Goal: Information Seeking & Learning: Learn about a topic

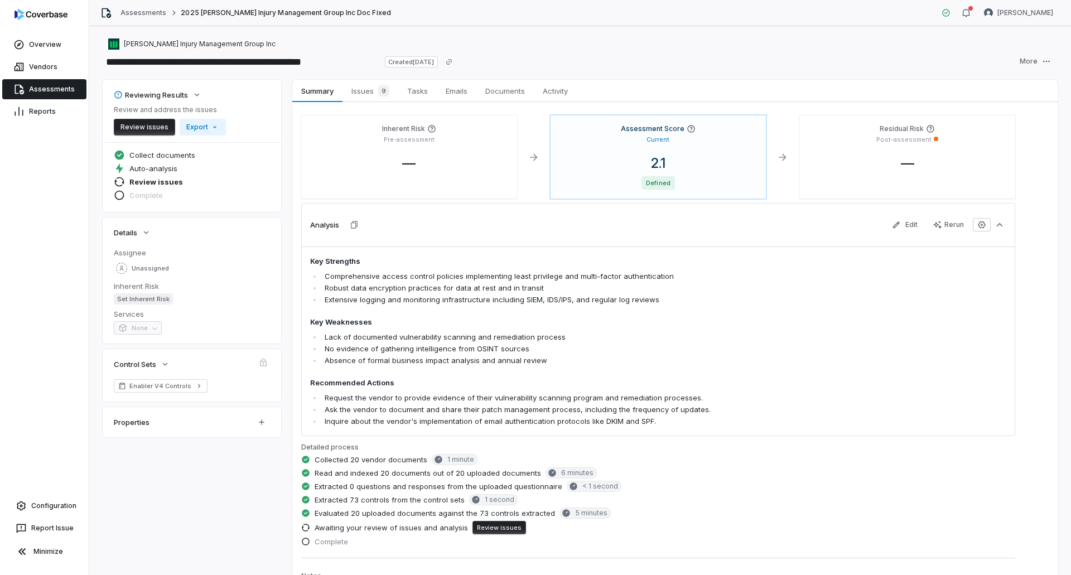
click at [64, 81] on link "Assessments" at bounding box center [44, 89] width 84 height 20
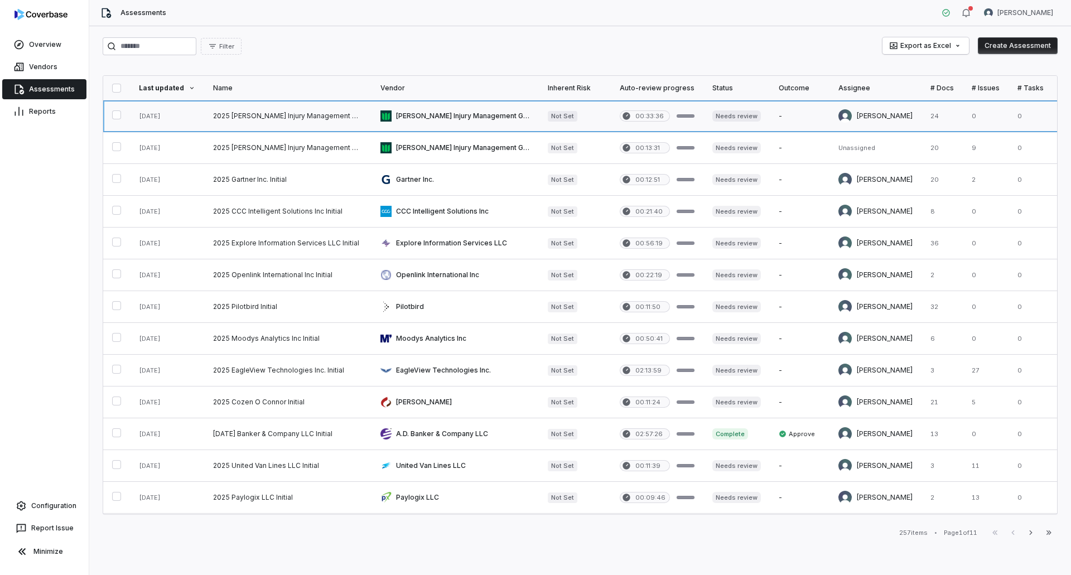
click at [302, 117] on link at bounding box center [287, 115] width 167 height 31
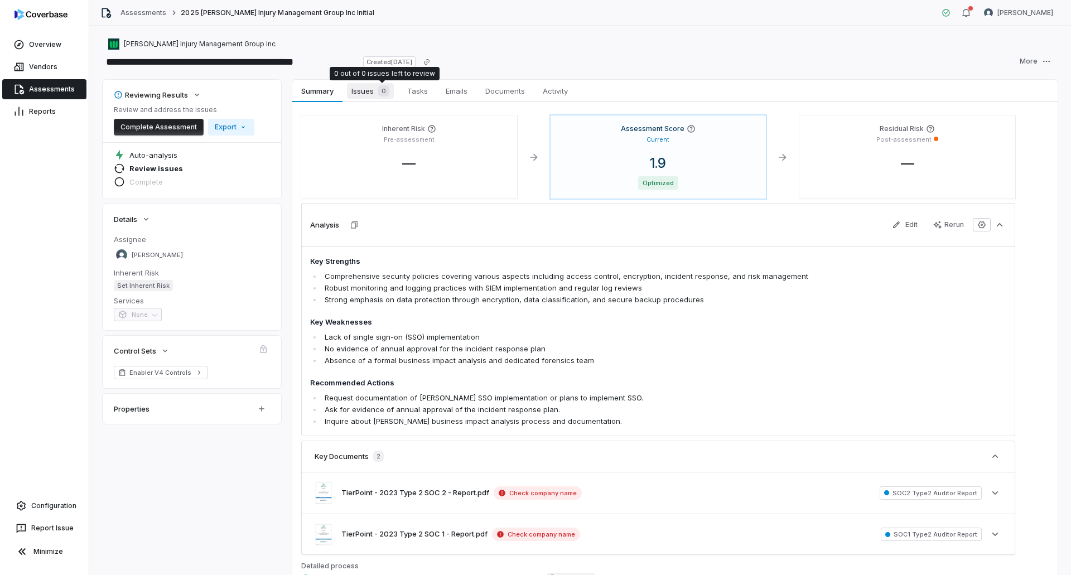
click at [375, 89] on div "0" at bounding box center [382, 90] width 16 height 11
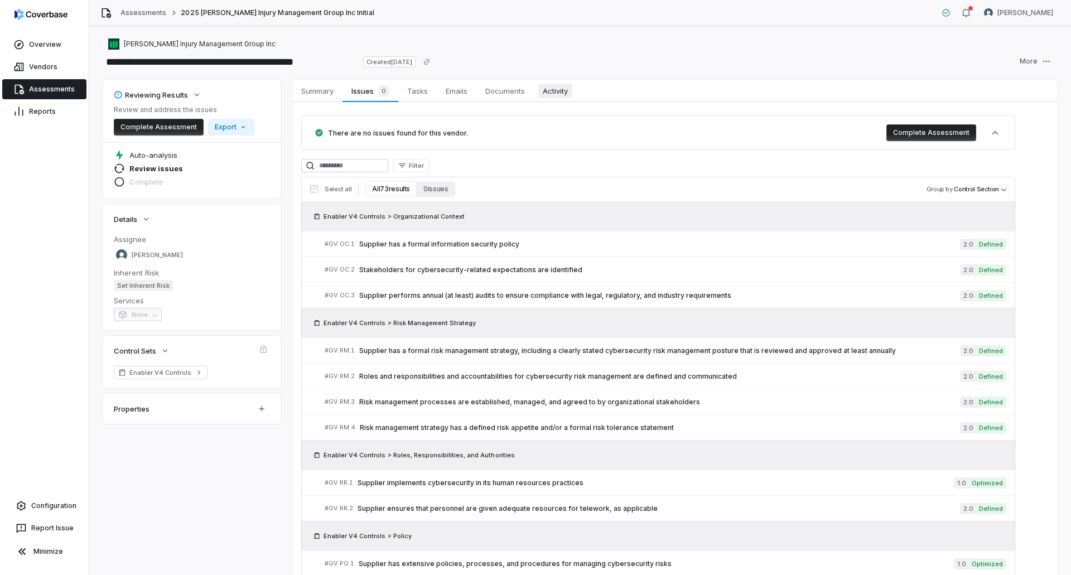
click at [562, 87] on span "Activity" at bounding box center [555, 91] width 34 height 15
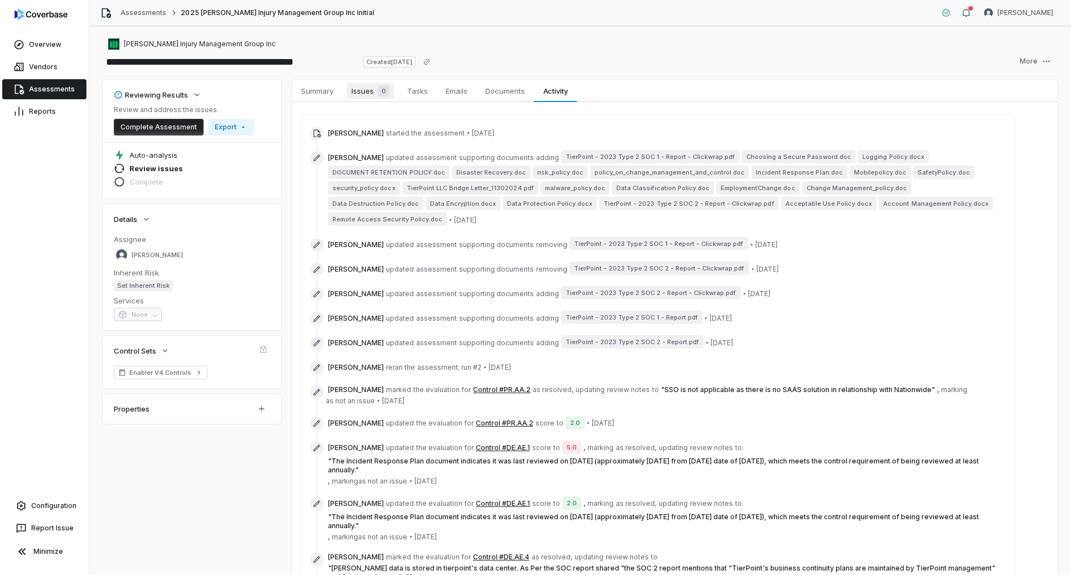
click at [368, 90] on span "Issues 0" at bounding box center [370, 91] width 47 height 16
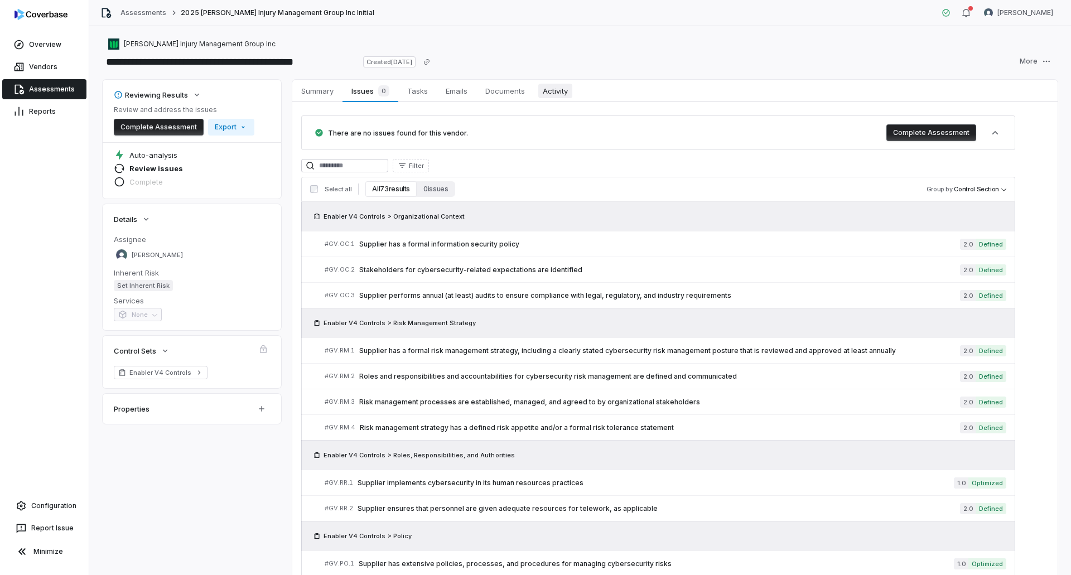
click at [555, 90] on span "Activity" at bounding box center [555, 91] width 34 height 15
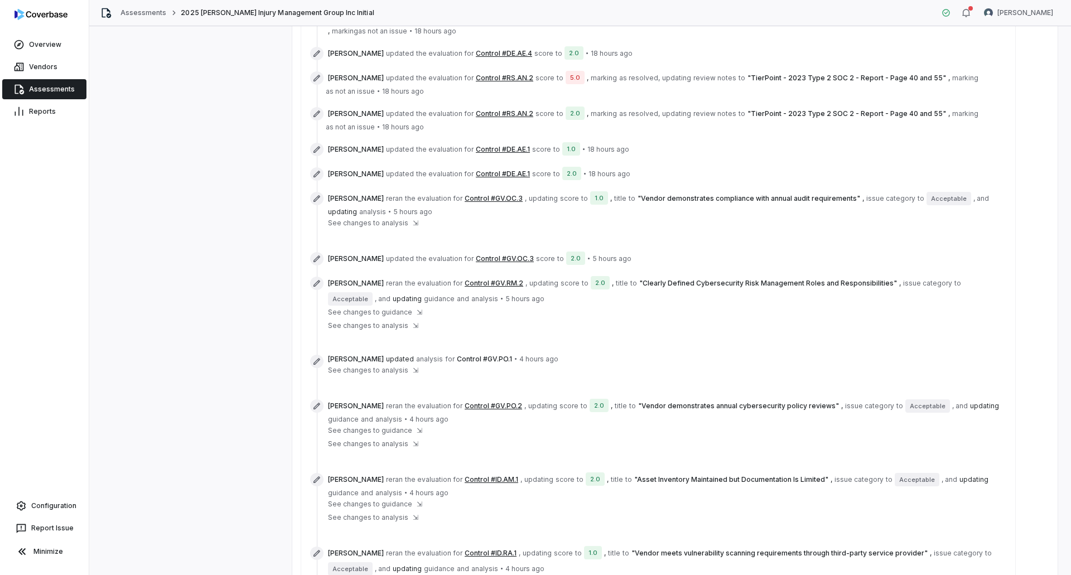
scroll to position [558, 0]
click at [522, 401] on button "Control #GV.PO.2" at bounding box center [493, 405] width 57 height 9
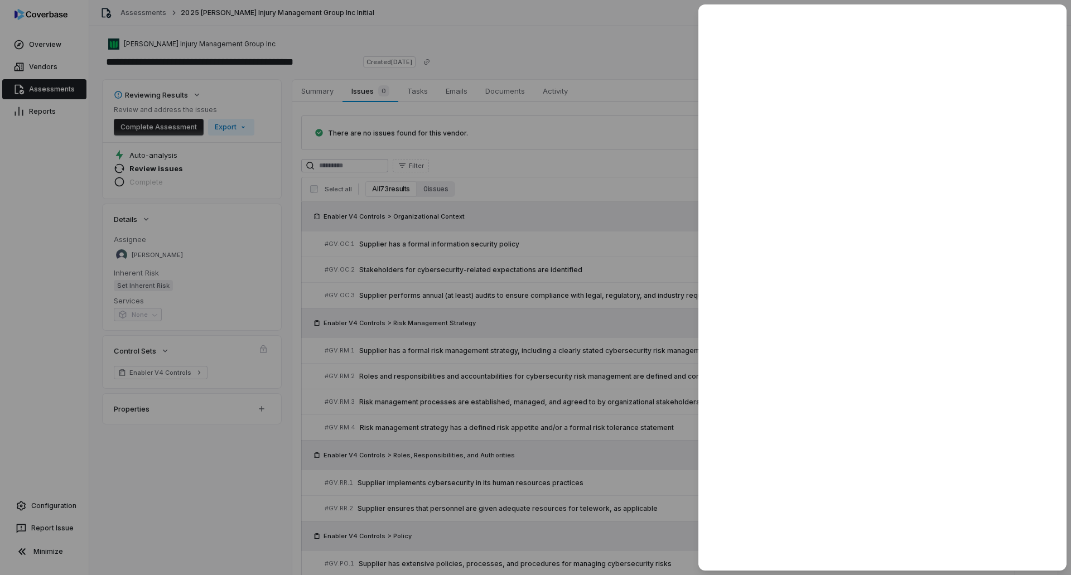
drag, startPoint x: 595, startPoint y: 426, endPoint x: 612, endPoint y: 350, distance: 77.7
click at [604, 415] on div at bounding box center [535, 287] width 1071 height 575
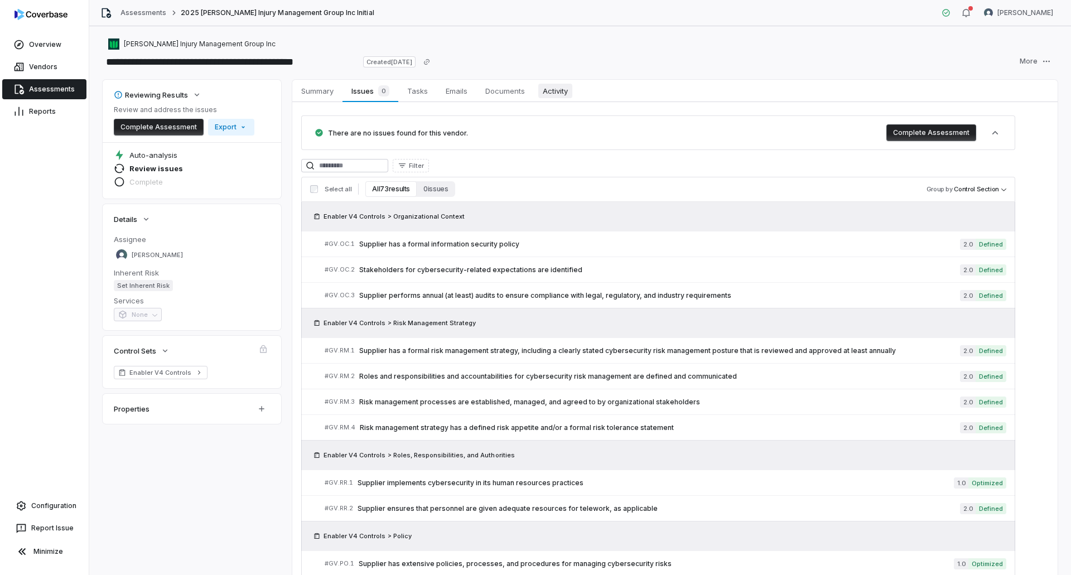
click at [555, 88] on span "Activity" at bounding box center [555, 91] width 34 height 15
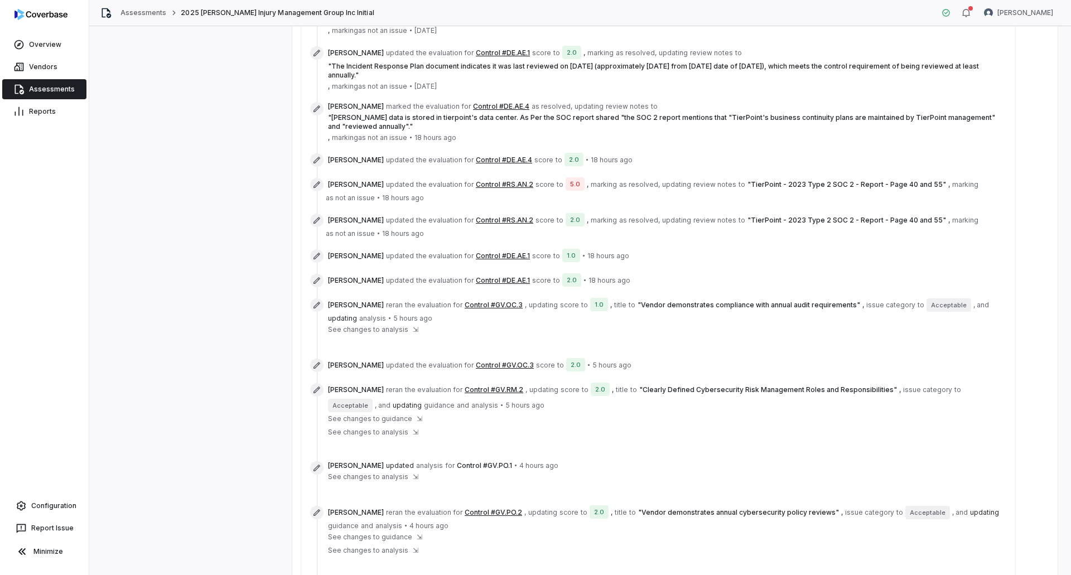
scroll to position [558, 0]
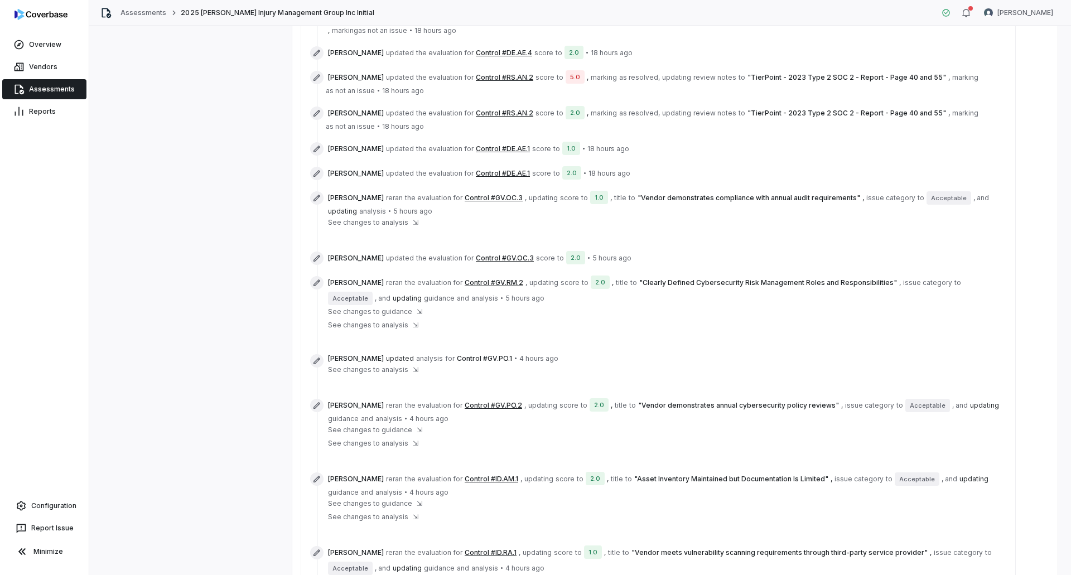
click at [523, 279] on button "Control #GV.RM.2" at bounding box center [494, 282] width 59 height 9
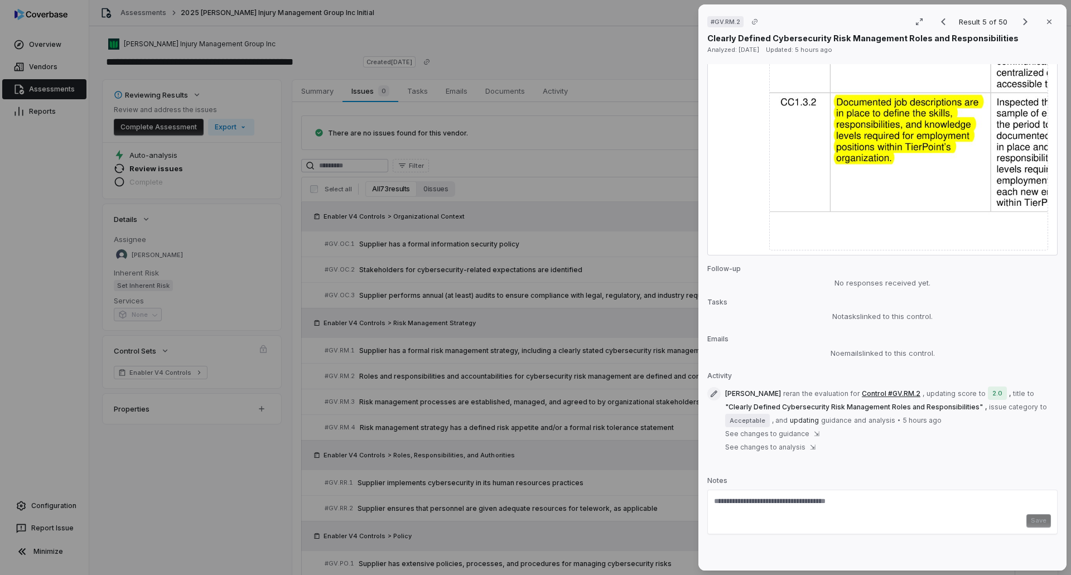
scroll to position [643, 0]
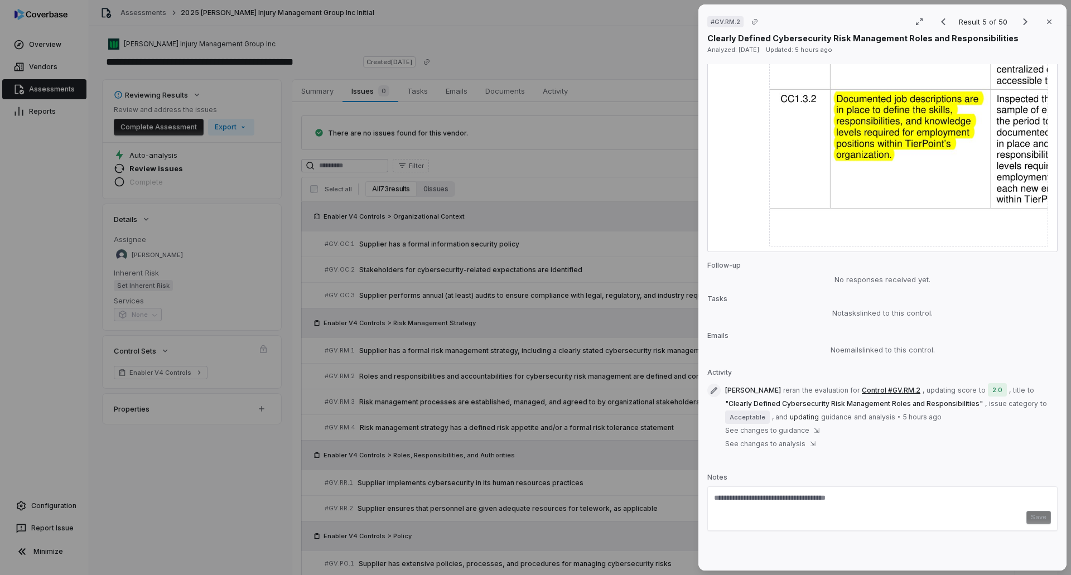
click at [566, 84] on div "# GV.RM.2 Result 5 of 50 Close Clearly Defined Cybersecurity Risk Management Ro…" at bounding box center [535, 287] width 1071 height 575
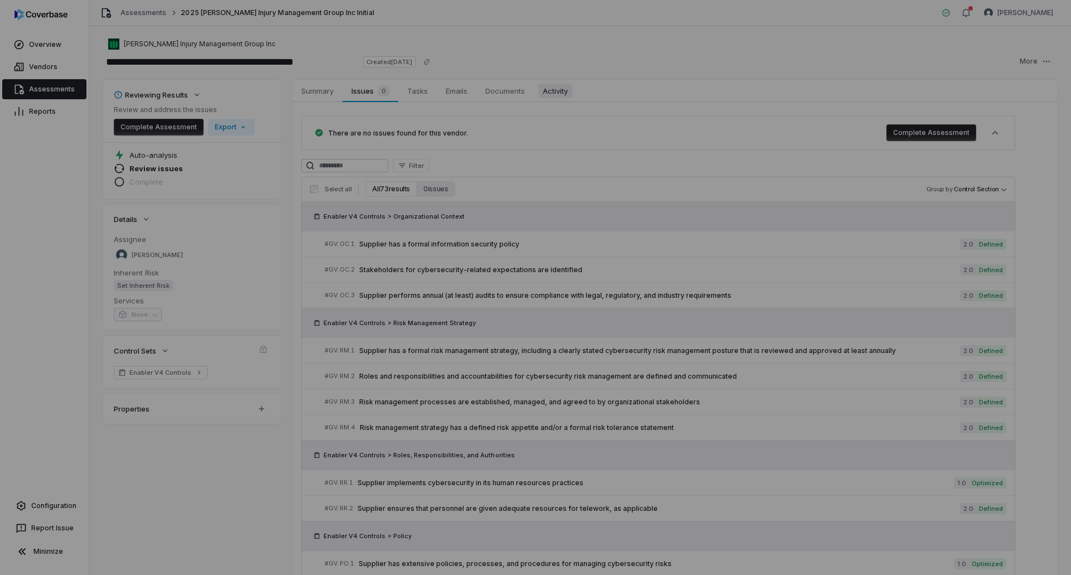
click at [557, 98] on span "Activity" at bounding box center [555, 91] width 34 height 15
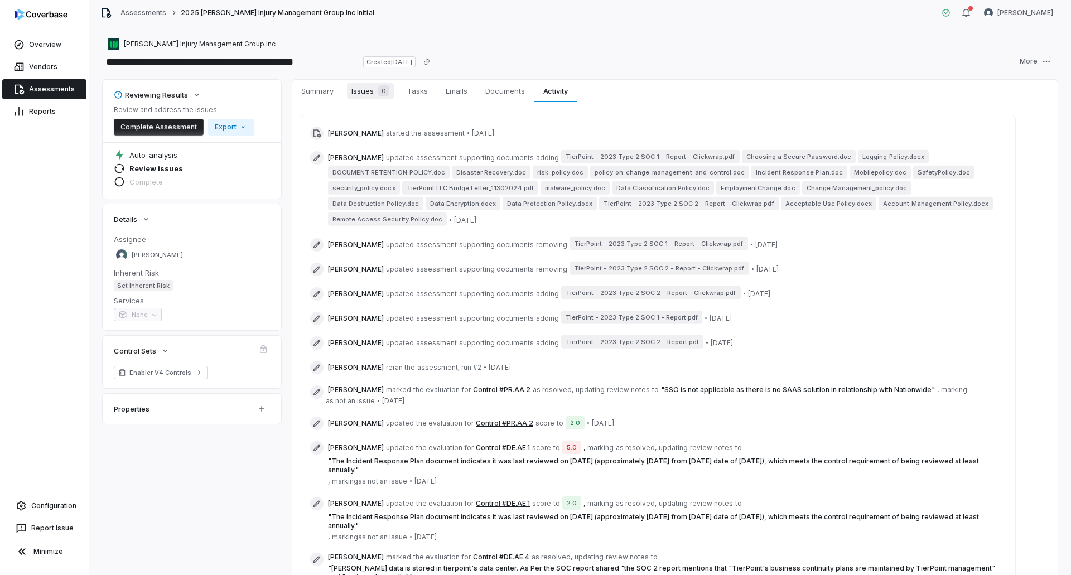
click at [369, 84] on span "Issues 0" at bounding box center [370, 91] width 47 height 16
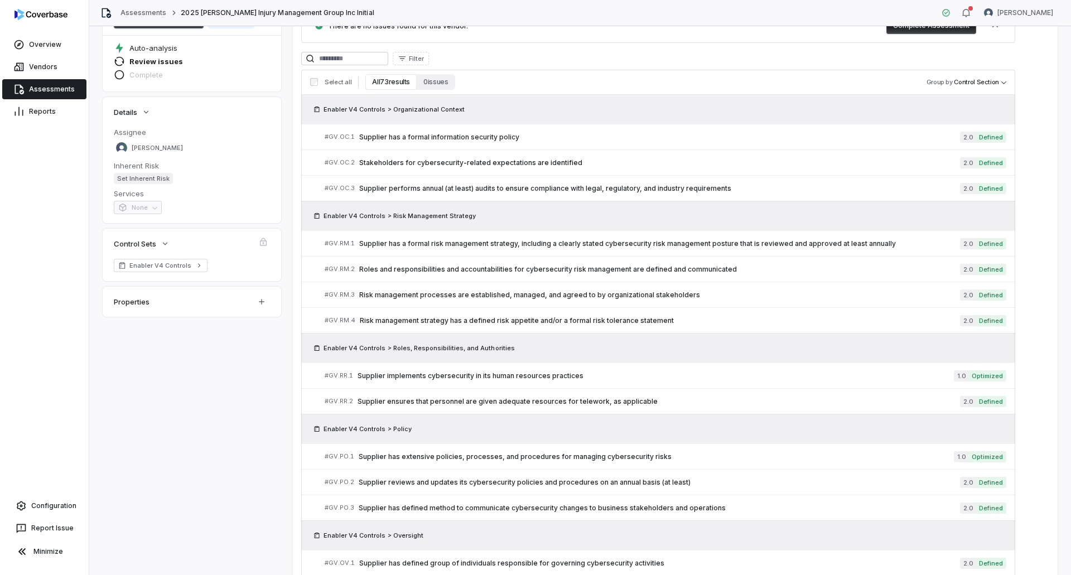
scroll to position [112, 0]
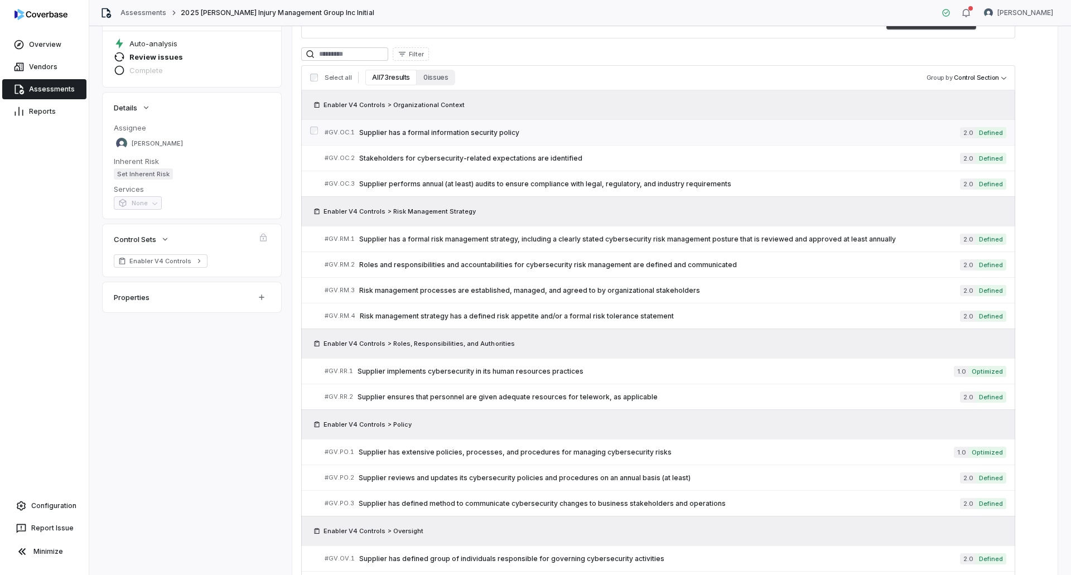
click at [642, 141] on link "# GV.OC.1 Supplier has a formal information security policy 2.0 Defined" at bounding box center [666, 132] width 682 height 25
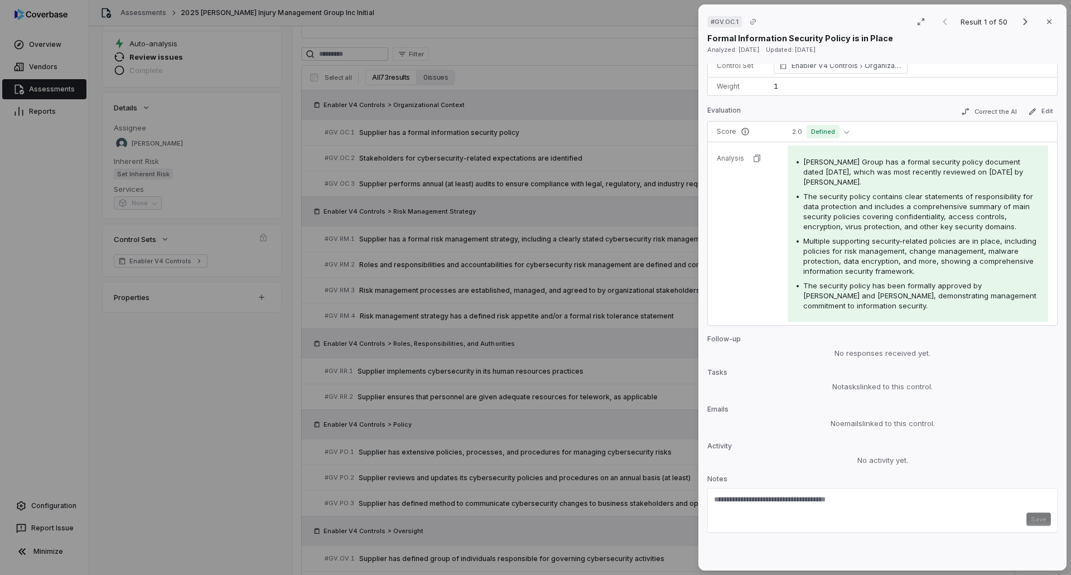
scroll to position [180, 0]
click at [324, 415] on div "# GV.OC.1 Result 1 of 50 Close Formal Information Security Policy is in Place A…" at bounding box center [535, 287] width 1071 height 575
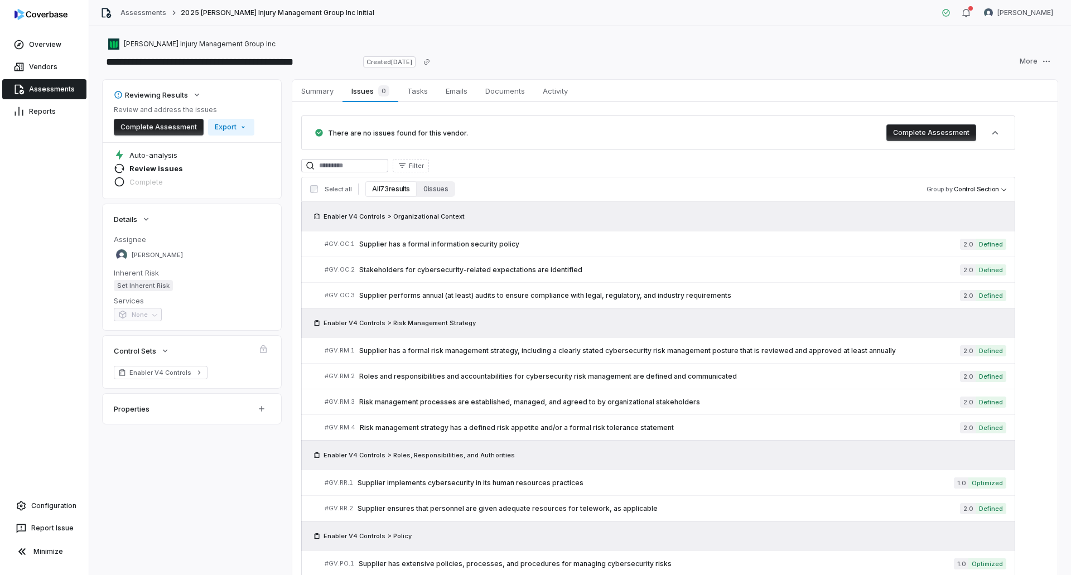
click at [59, 86] on link "Assessments" at bounding box center [44, 89] width 84 height 20
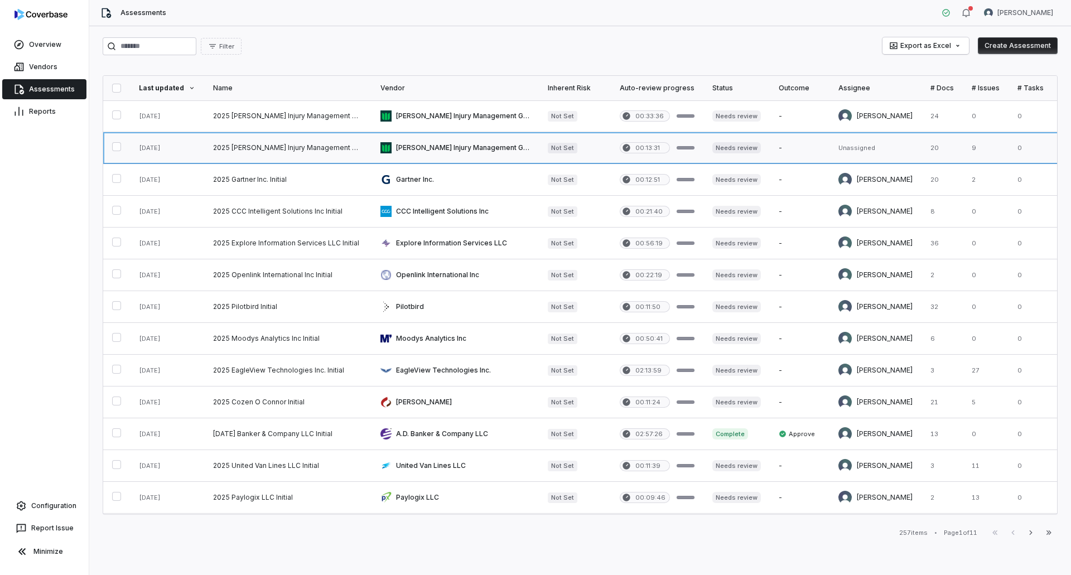
click at [360, 147] on link at bounding box center [287, 147] width 167 height 31
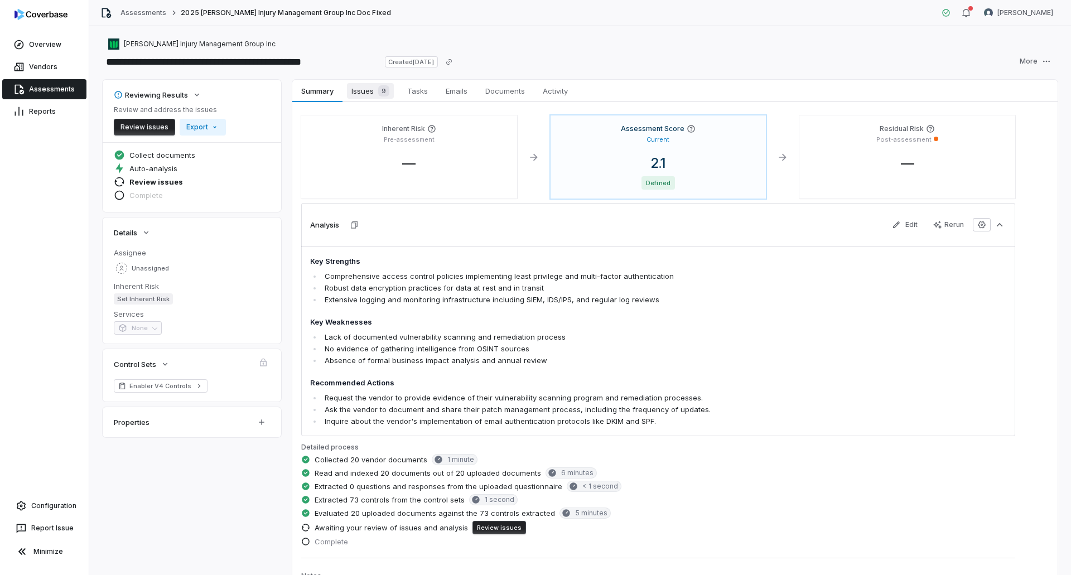
click at [368, 91] on span "Issues 9" at bounding box center [370, 91] width 47 height 16
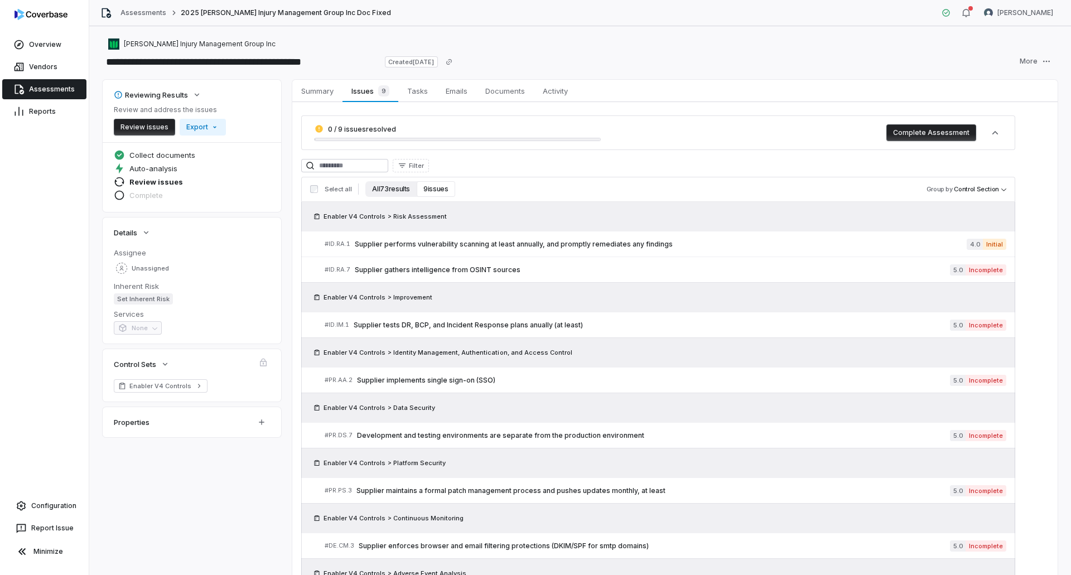
click at [392, 190] on button "All 73 results" at bounding box center [390, 189] width 51 height 16
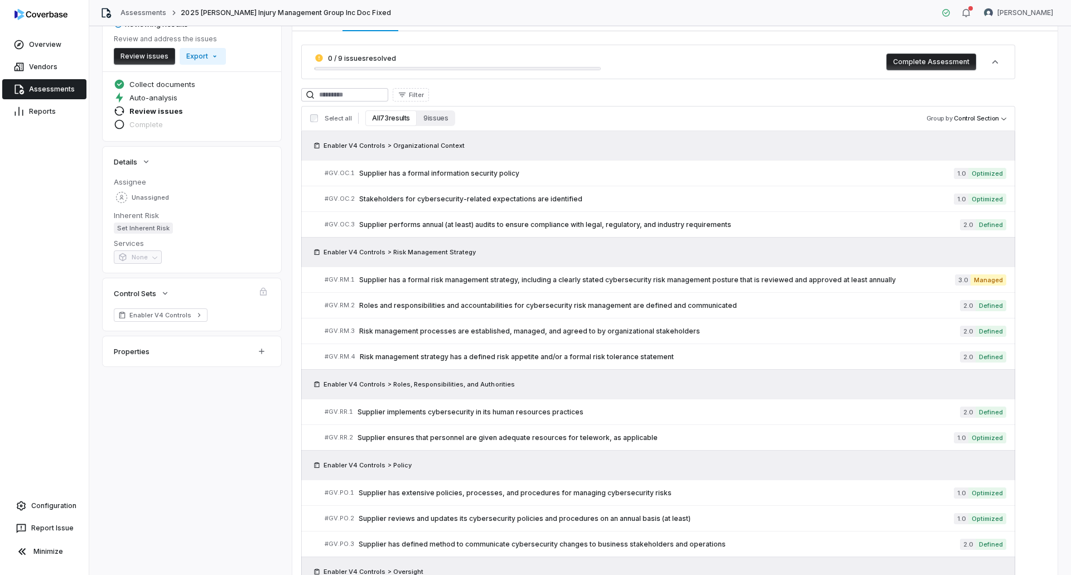
scroll to position [167, 0]
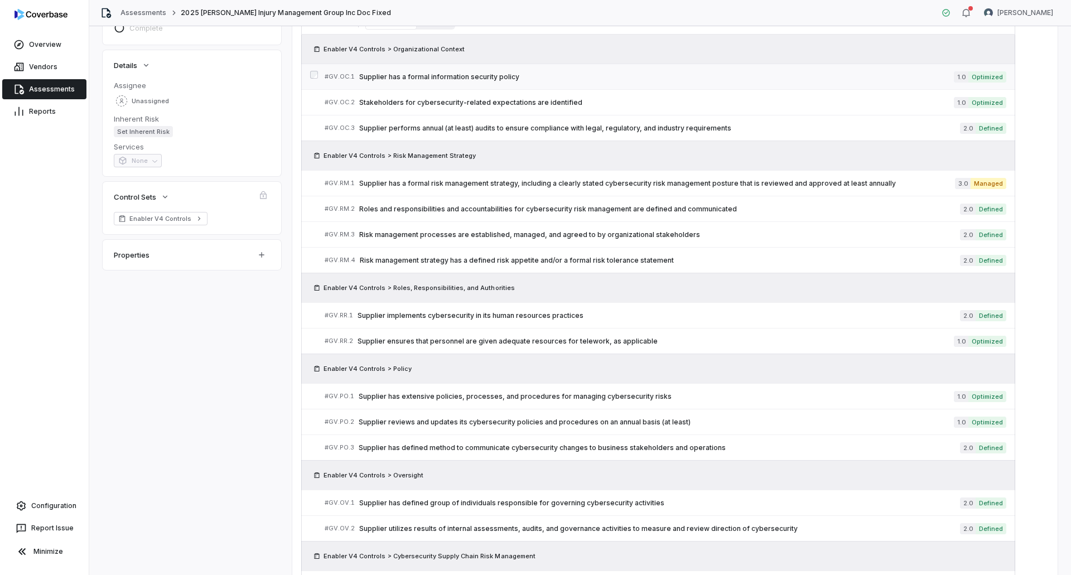
click at [512, 79] on span "Supplier has a formal information security policy" at bounding box center [656, 77] width 595 height 9
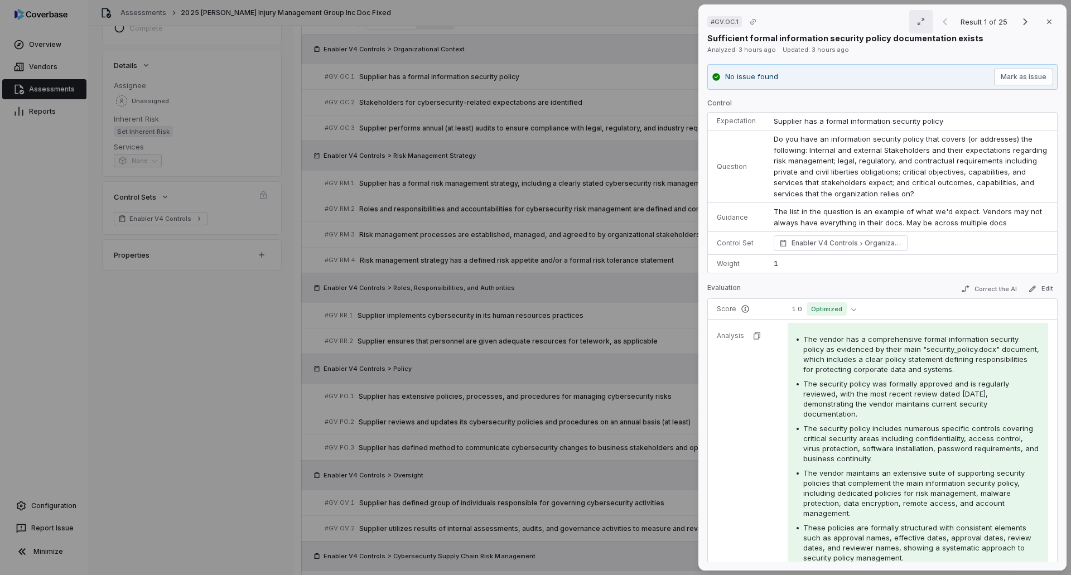
click at [910, 21] on button "button" at bounding box center [921, 21] width 23 height 23
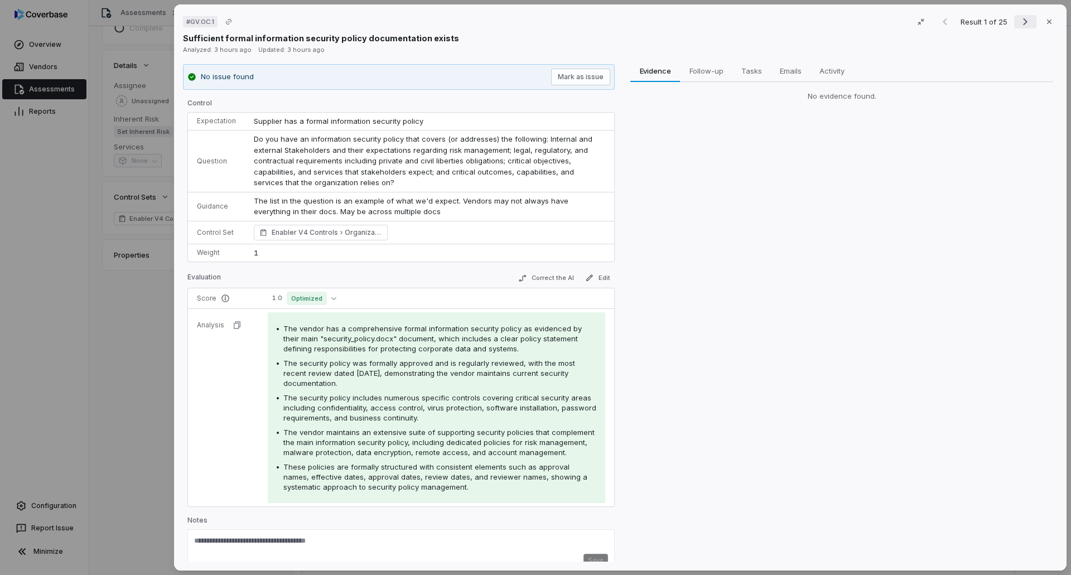
click at [1019, 20] on icon "Next result" at bounding box center [1025, 21] width 13 height 13
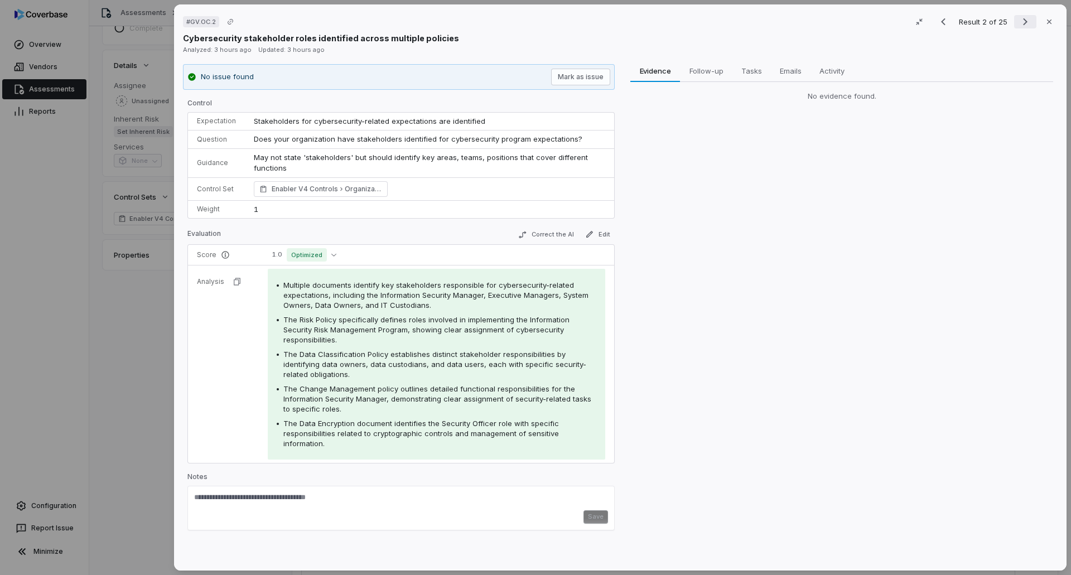
click at [1019, 20] on icon "Next result" at bounding box center [1025, 21] width 13 height 13
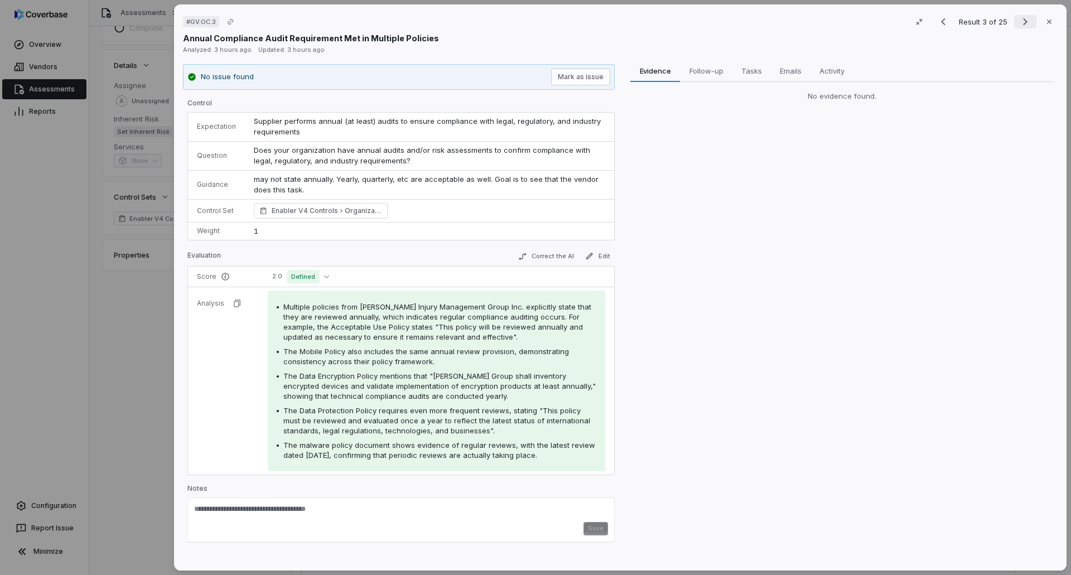
click at [1019, 20] on icon "Next result" at bounding box center [1025, 21] width 13 height 13
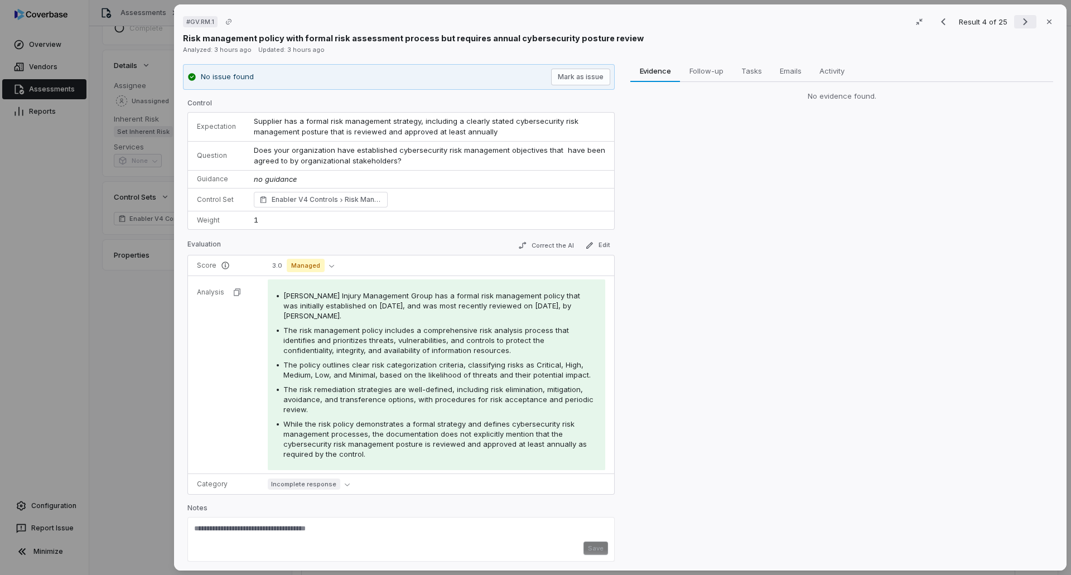
click at [1019, 20] on icon "Next result" at bounding box center [1025, 21] width 13 height 13
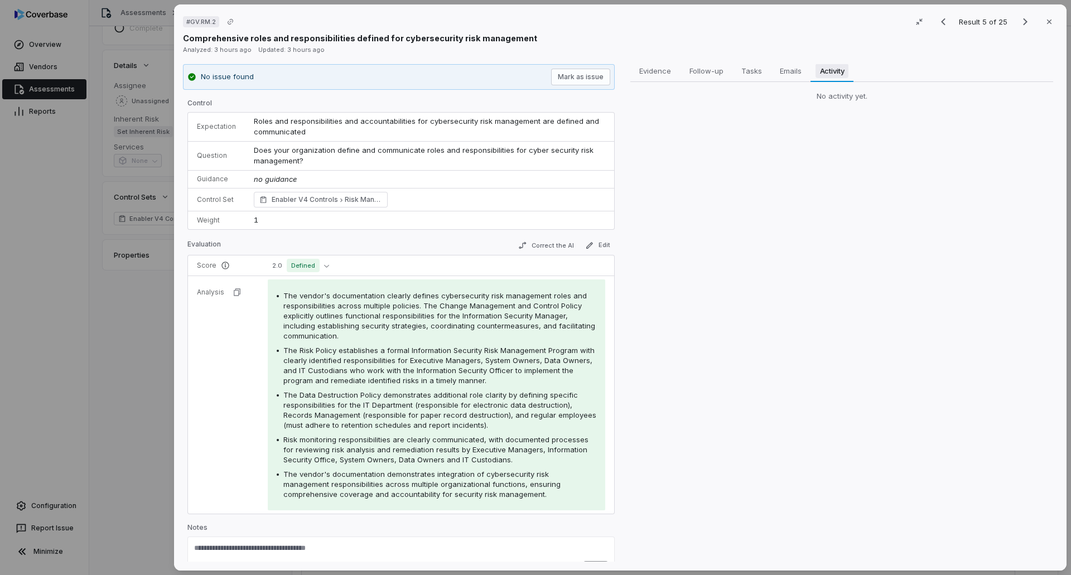
click at [828, 65] on span "Activity" at bounding box center [832, 71] width 33 height 15
click at [660, 71] on span "Evidence" at bounding box center [656, 71] width 40 height 15
click at [1019, 23] on icon "Next result" at bounding box center [1025, 21] width 13 height 13
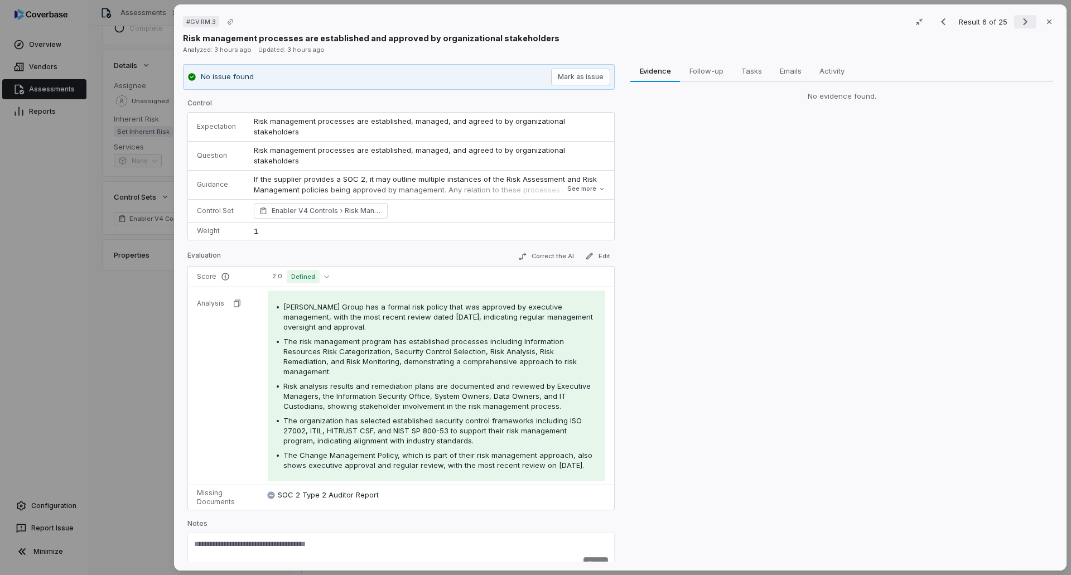
click at [1019, 22] on icon "Next result" at bounding box center [1025, 21] width 13 height 13
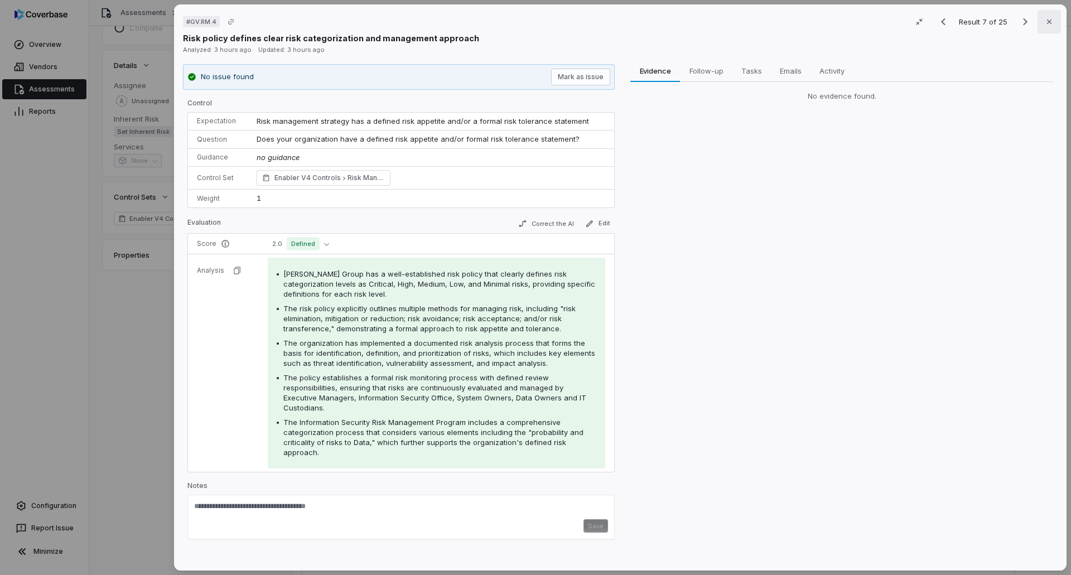
click at [1045, 17] on icon "button" at bounding box center [1049, 21] width 9 height 9
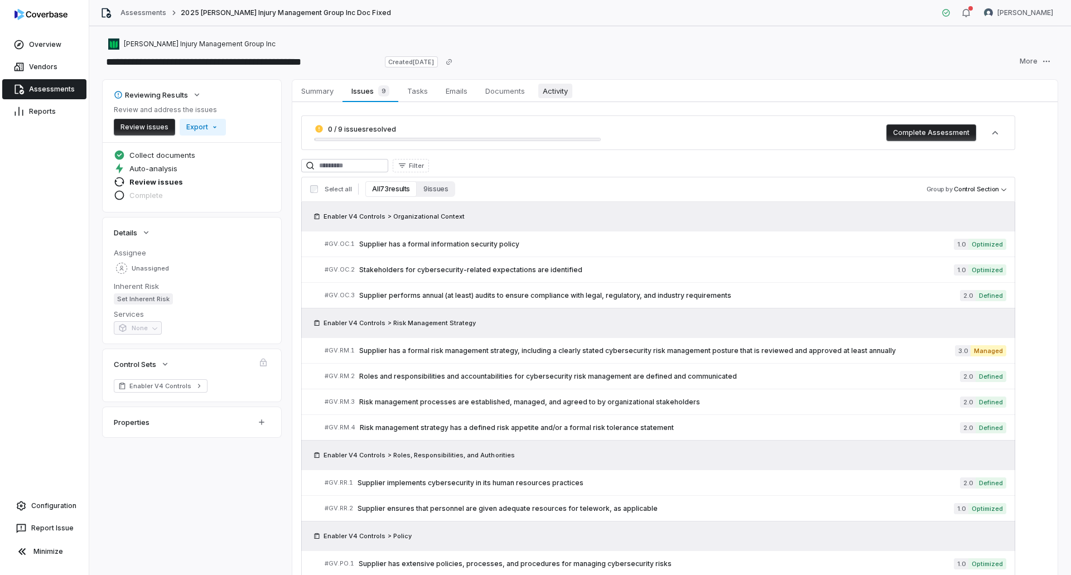
click at [557, 90] on span "Activity" at bounding box center [555, 91] width 34 height 15
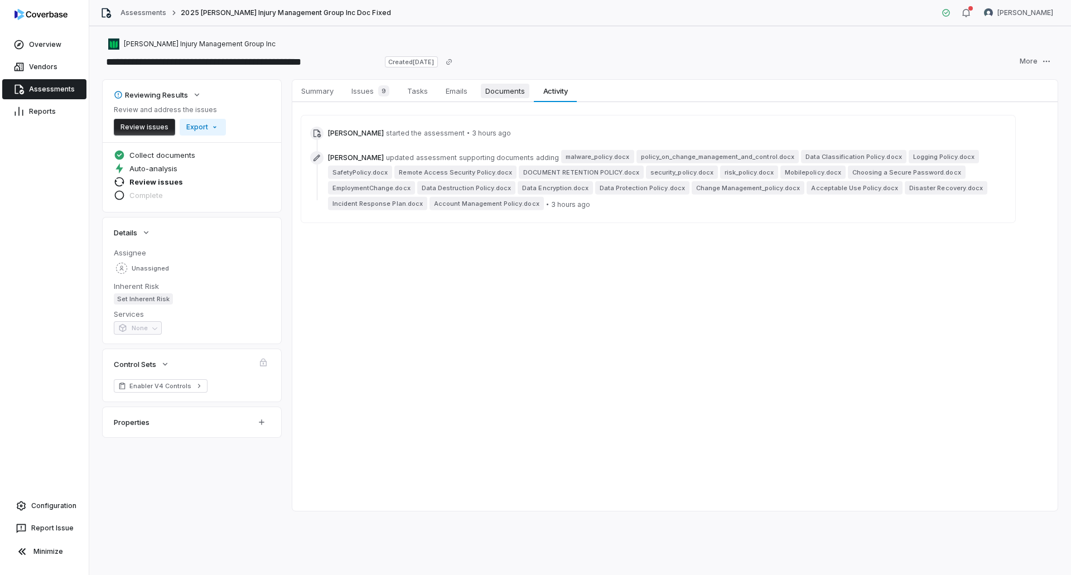
click at [512, 90] on span "Documents" at bounding box center [505, 91] width 49 height 15
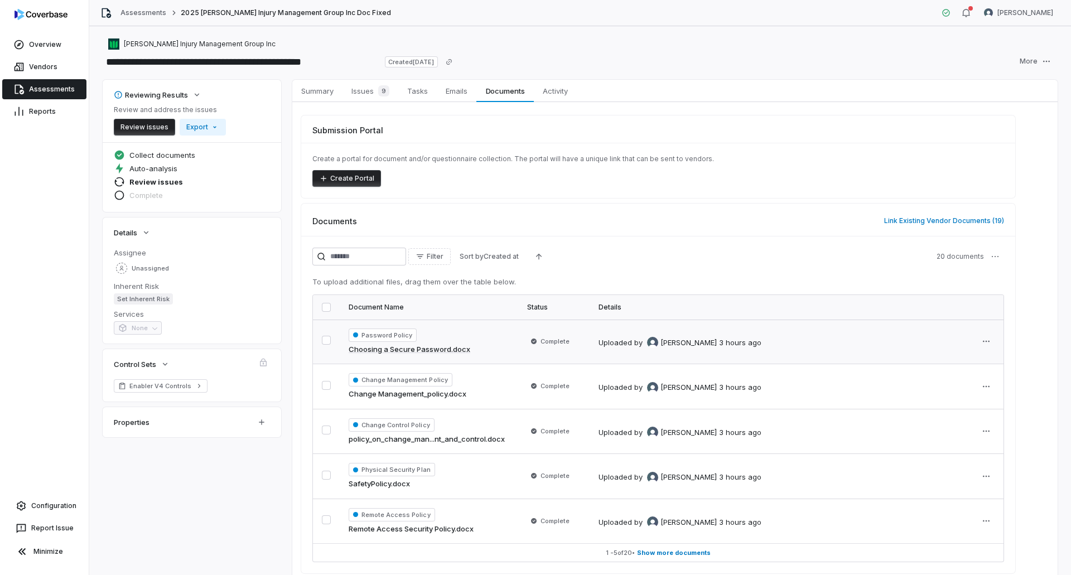
click at [484, 344] on div "Password Policy Choosing a Secure Password.docx" at bounding box center [429, 342] width 161 height 27
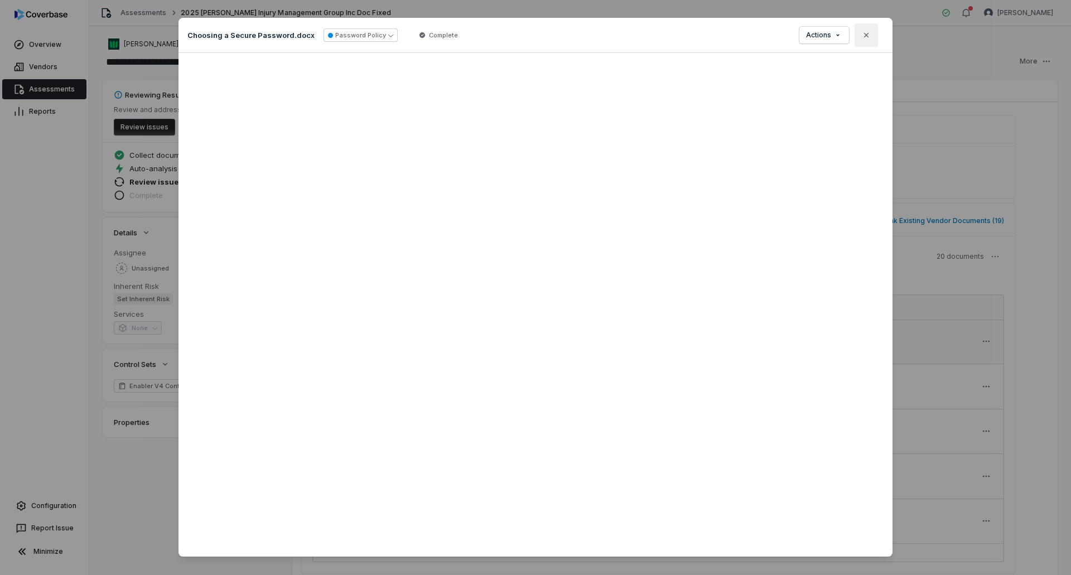
click at [862, 35] on icon "button" at bounding box center [866, 35] width 9 height 9
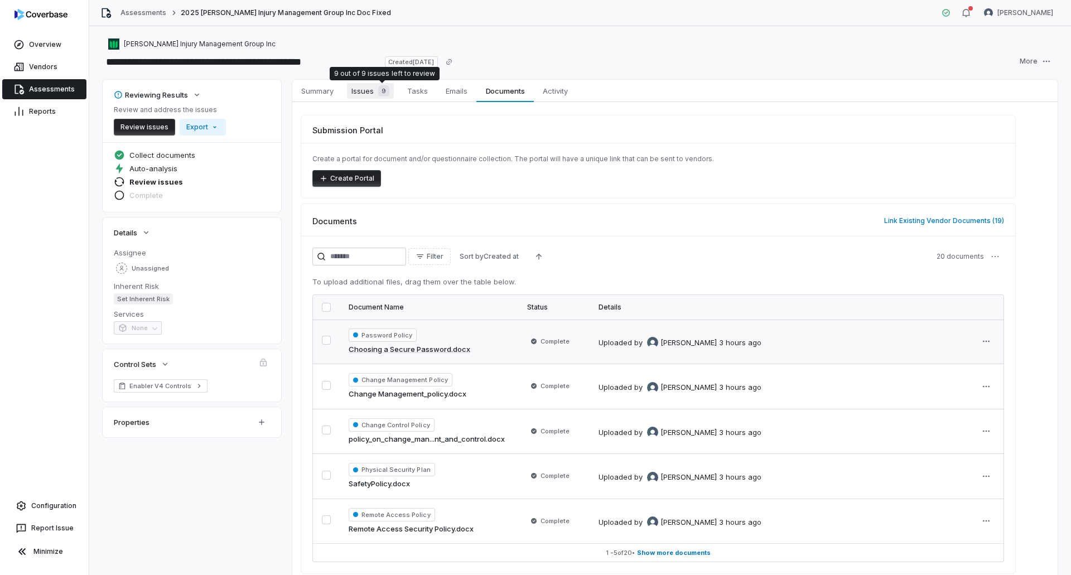
click at [387, 88] on span "9" at bounding box center [383, 90] width 11 height 11
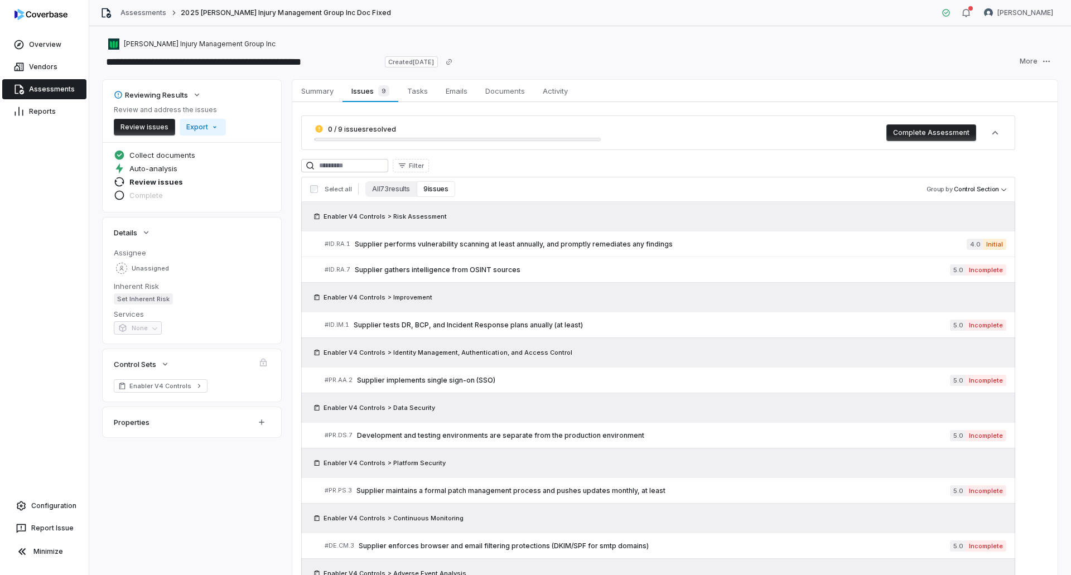
click at [47, 90] on link "Assessments" at bounding box center [44, 89] width 84 height 20
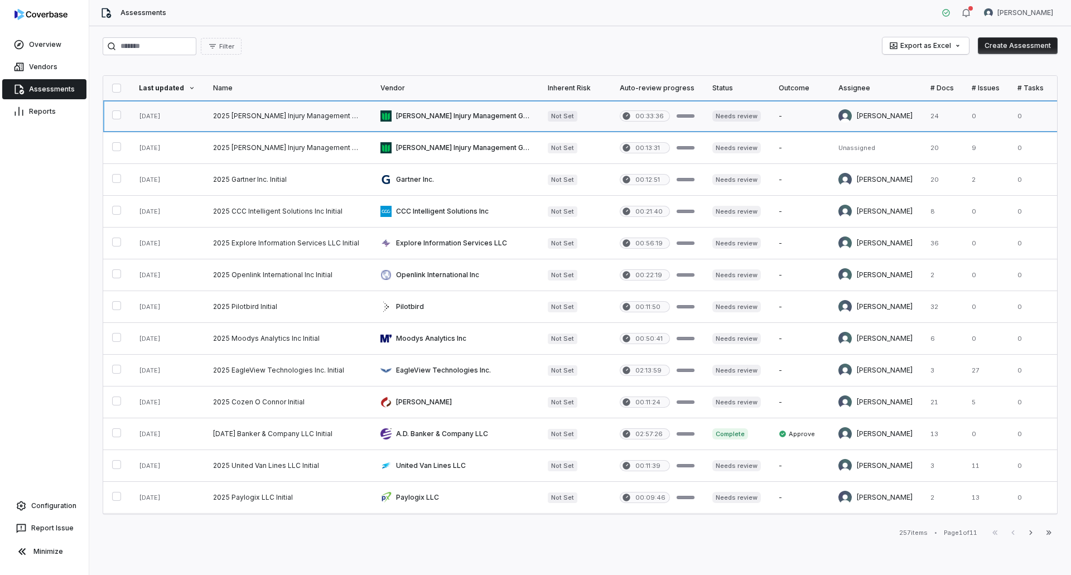
click at [290, 119] on link at bounding box center [287, 115] width 167 height 31
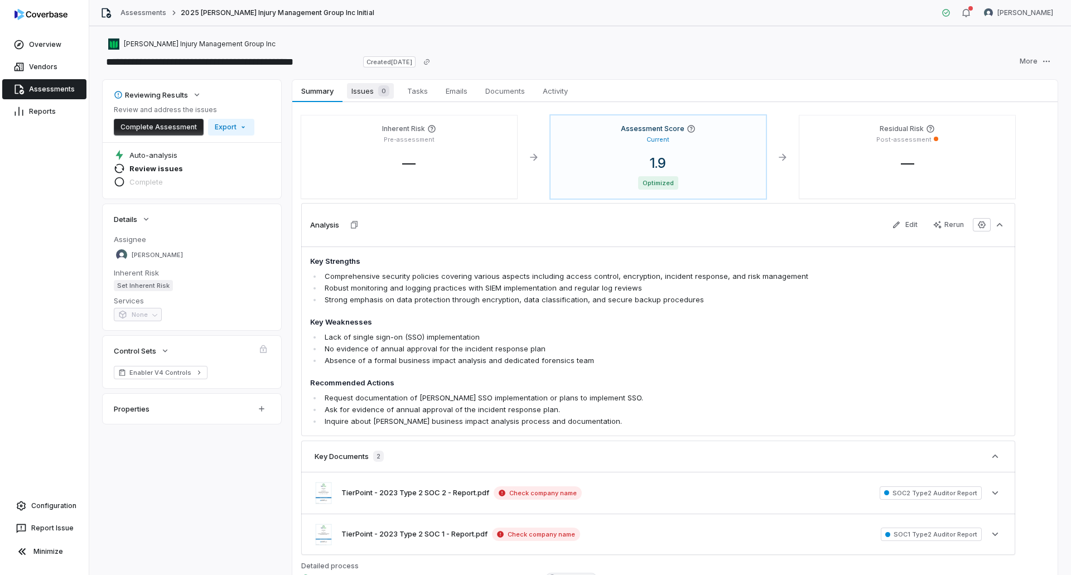
click at [368, 94] on span "Issues 0" at bounding box center [370, 91] width 47 height 16
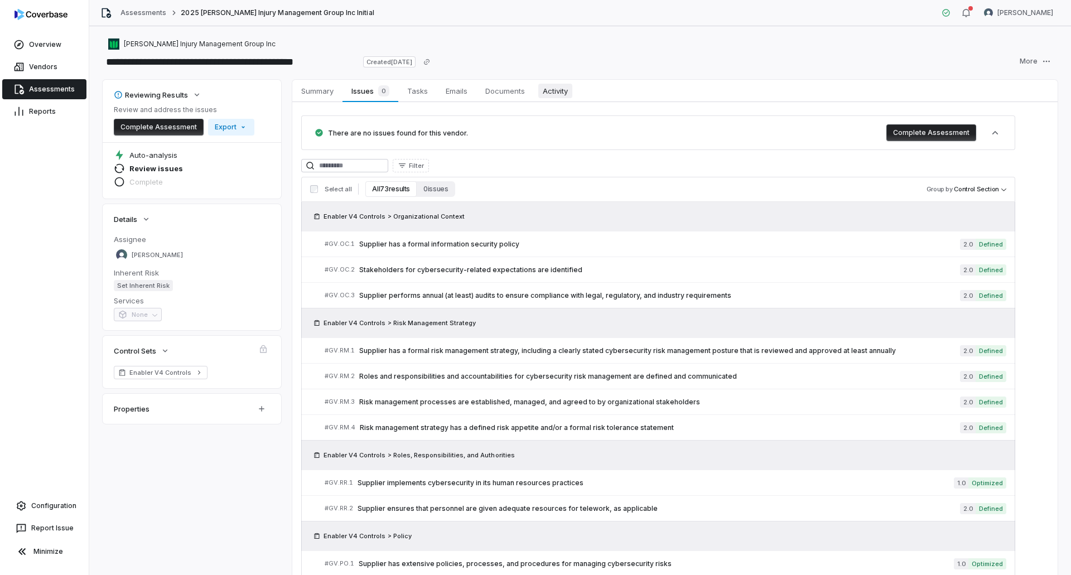
click at [556, 89] on span "Activity" at bounding box center [555, 91] width 34 height 15
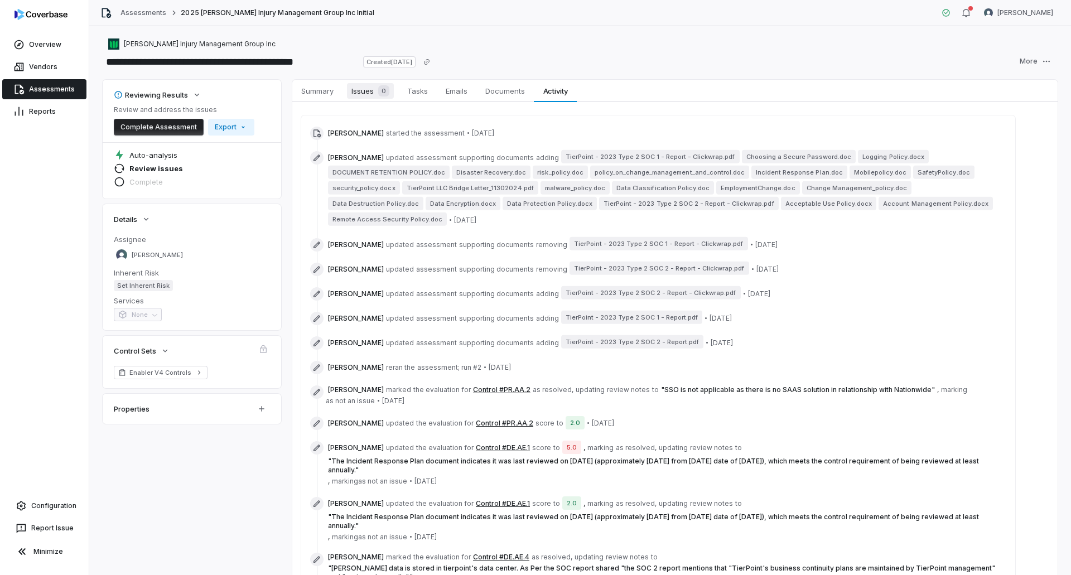
click at [368, 96] on span "Issues 0" at bounding box center [370, 91] width 47 height 16
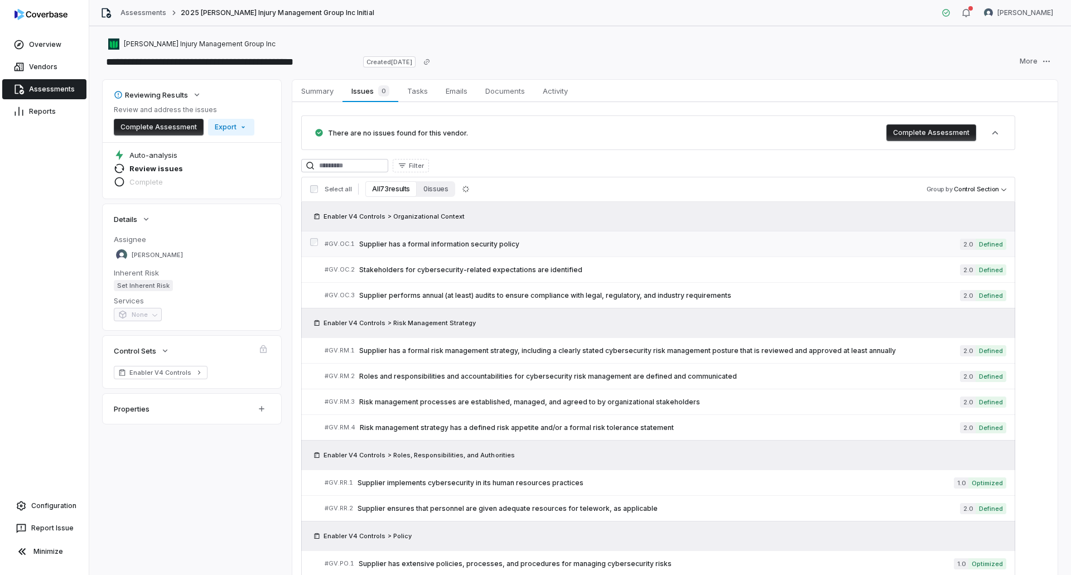
click at [746, 245] on span "Supplier has a formal information security policy" at bounding box center [659, 244] width 601 height 9
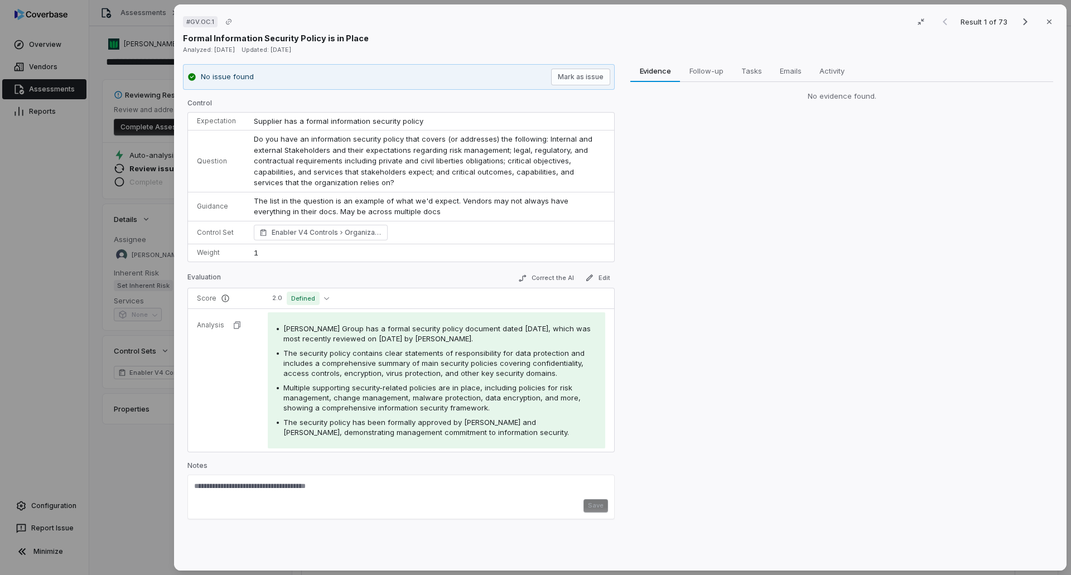
click at [137, 525] on div "# GV.OC.1 Result 1 of 73 Close Formal Information Security Policy is in Place A…" at bounding box center [535, 287] width 1071 height 575
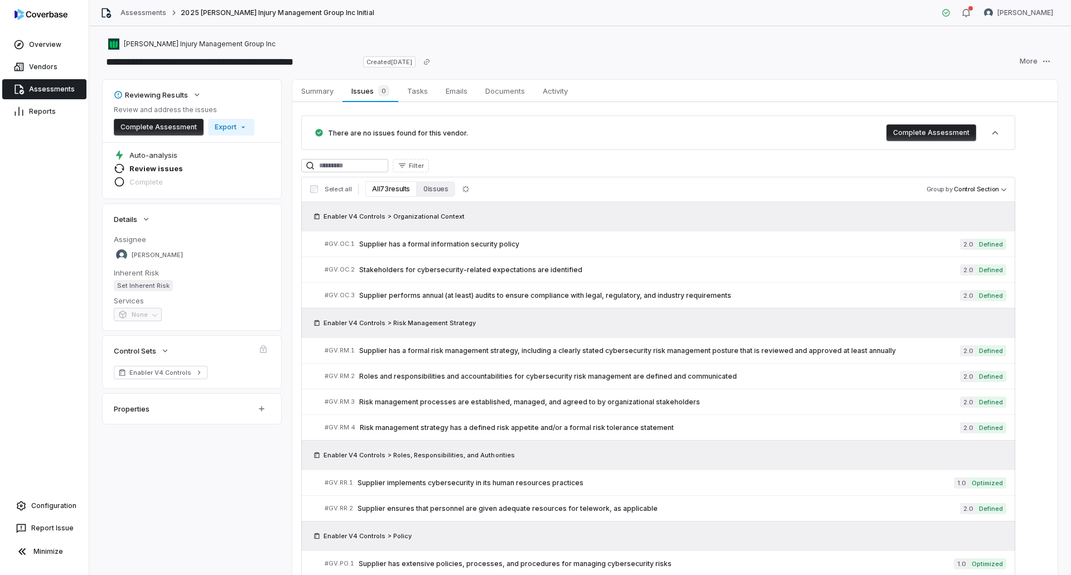
click at [47, 91] on link "Assessments" at bounding box center [44, 89] width 84 height 20
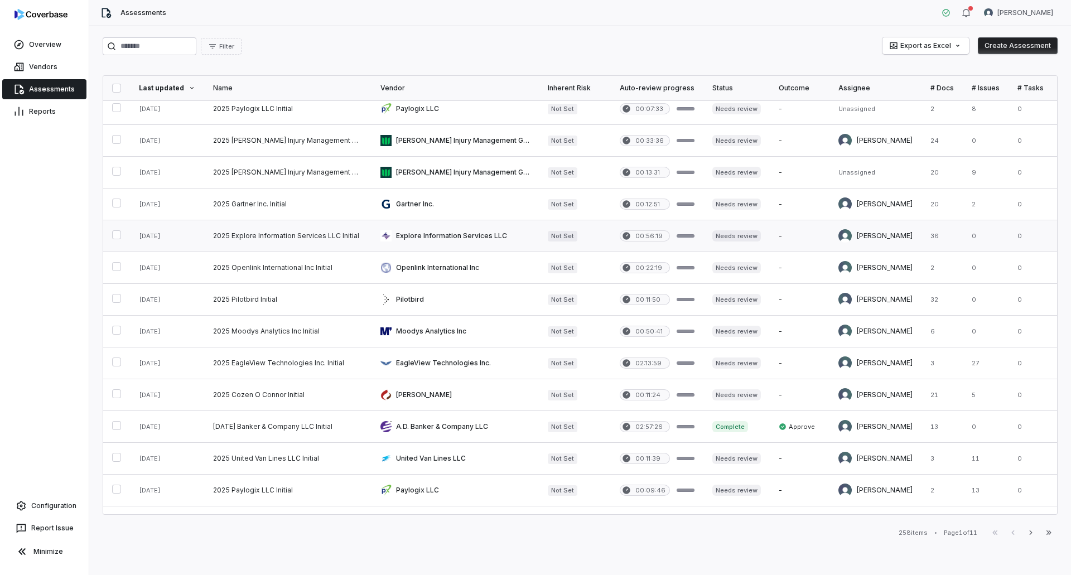
scroll to position [56, 0]
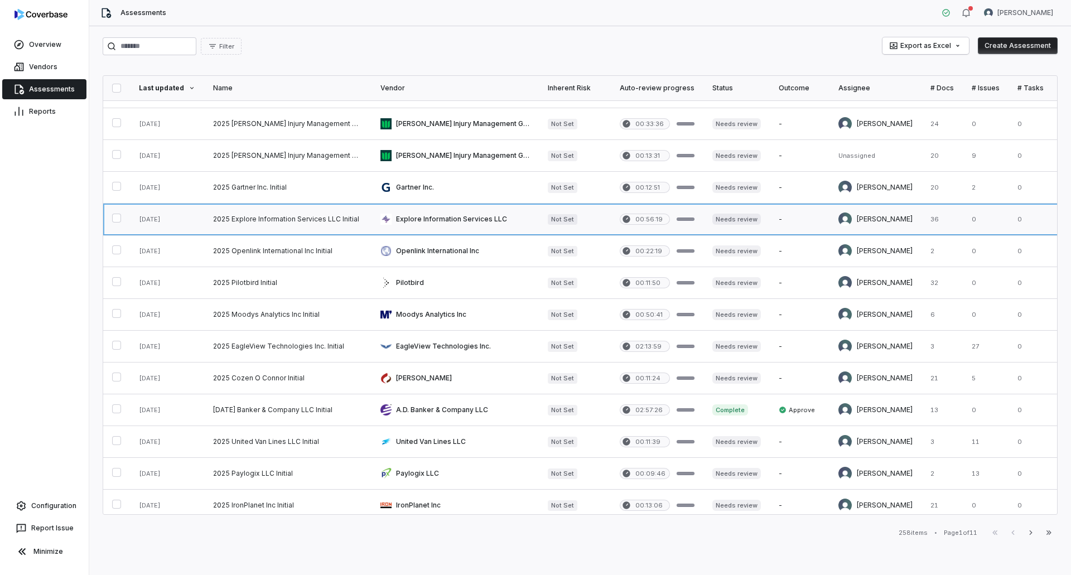
click at [262, 224] on link at bounding box center [287, 219] width 167 height 31
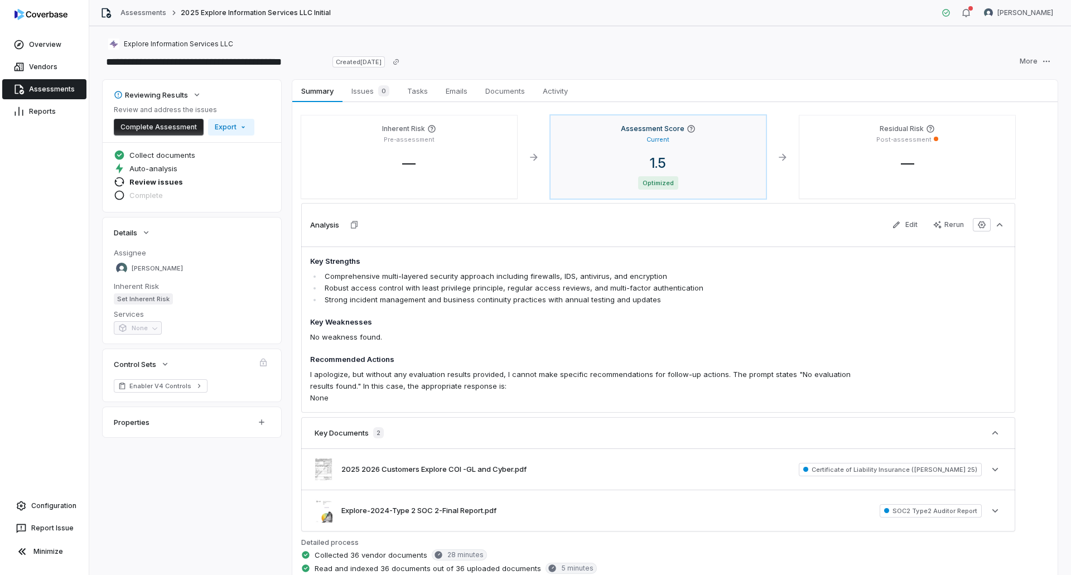
click at [672, 136] on div "Current" at bounding box center [659, 138] width 198 height 11
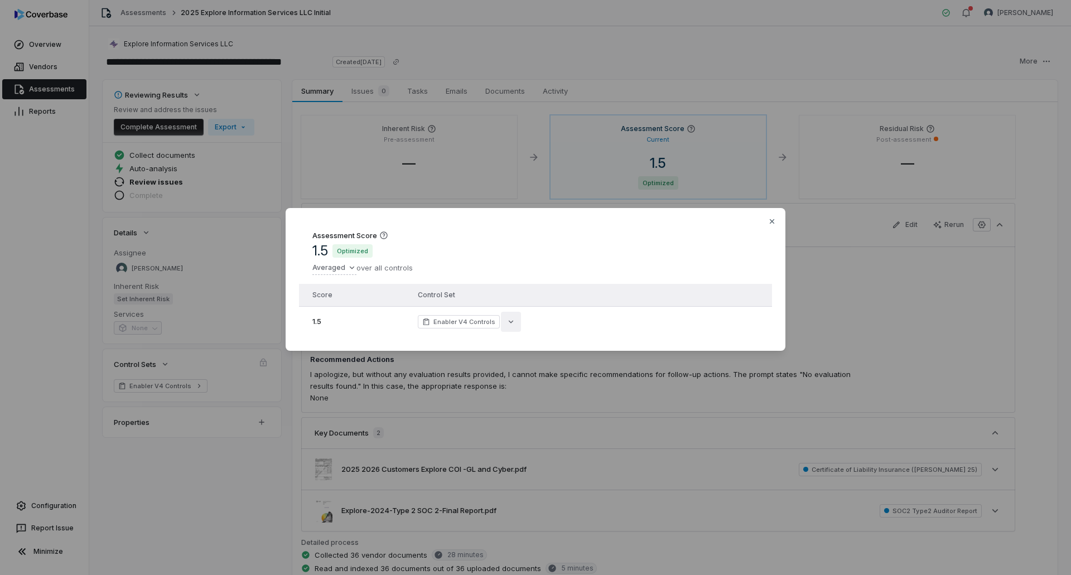
click at [501, 315] on button "button" at bounding box center [511, 322] width 20 height 20
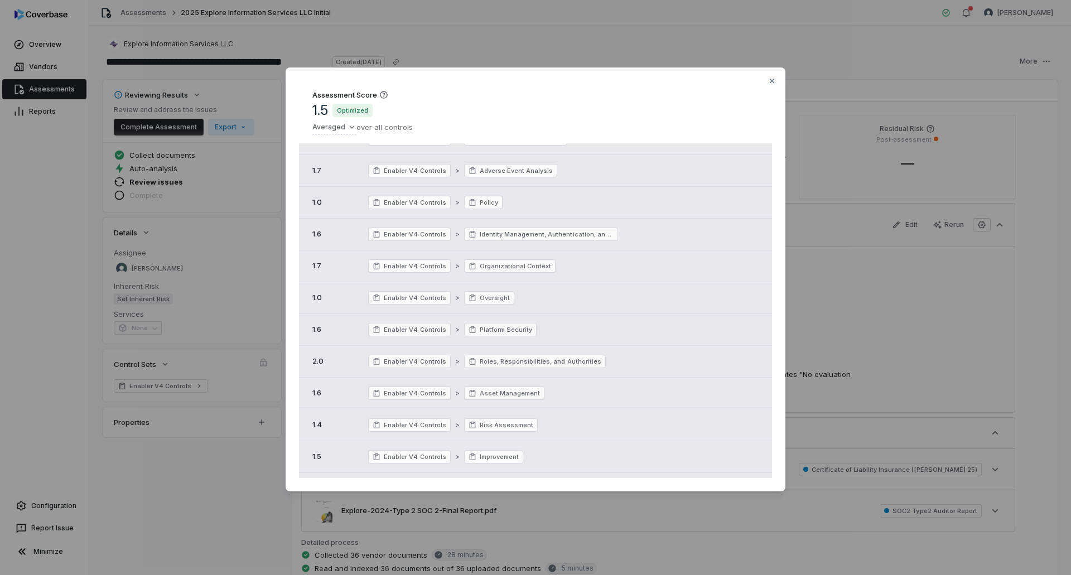
scroll to position [265, 0]
click at [860, 235] on div "Assessment Score 1.5 Optimized Averaged over all controls Score Control Set 1.5…" at bounding box center [535, 288] width 1071 height 477
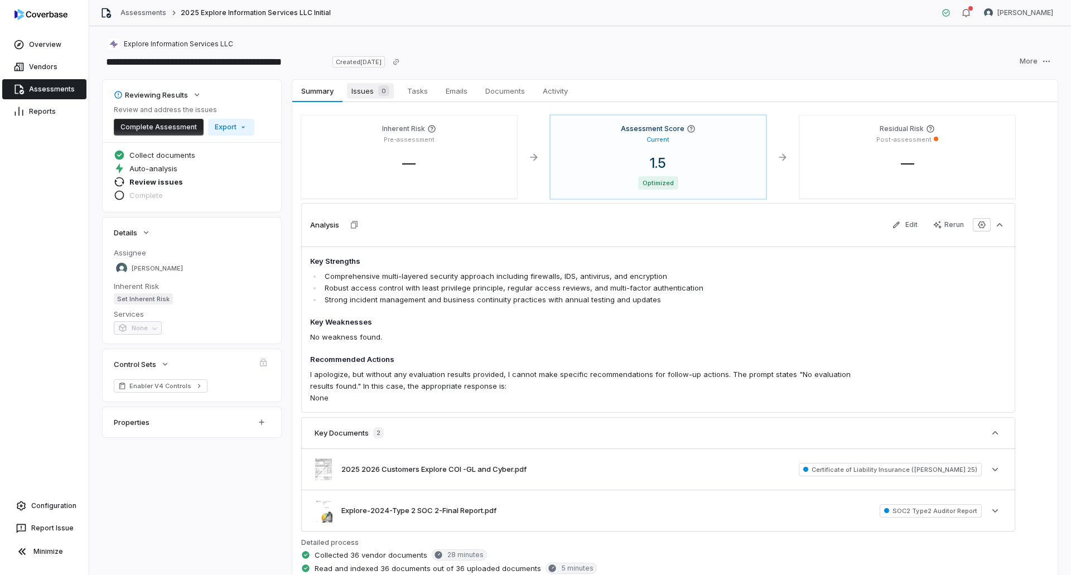
click at [371, 88] on span "Issues 0" at bounding box center [370, 91] width 47 height 16
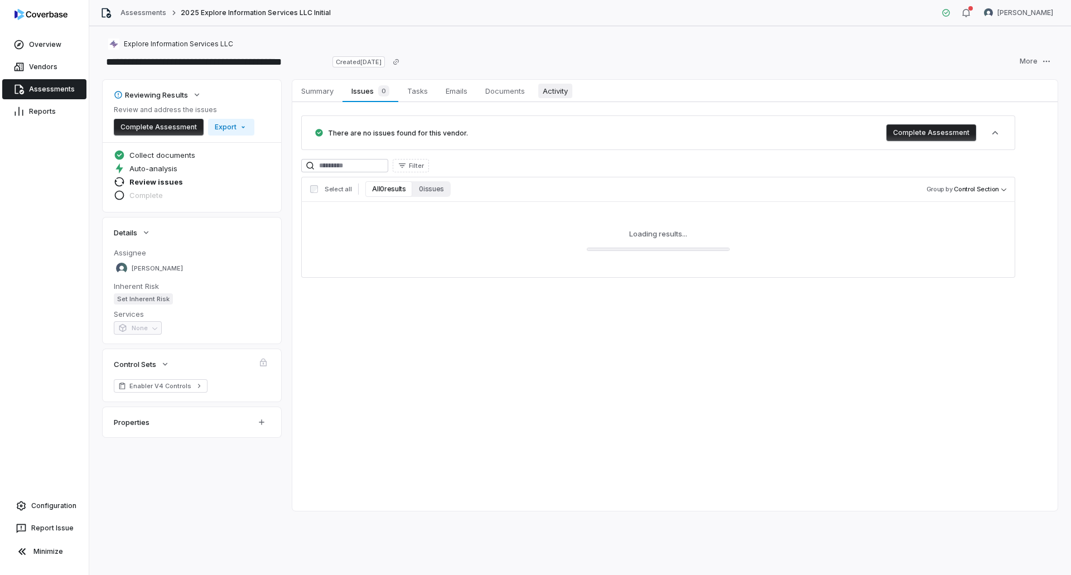
click at [555, 83] on link "Activity Activity" at bounding box center [555, 91] width 43 height 22
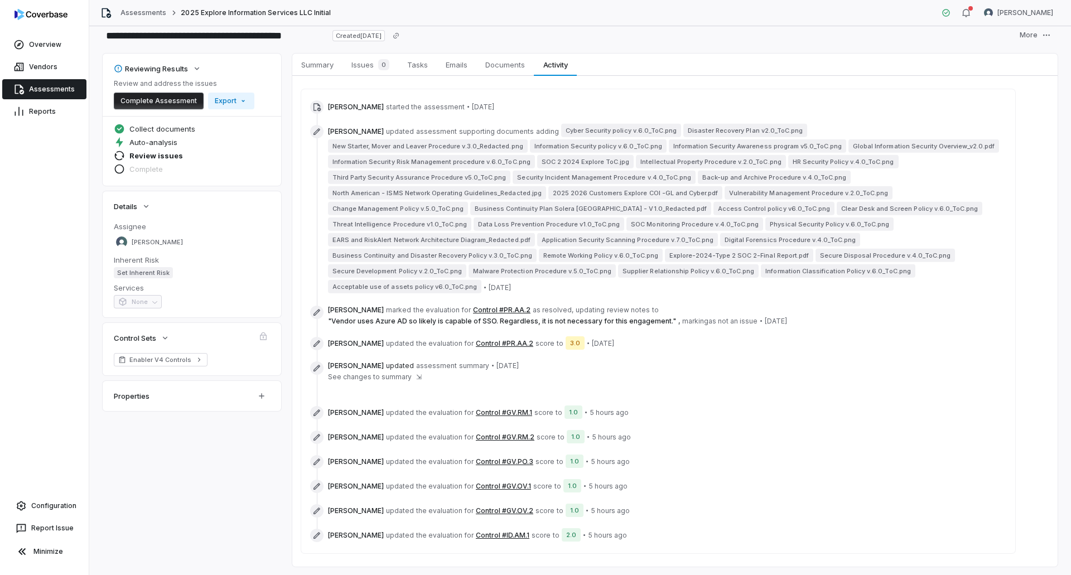
scroll to position [38, 0]
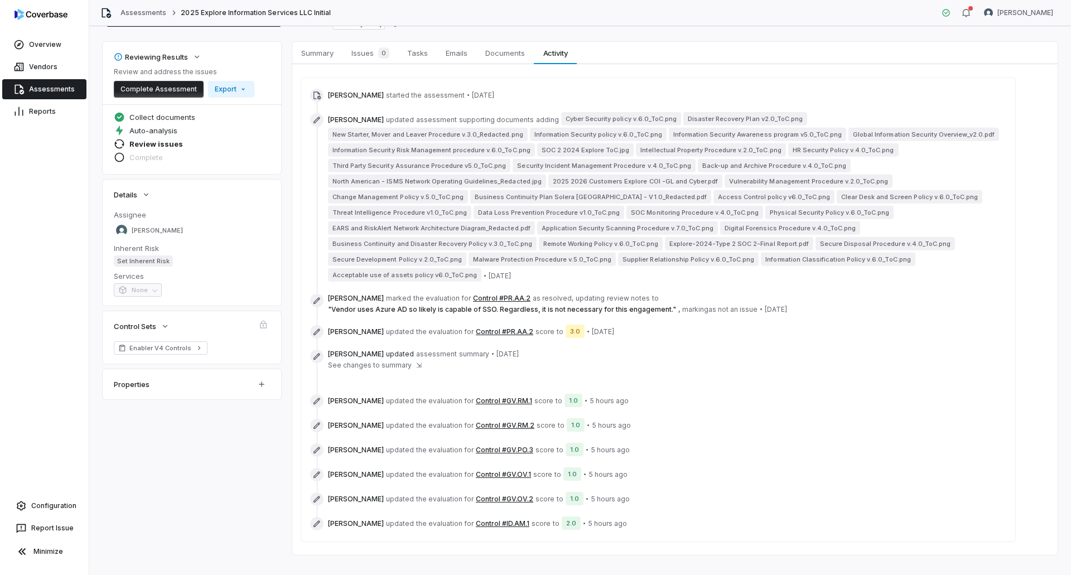
click at [492, 397] on button "Control #GV.RM.1" at bounding box center [504, 401] width 56 height 9
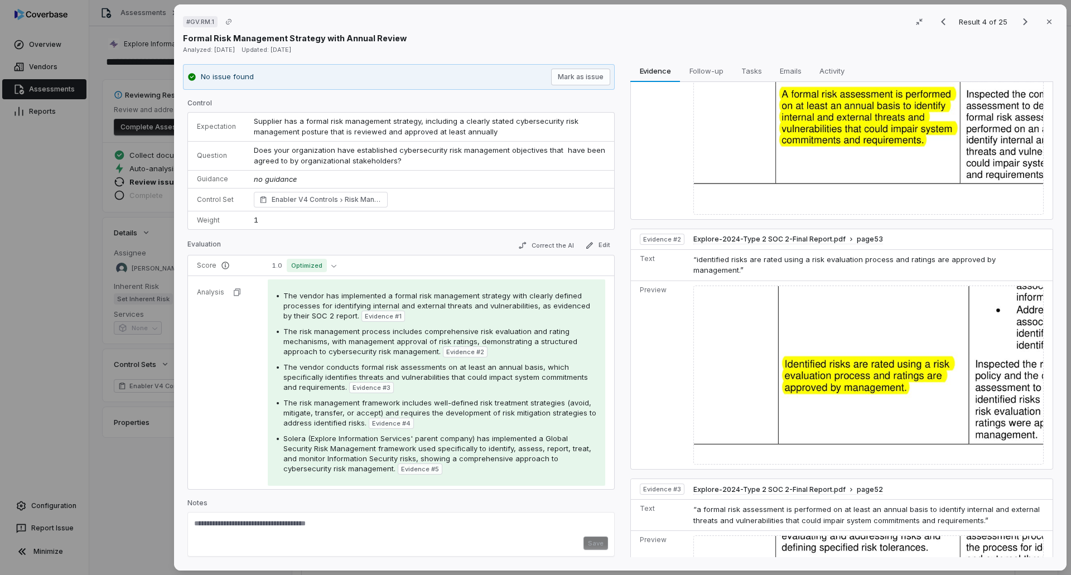
scroll to position [725, 0]
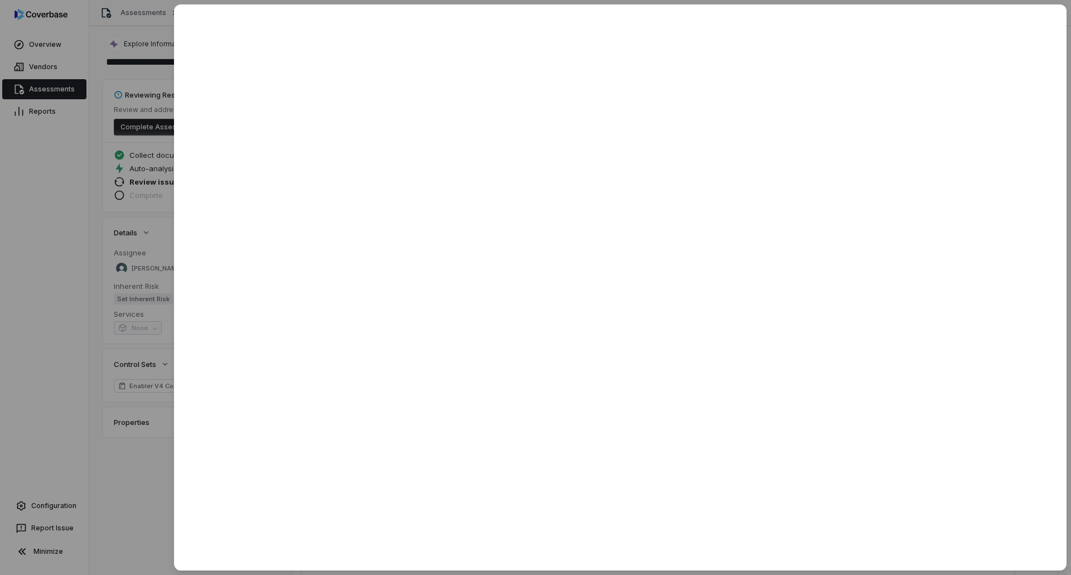
click at [136, 486] on div at bounding box center [535, 287] width 1071 height 575
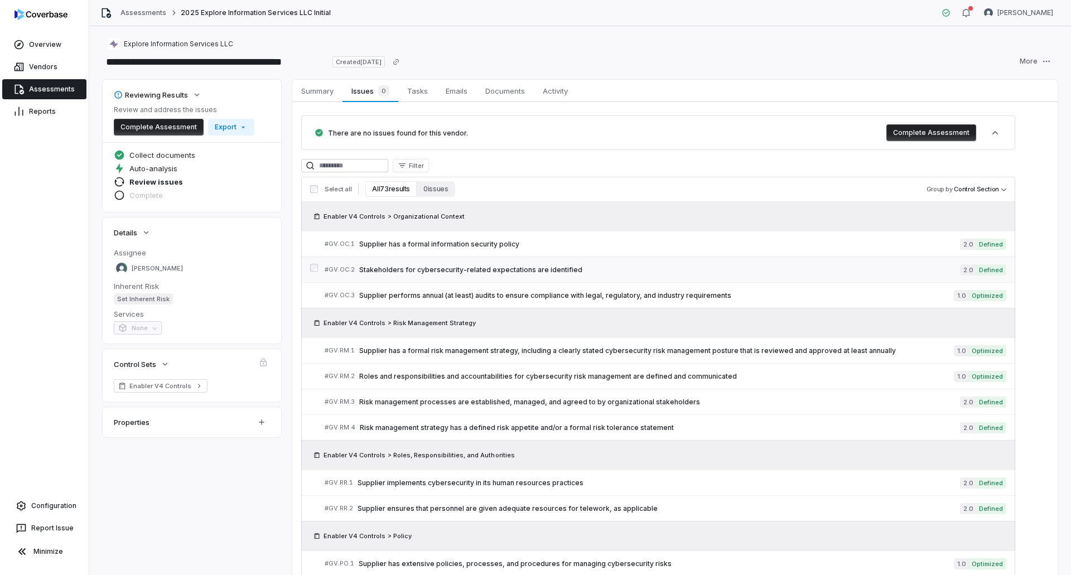
click at [503, 275] on div "# GV.OC.2 Stakeholders for cybersecurity-related expectations are identified" at bounding box center [643, 270] width 636 height 12
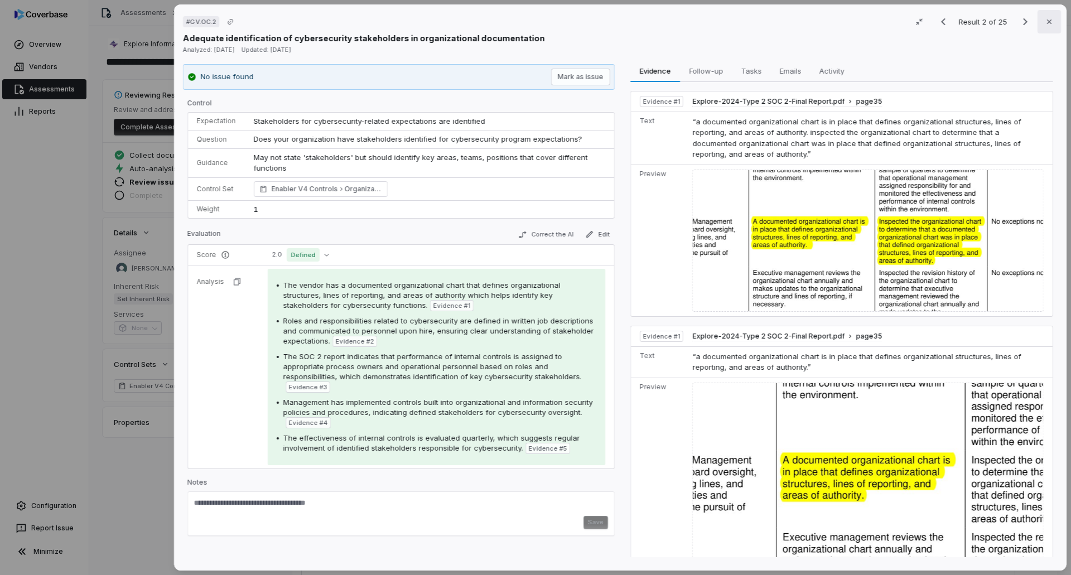
click at [1049, 25] on button "Close" at bounding box center [1049, 21] width 23 height 23
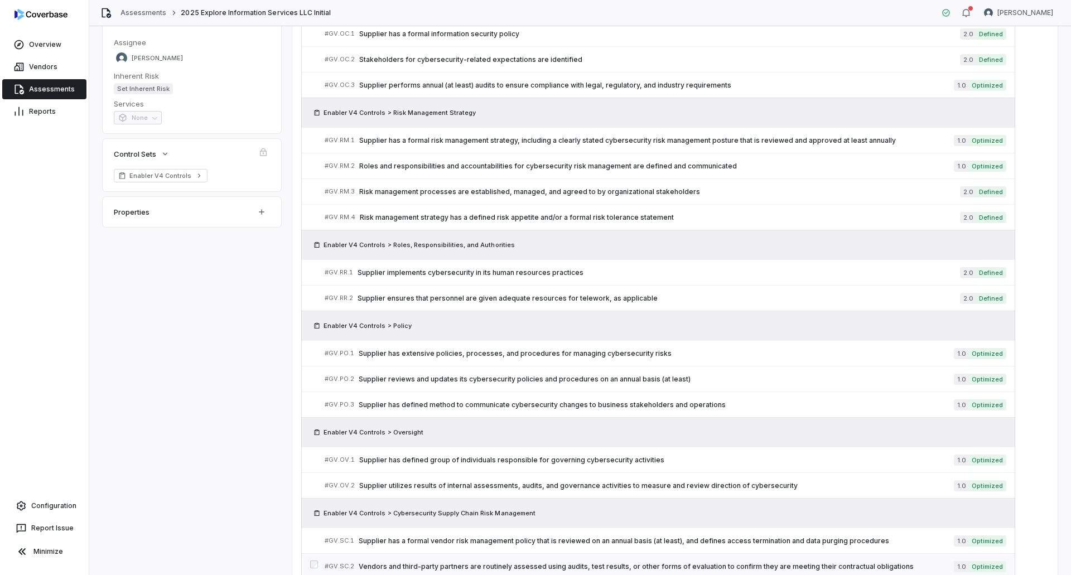
scroll to position [391, 0]
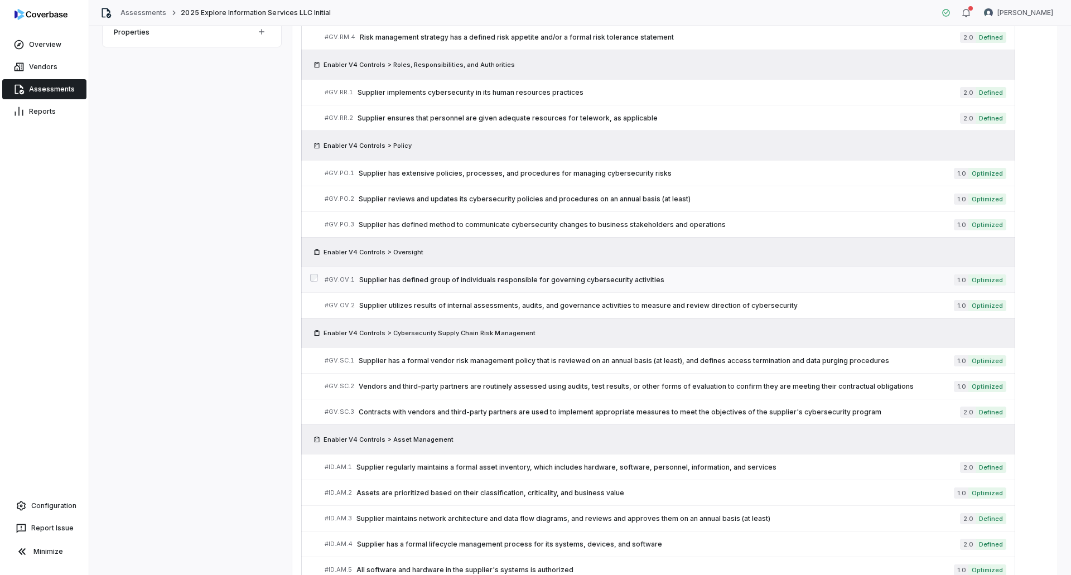
click at [505, 283] on span "Supplier has defined group of individuals responsible for governing cybersecuri…" at bounding box center [656, 280] width 595 height 9
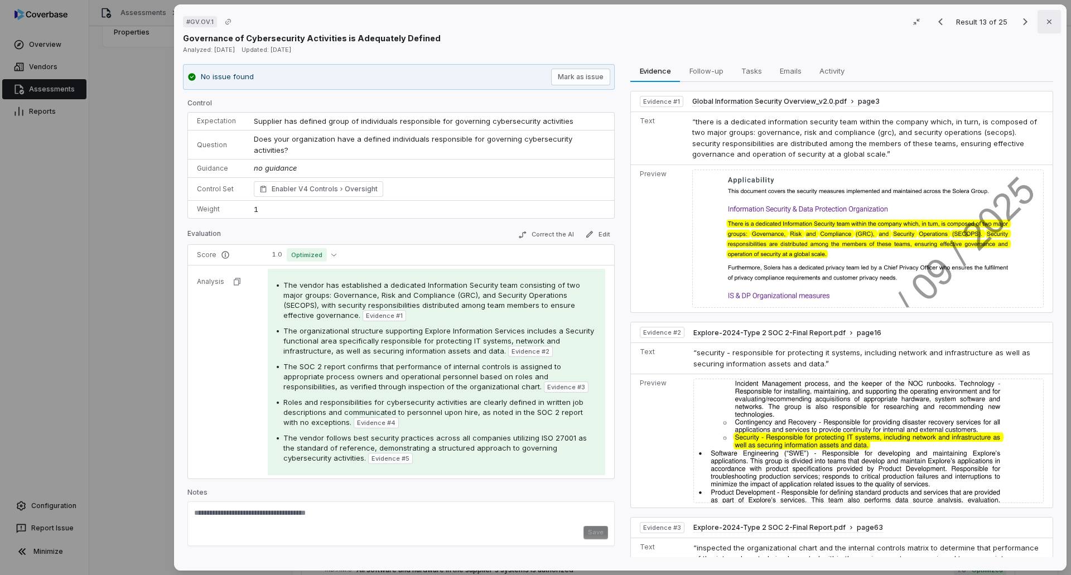
click at [1045, 26] on icon "button" at bounding box center [1049, 21] width 9 height 9
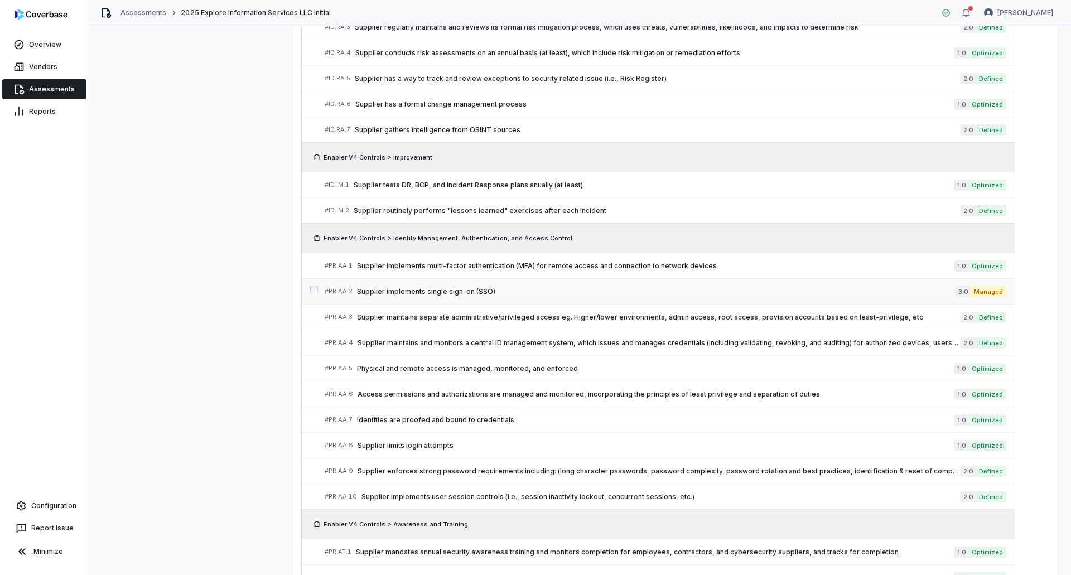
scroll to position [1031, 0]
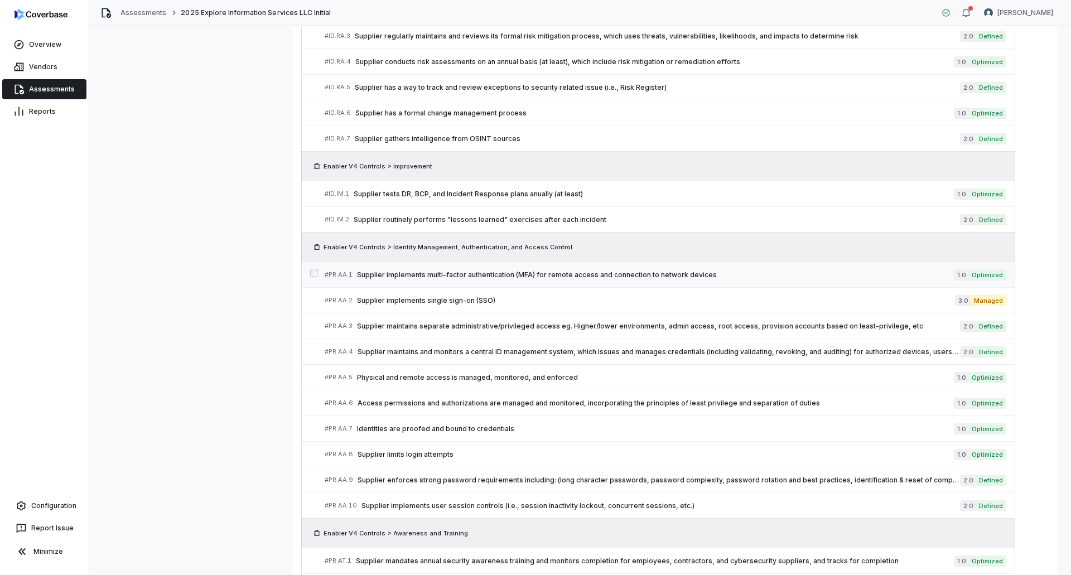
click at [598, 273] on span "Supplier implements multi-factor authentication (MFA) for remote access and con…" at bounding box center [655, 275] width 597 height 9
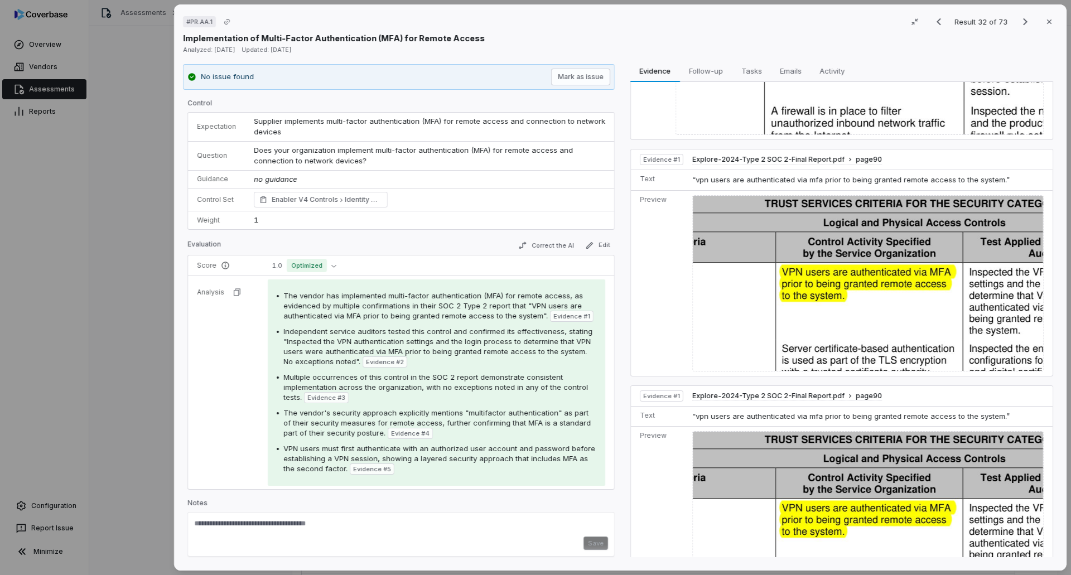
scroll to position [223, 0]
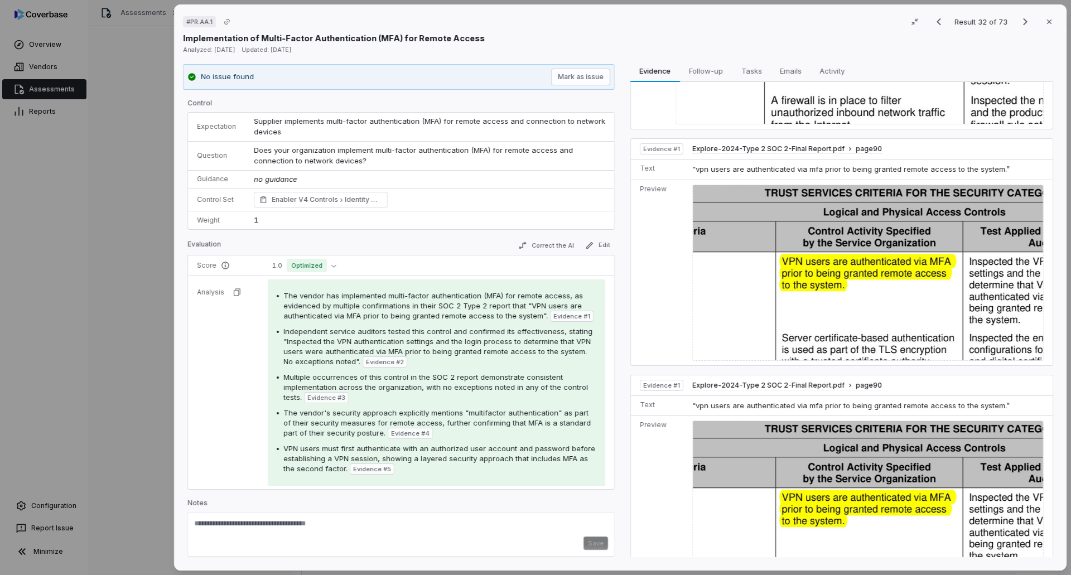
drag, startPoint x: 1042, startPoint y: 20, endPoint x: 1031, endPoint y: 42, distance: 25.0
click at [1045, 21] on icon "button" at bounding box center [1049, 21] width 9 height 9
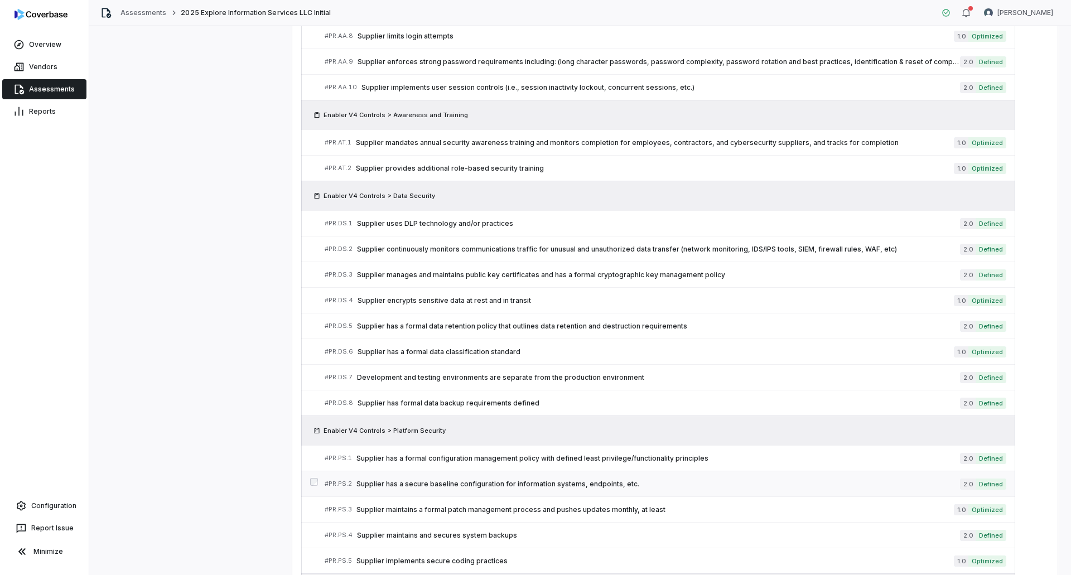
scroll to position [1533, 0]
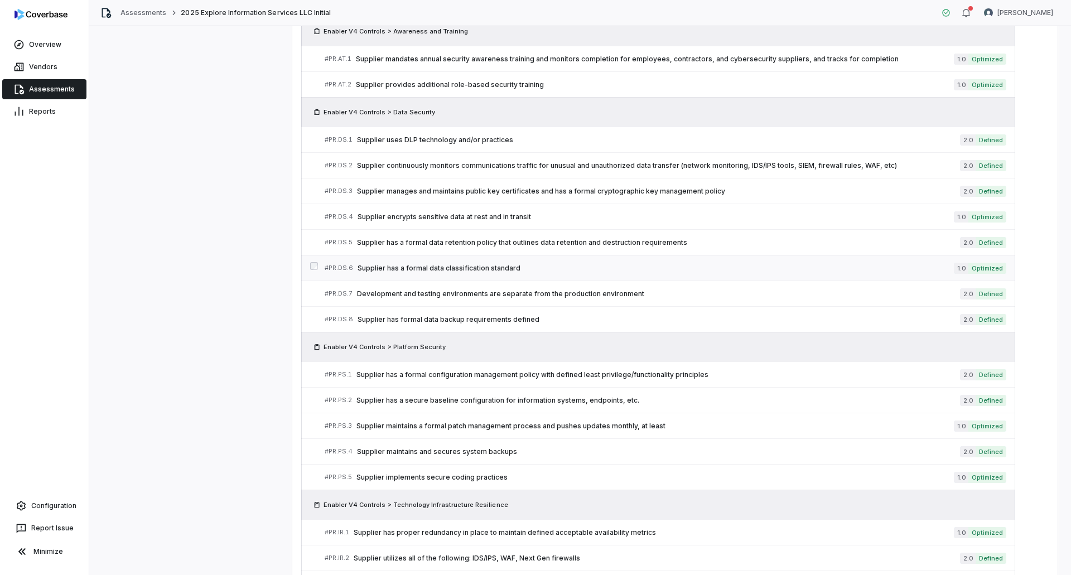
click at [531, 271] on span "Supplier has a formal data classification standard" at bounding box center [656, 268] width 597 height 9
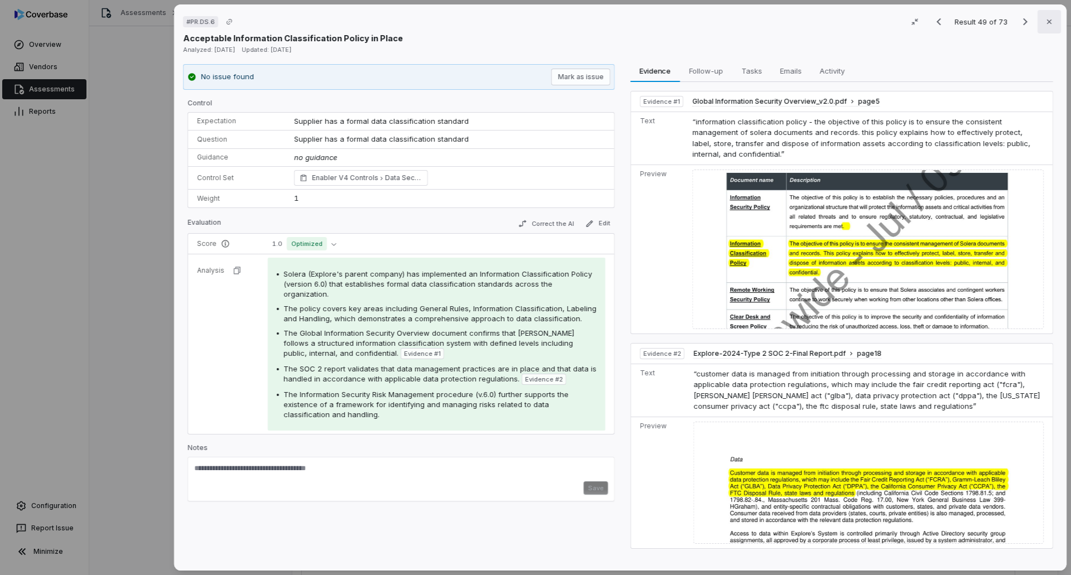
click at [1047, 26] on icon "button" at bounding box center [1049, 21] width 9 height 9
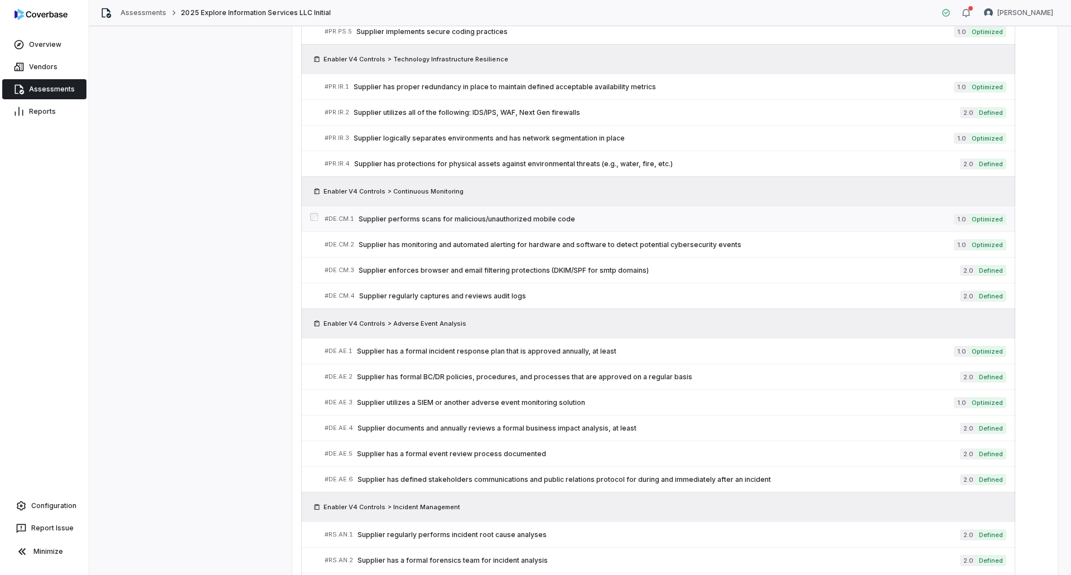
scroll to position [1980, 0]
click at [609, 222] on span "Supplier performs scans for malicious/unauthorized mobile code" at bounding box center [656, 218] width 595 height 9
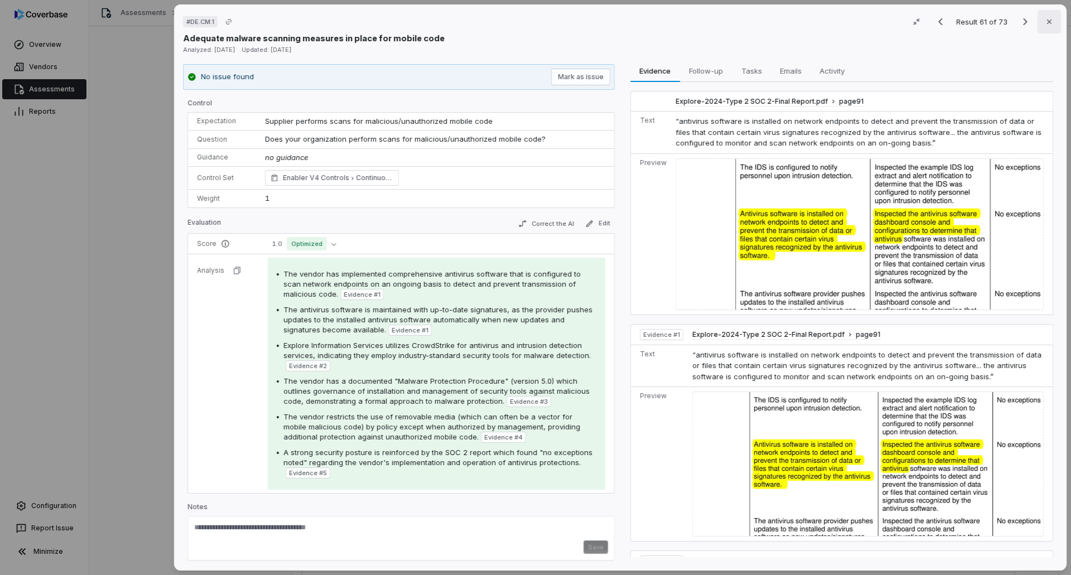
click at [1049, 15] on button "Close" at bounding box center [1049, 21] width 23 height 23
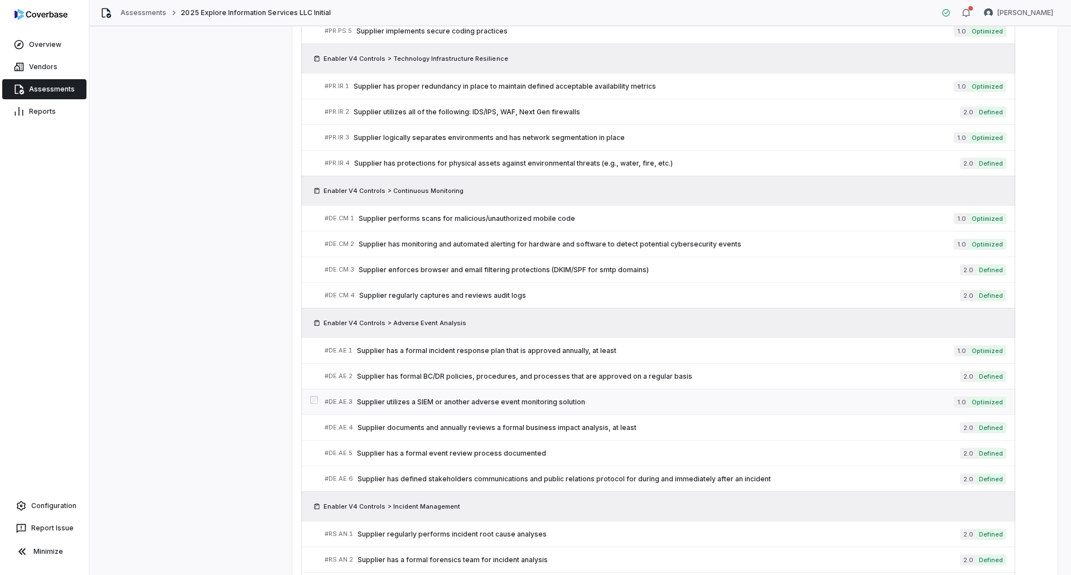
click at [537, 396] on div "# DE.AE.3 Supplier utilizes a SIEM or another adverse event monitoring solution" at bounding box center [639, 402] width 629 height 12
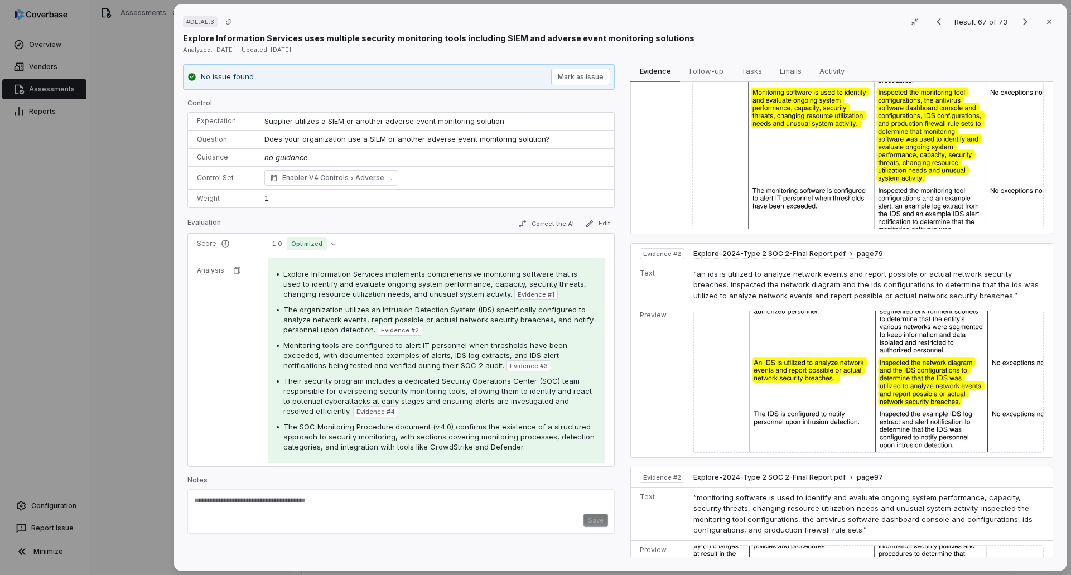
scroll to position [391, 0]
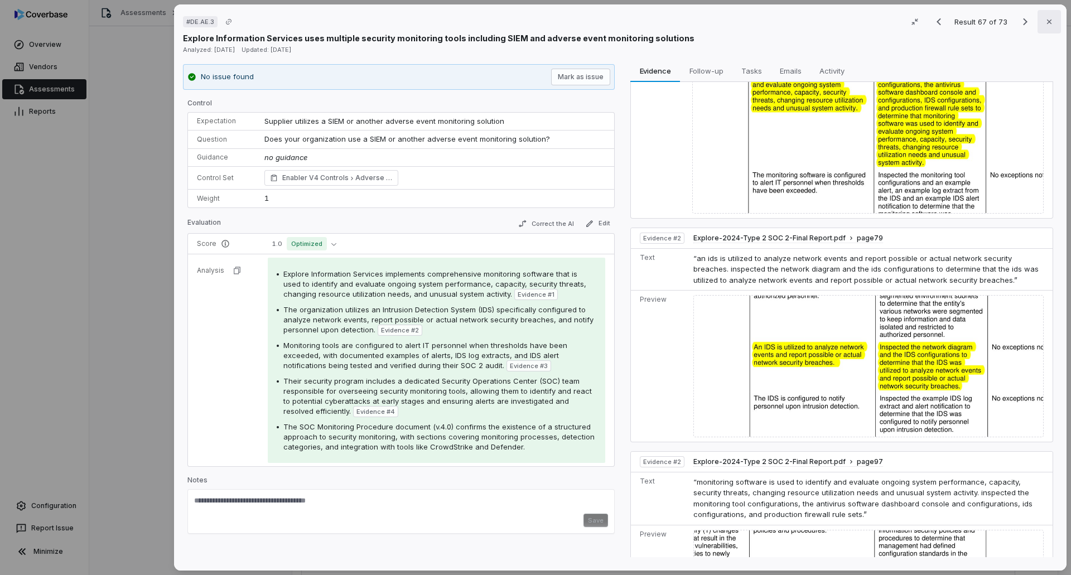
click at [1038, 15] on button "Close" at bounding box center [1049, 21] width 23 height 23
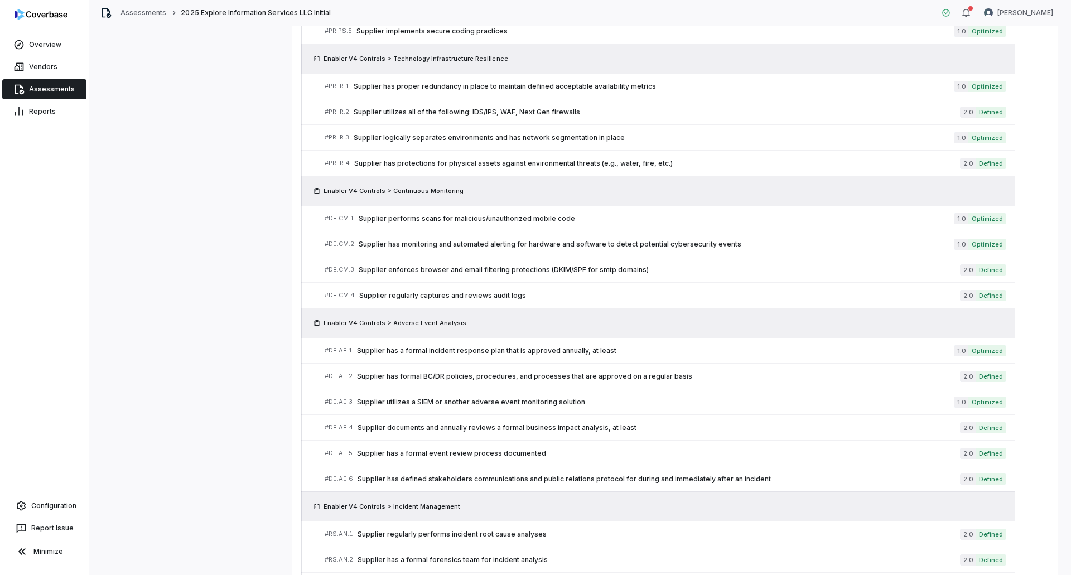
click at [70, 86] on link "Assessments" at bounding box center [44, 89] width 84 height 20
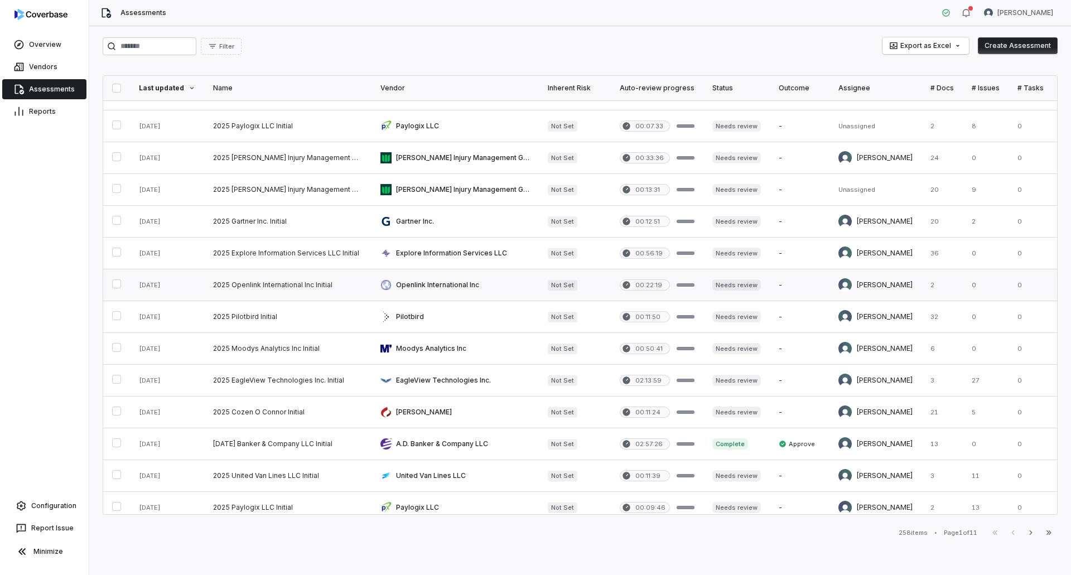
scroll to position [56, 0]
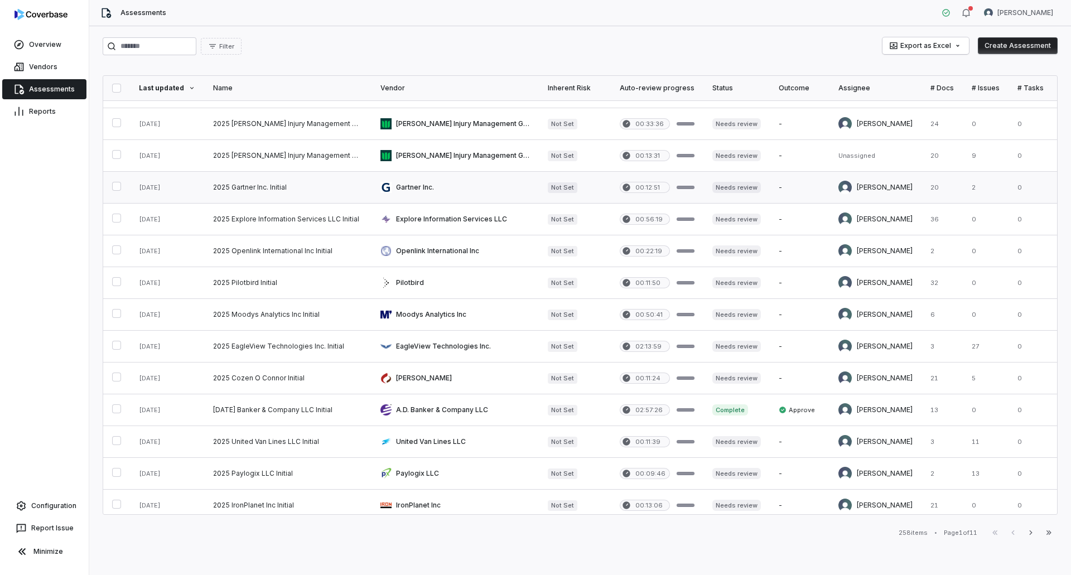
click at [266, 192] on link at bounding box center [287, 187] width 167 height 31
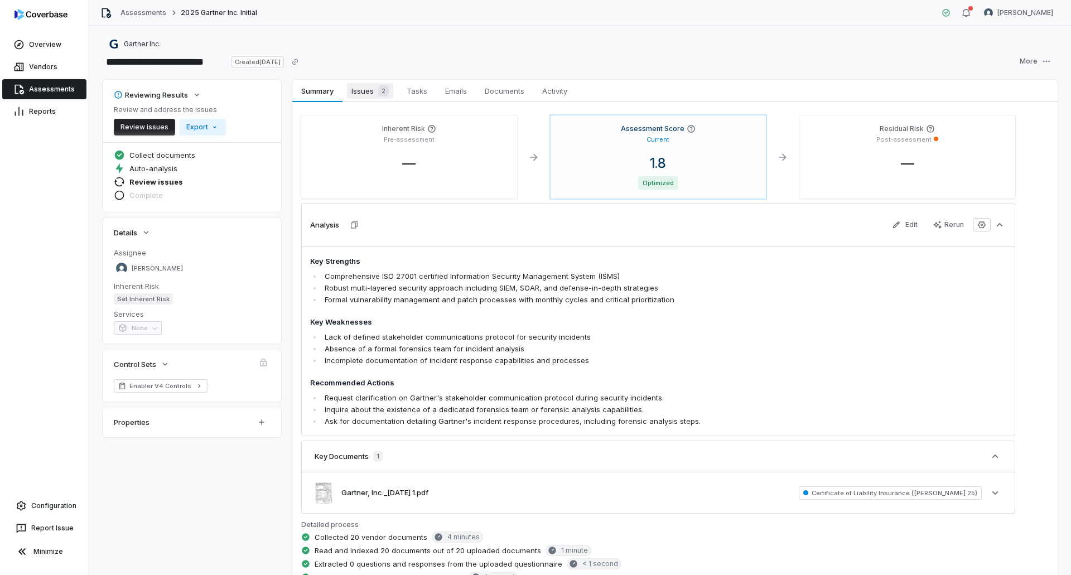
click at [381, 88] on span "2" at bounding box center [383, 90] width 11 height 11
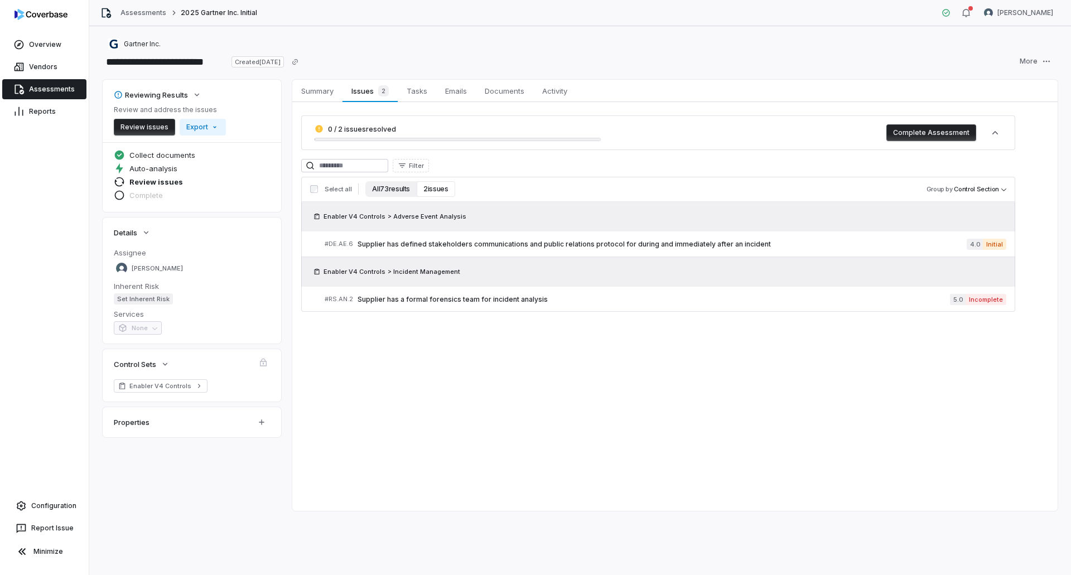
click at [387, 189] on button "All 73 results" at bounding box center [390, 189] width 51 height 16
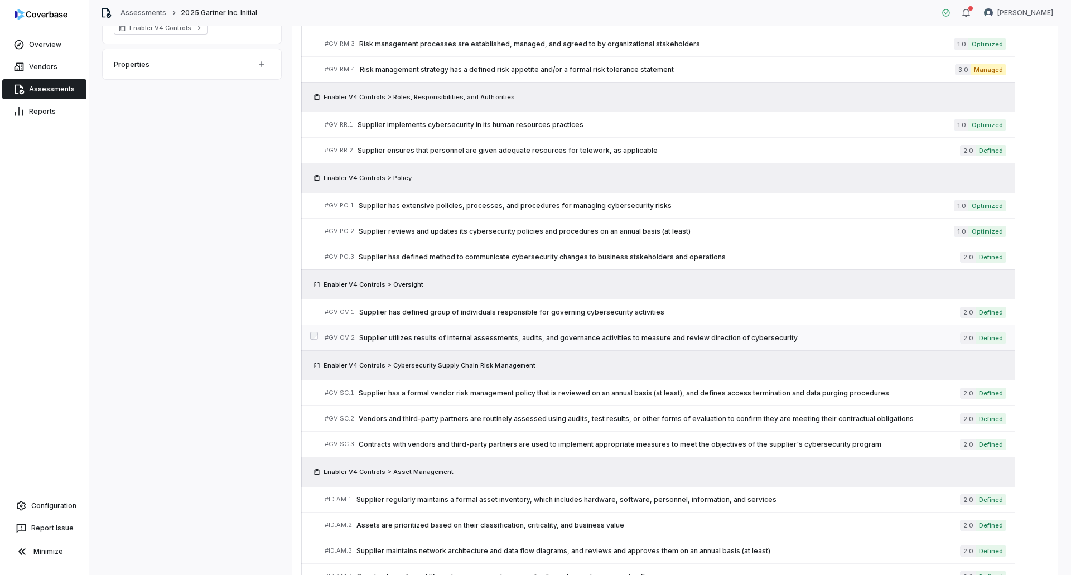
scroll to position [378, 0]
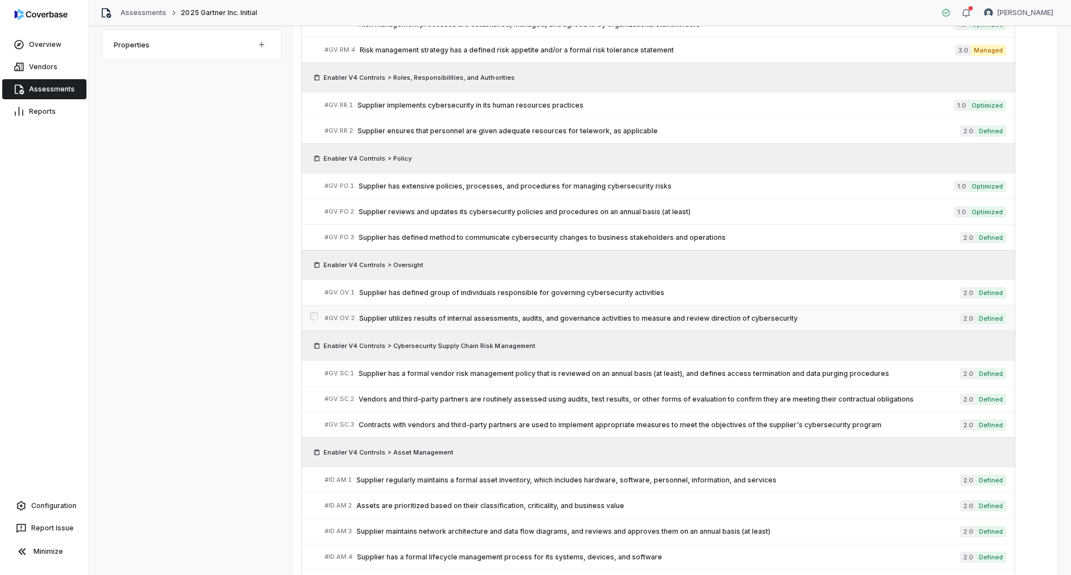
click at [586, 316] on span "Supplier utilizes results of internal assessments, audits, and governance activ…" at bounding box center [659, 318] width 601 height 9
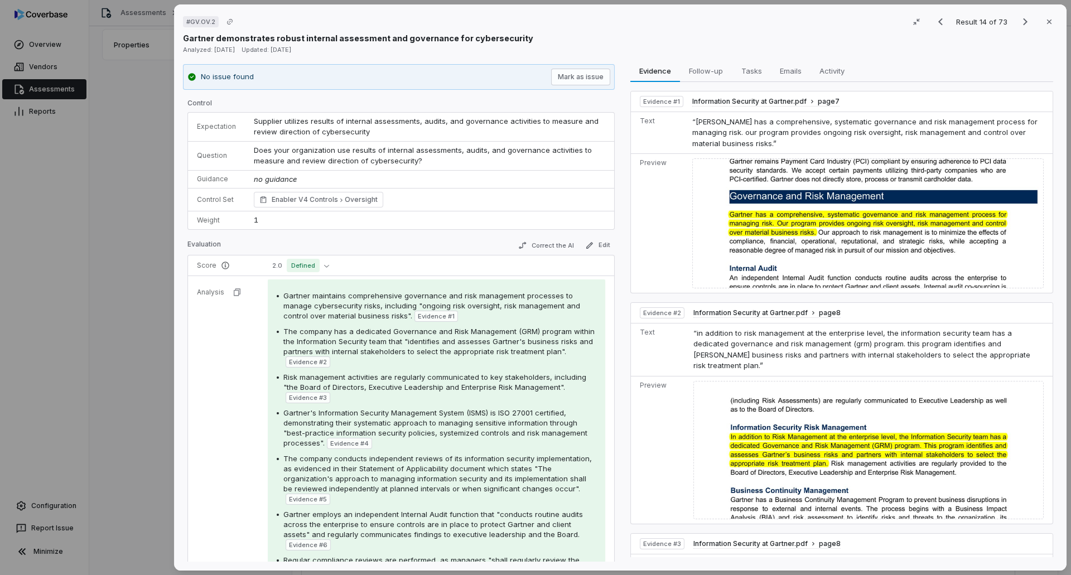
click at [115, 333] on div "# GV.OV.2 Result 14 of 73 Close Gartner demonstrates robust internal assessment…" at bounding box center [535, 287] width 1071 height 575
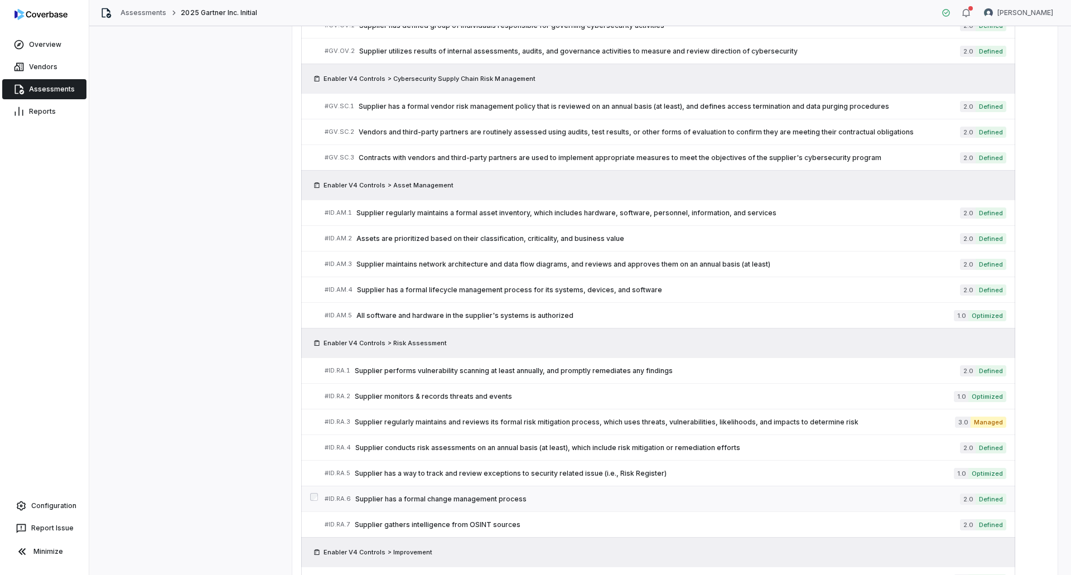
scroll to position [713, 0]
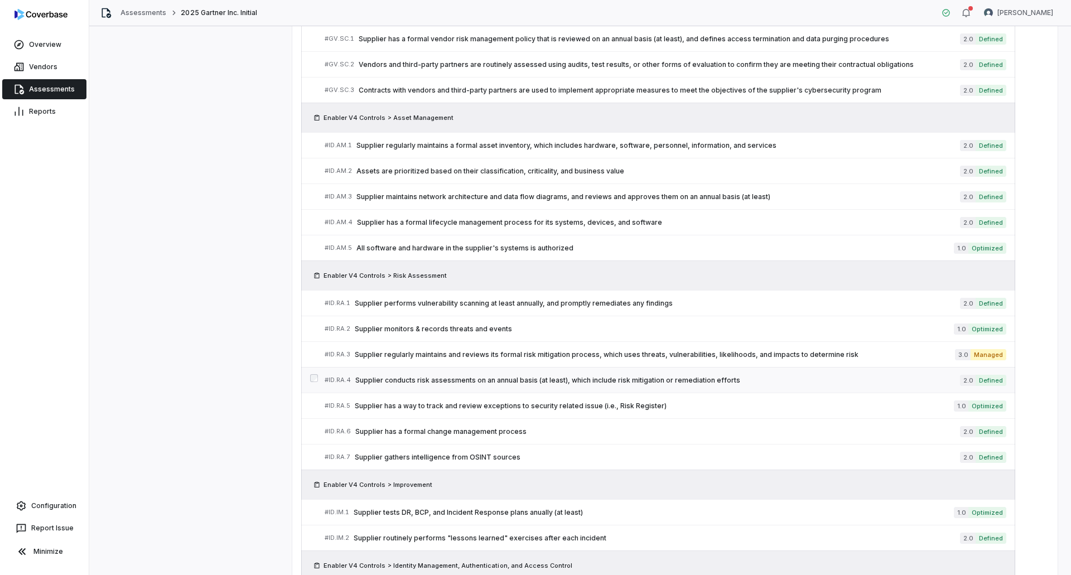
click at [560, 381] on span "Supplier conducts risk assessments on an annual basis (at least), which include…" at bounding box center [657, 380] width 605 height 9
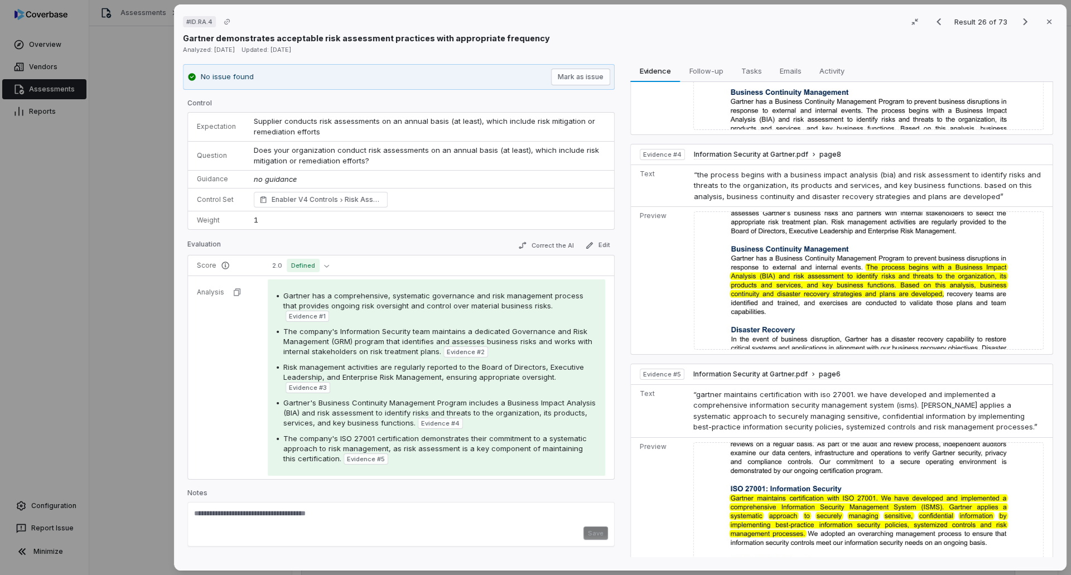
scroll to position [634, 0]
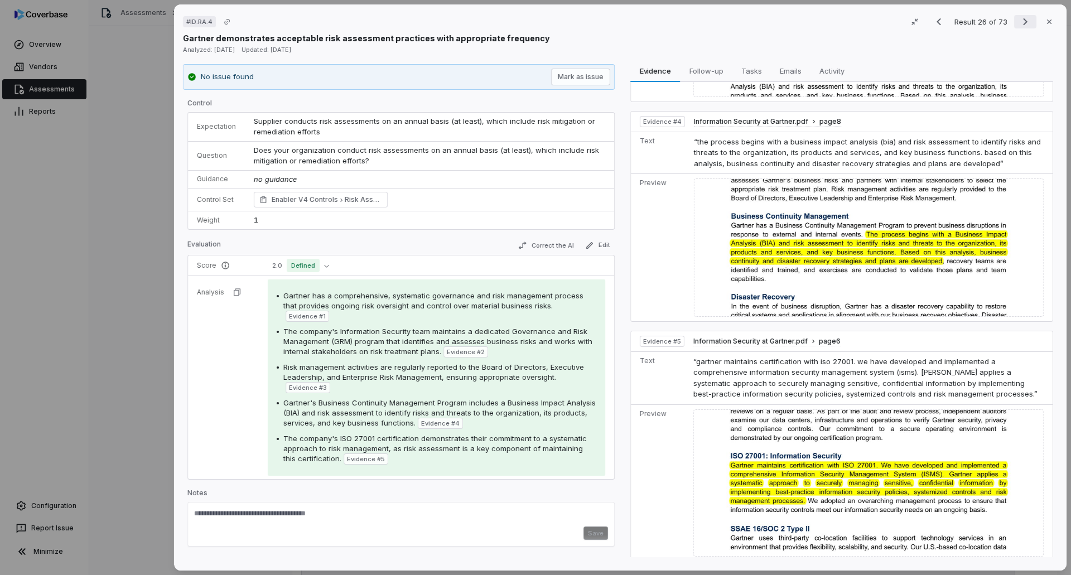
click at [1019, 18] on icon "Next result" at bounding box center [1025, 21] width 13 height 13
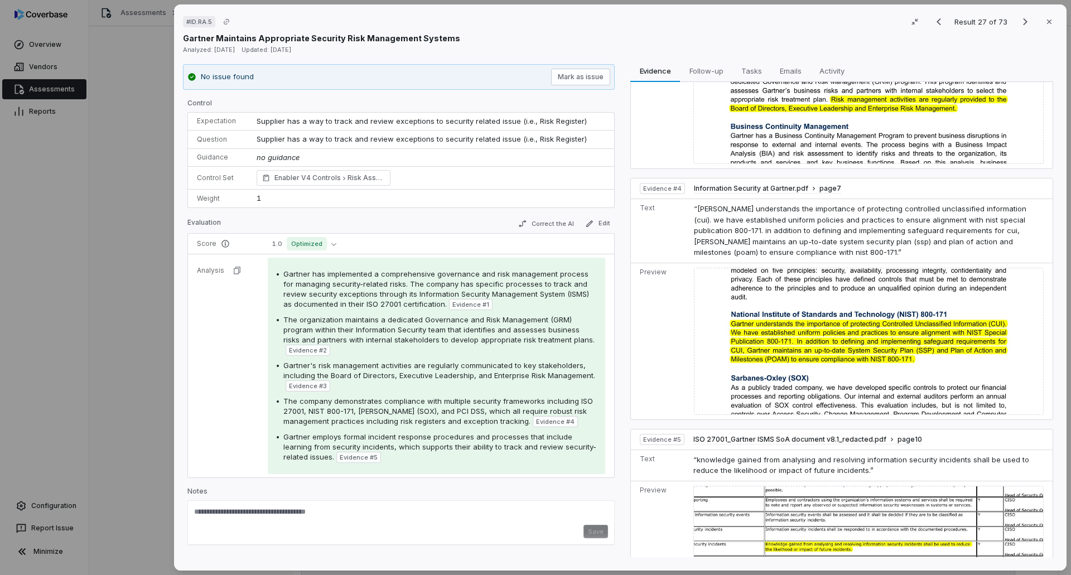
scroll to position [598, 0]
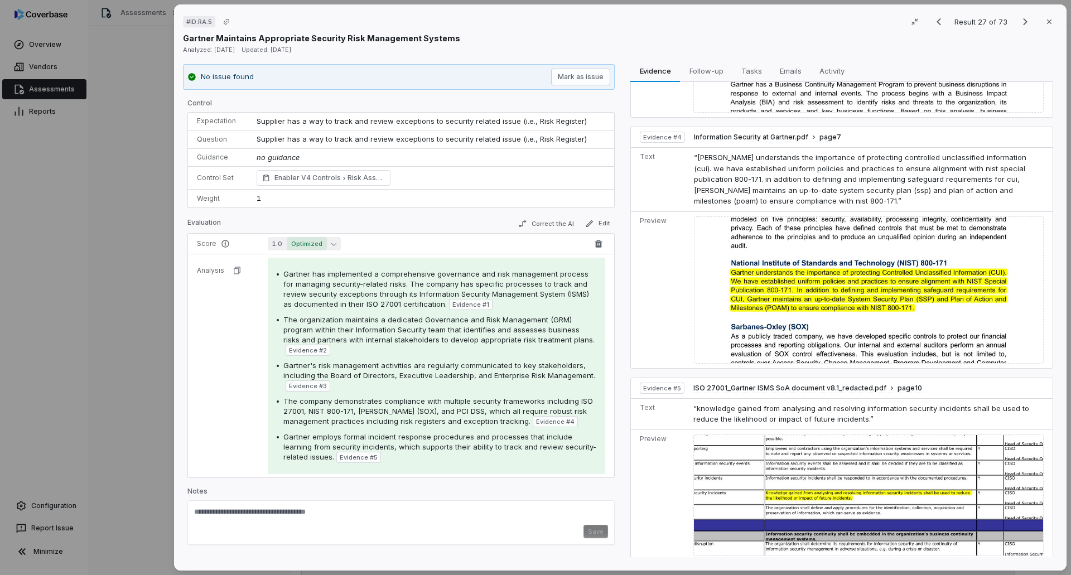
click at [322, 249] on span "Optimized" at bounding box center [307, 243] width 40 height 13
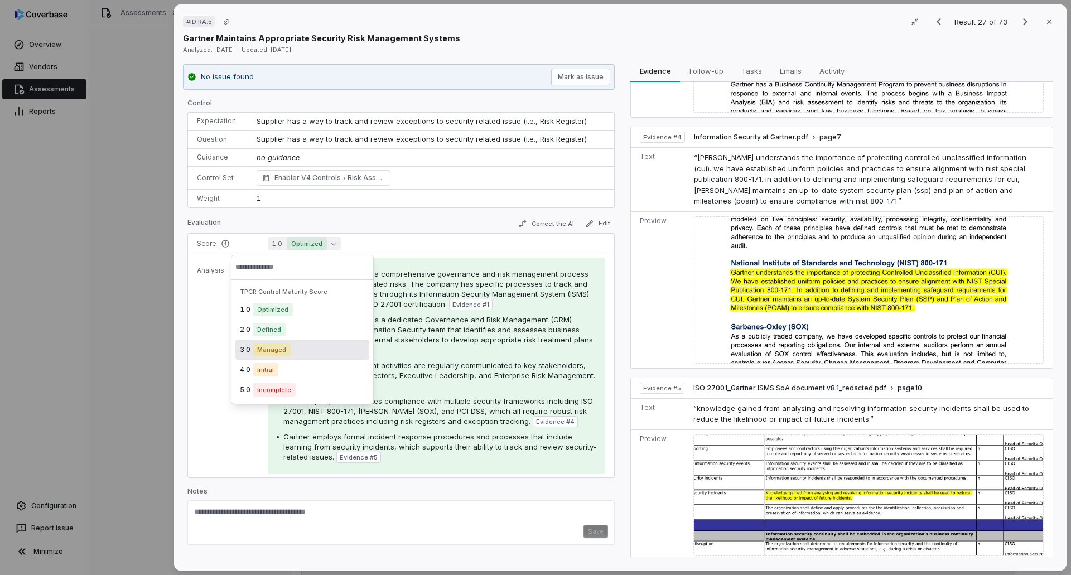
click at [296, 352] on div "3.0 Managed" at bounding box center [302, 350] width 134 height 20
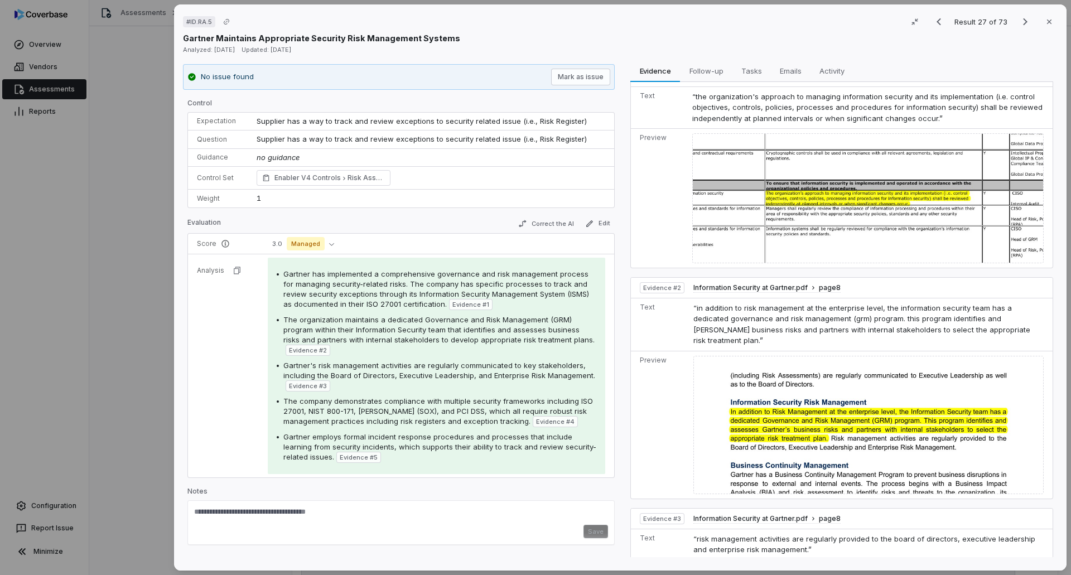
scroll to position [0, 0]
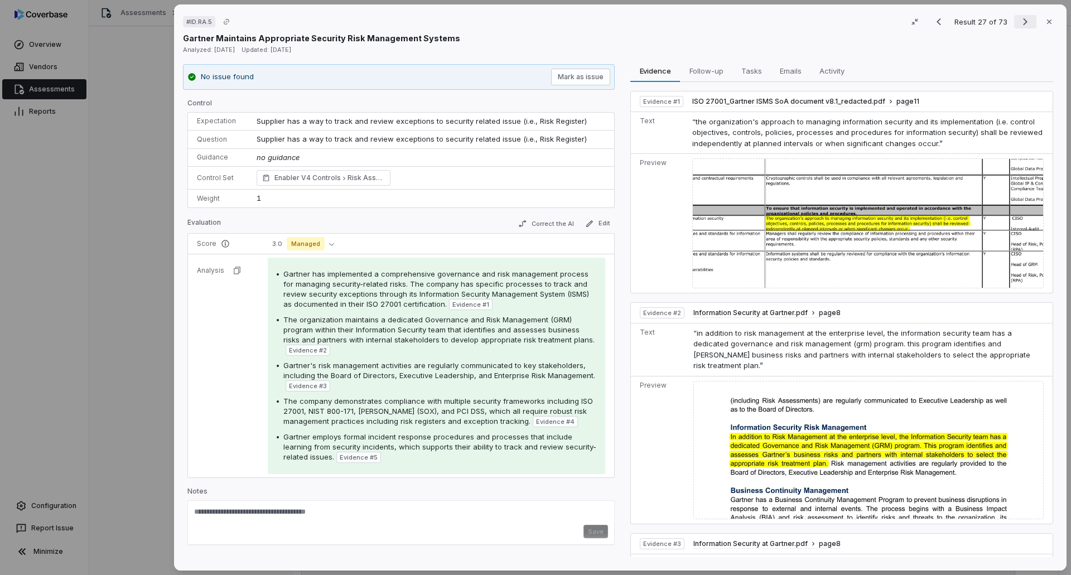
click at [1019, 23] on icon "Next result" at bounding box center [1025, 21] width 13 height 13
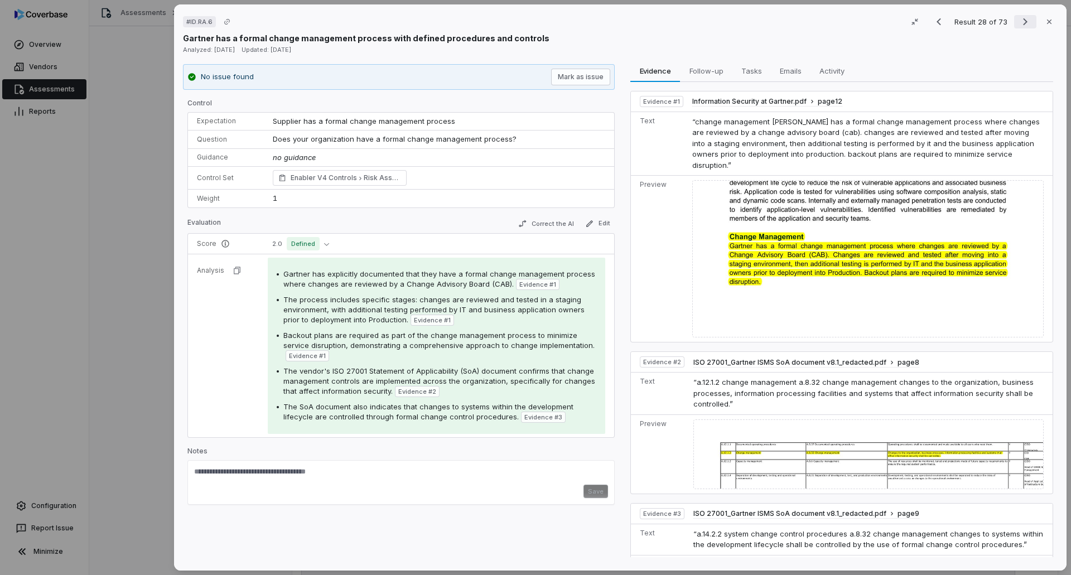
click at [1019, 22] on icon "Next result" at bounding box center [1025, 21] width 13 height 13
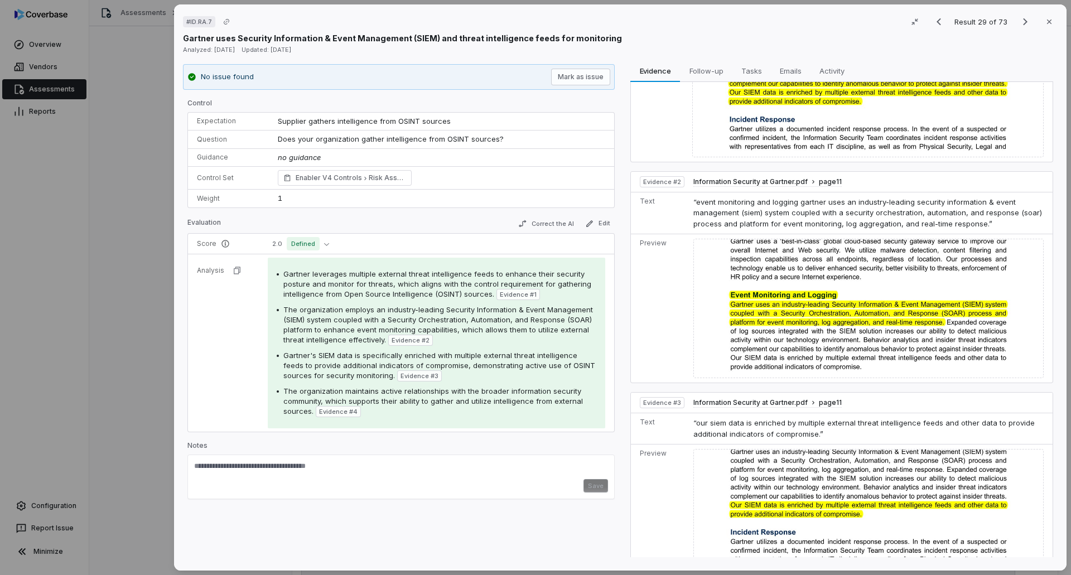
scroll to position [233, 0]
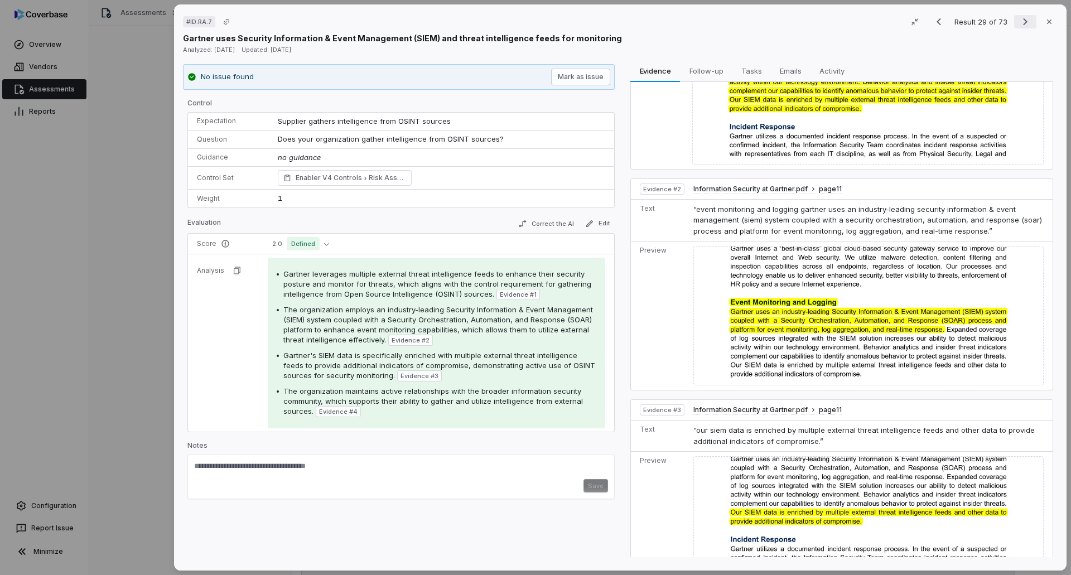
click at [1023, 20] on icon "Next result" at bounding box center [1025, 21] width 4 height 7
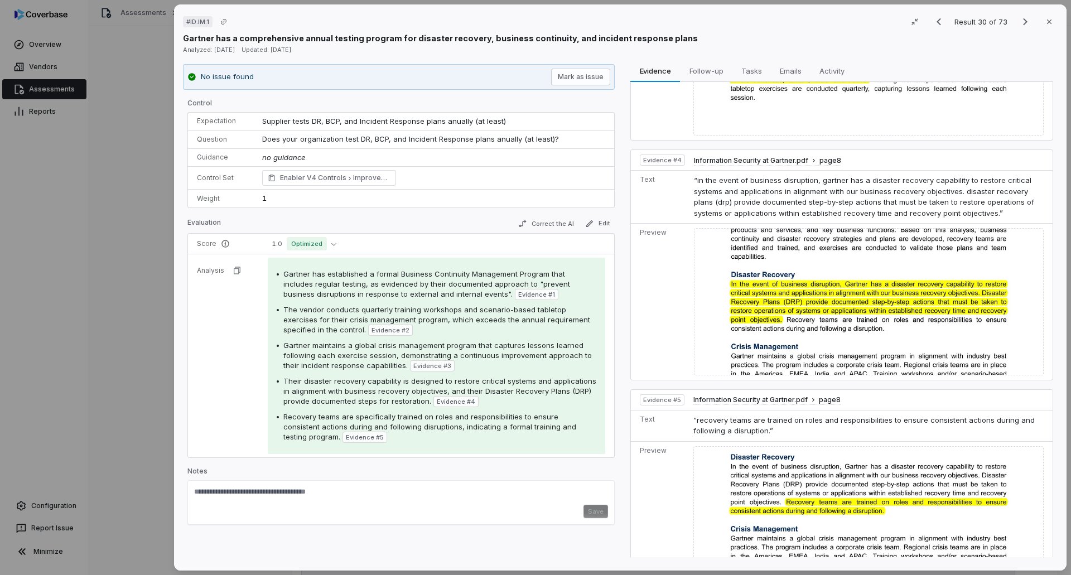
scroll to position [643, 0]
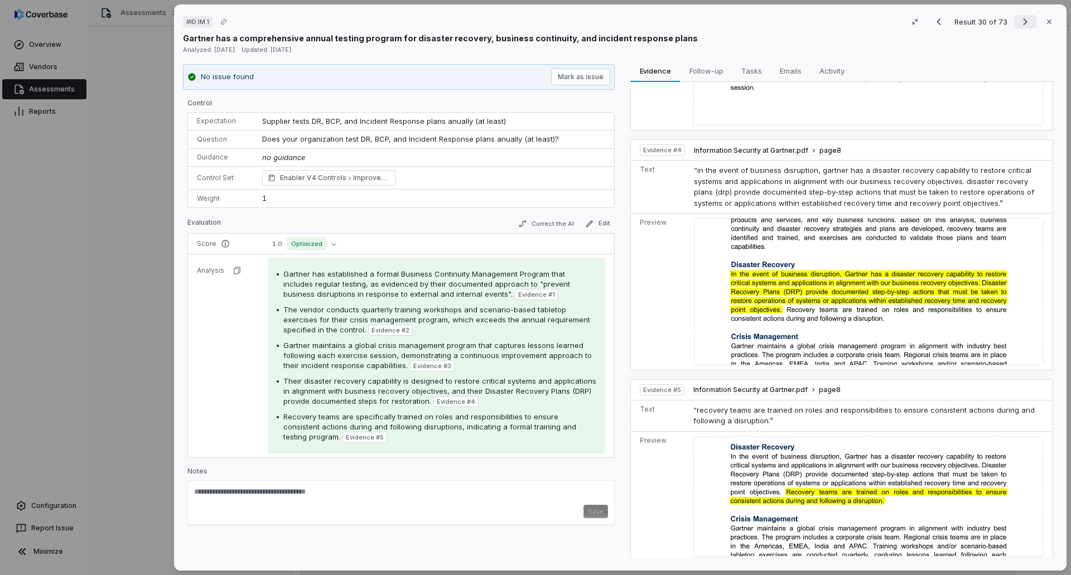
click at [1024, 24] on icon "Next result" at bounding box center [1025, 21] width 13 height 13
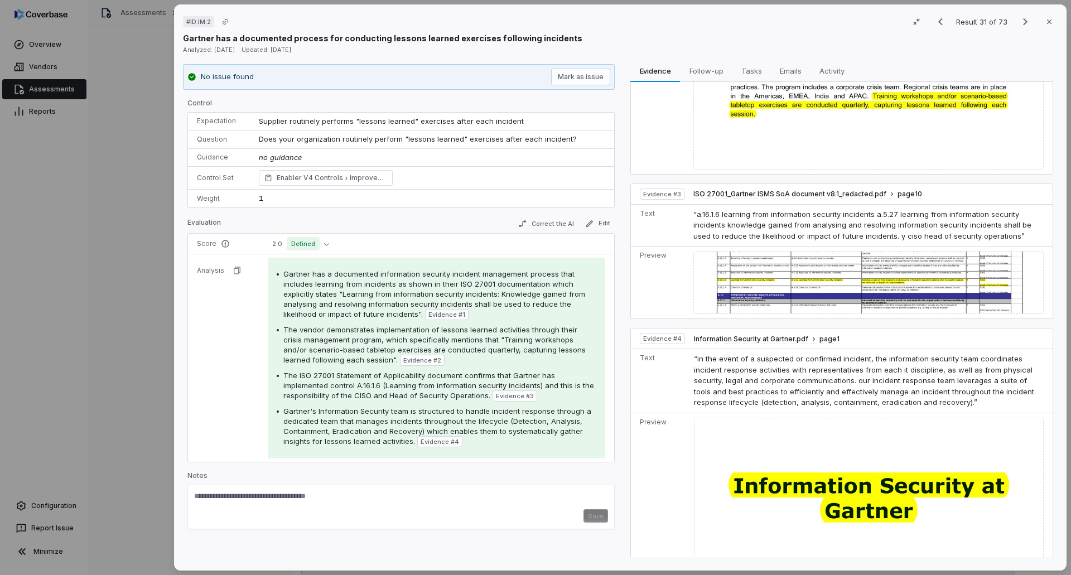
scroll to position [285, 0]
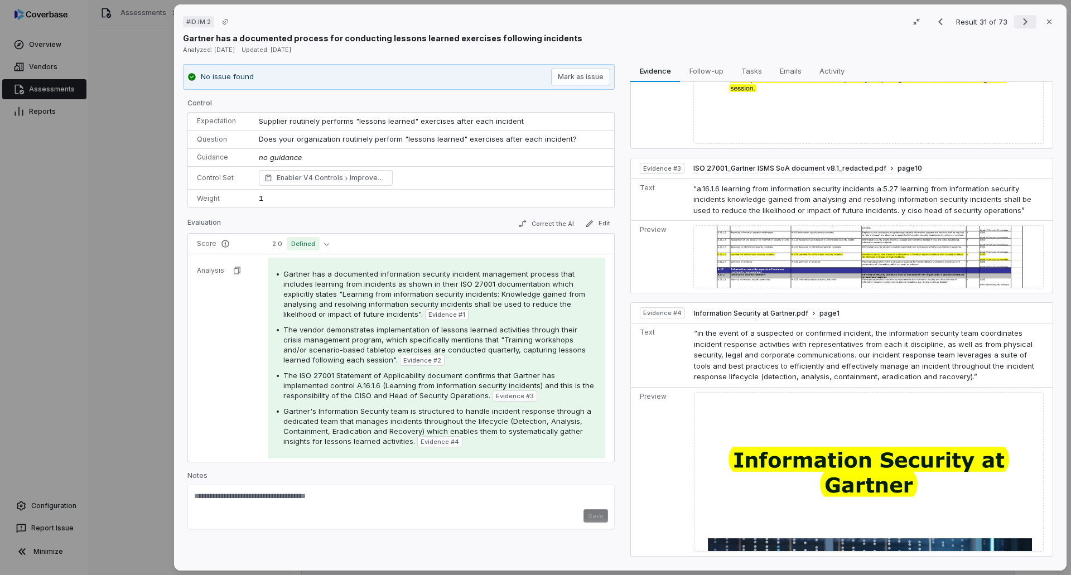
click at [1019, 16] on icon "Next result" at bounding box center [1025, 21] width 13 height 13
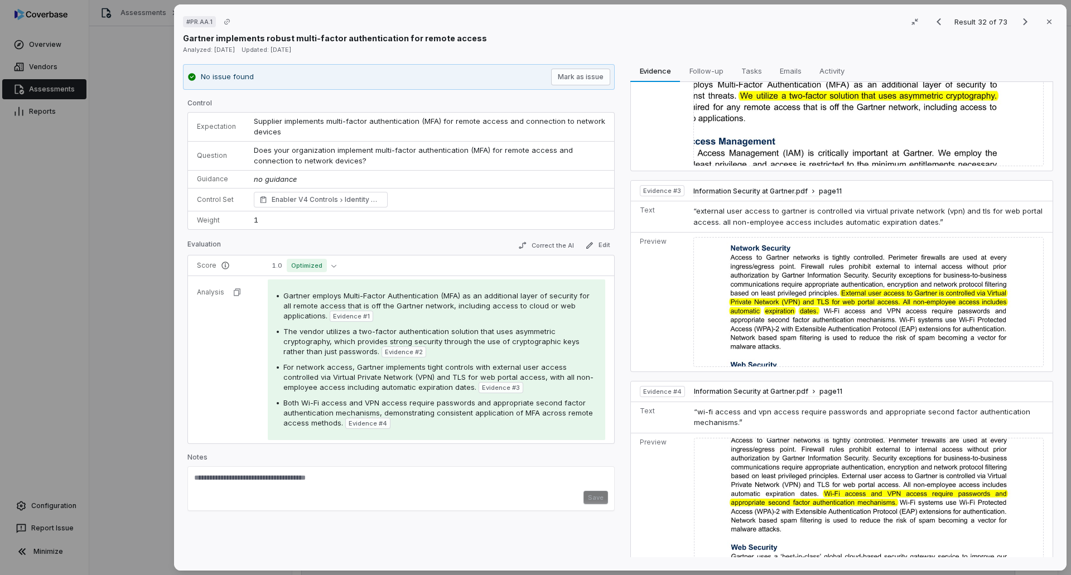
scroll to position [357, 0]
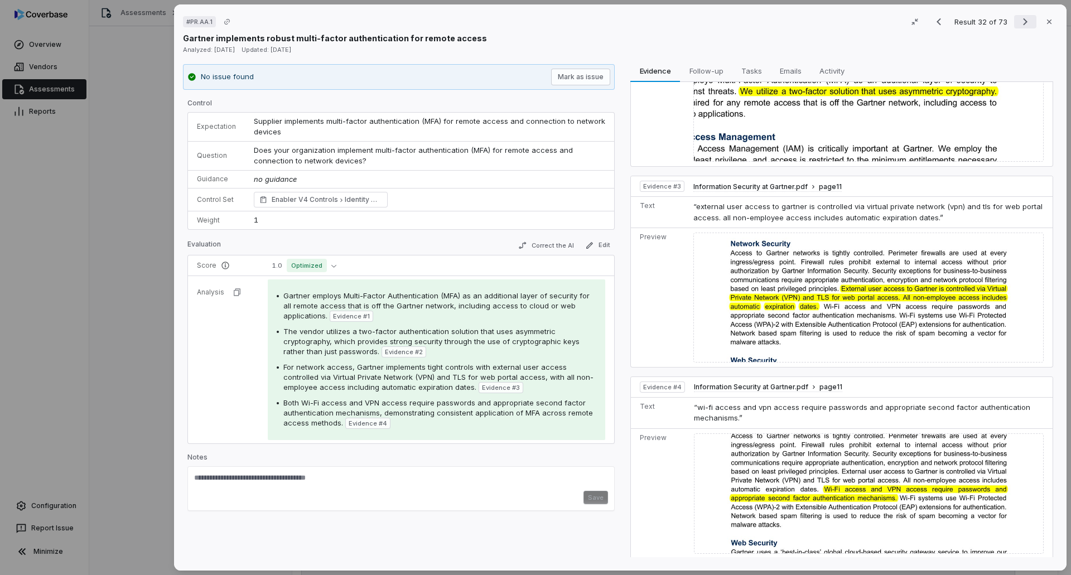
click at [1019, 23] on icon "Next result" at bounding box center [1025, 21] width 13 height 13
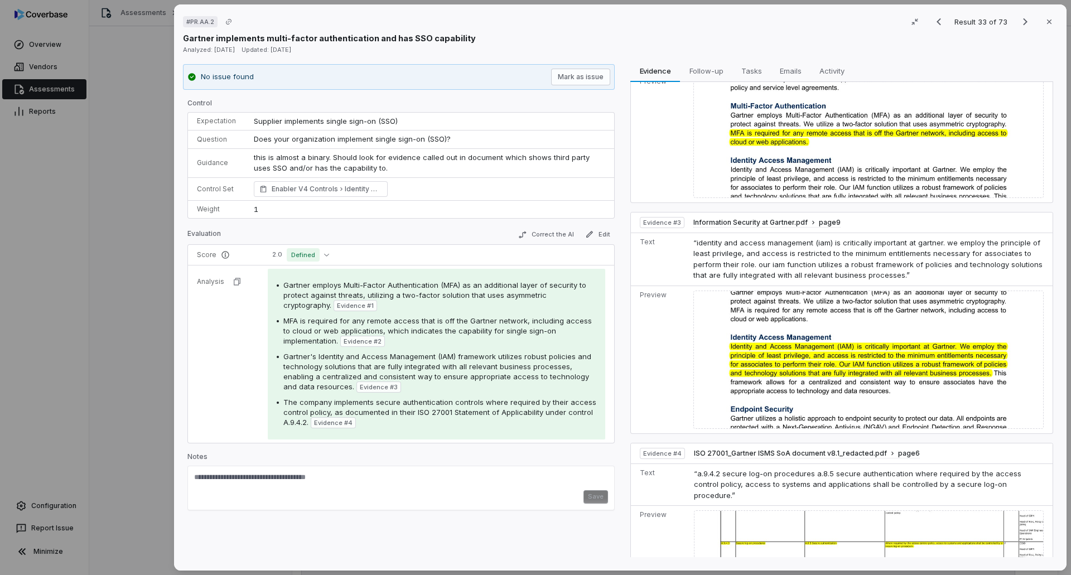
scroll to position [278, 0]
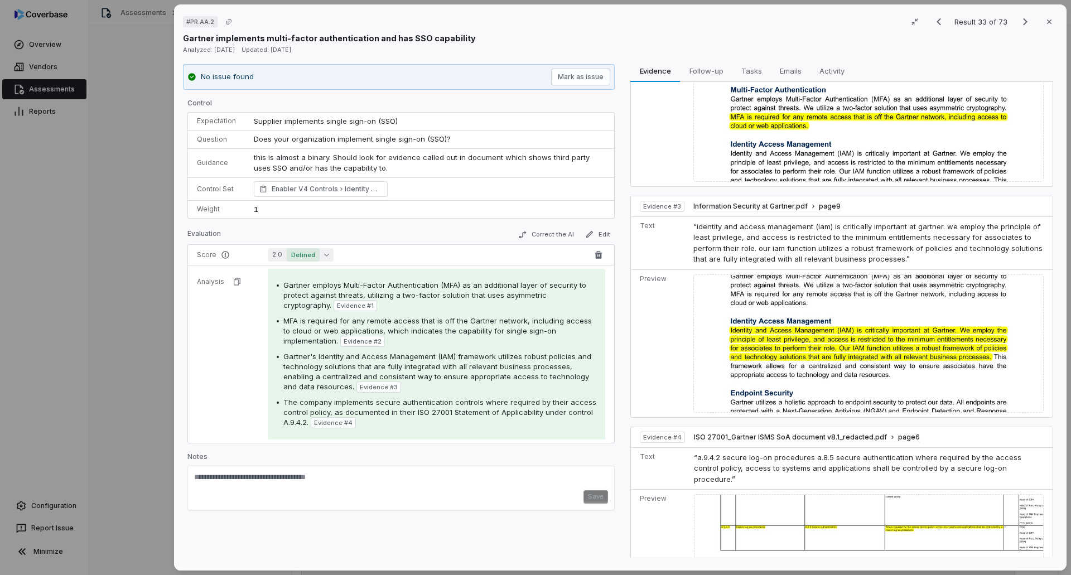
click at [323, 255] on button "2.0 Defined" at bounding box center [301, 254] width 66 height 13
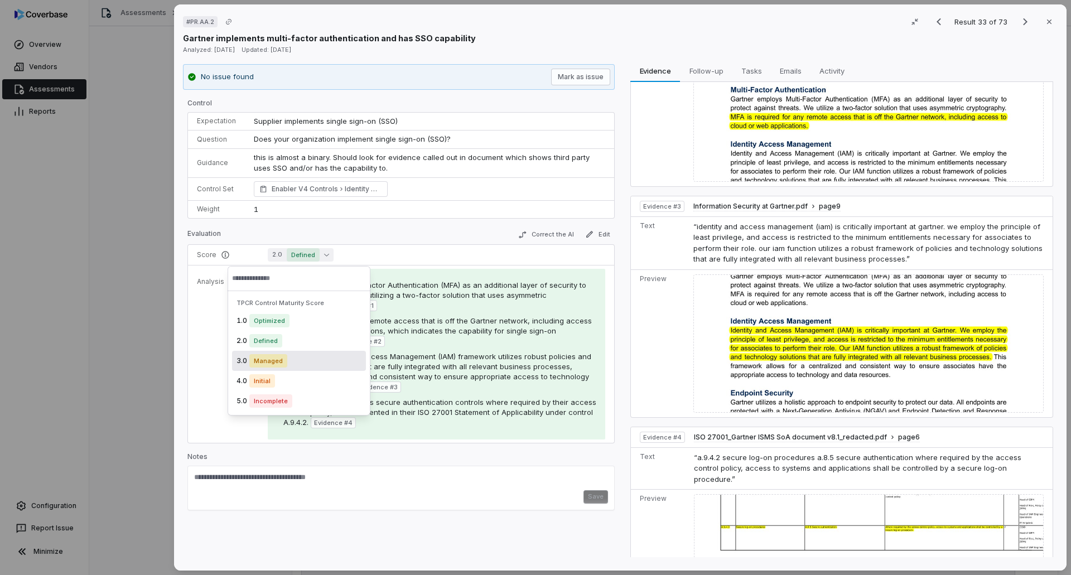
click at [283, 363] on span "Managed" at bounding box center [268, 360] width 38 height 13
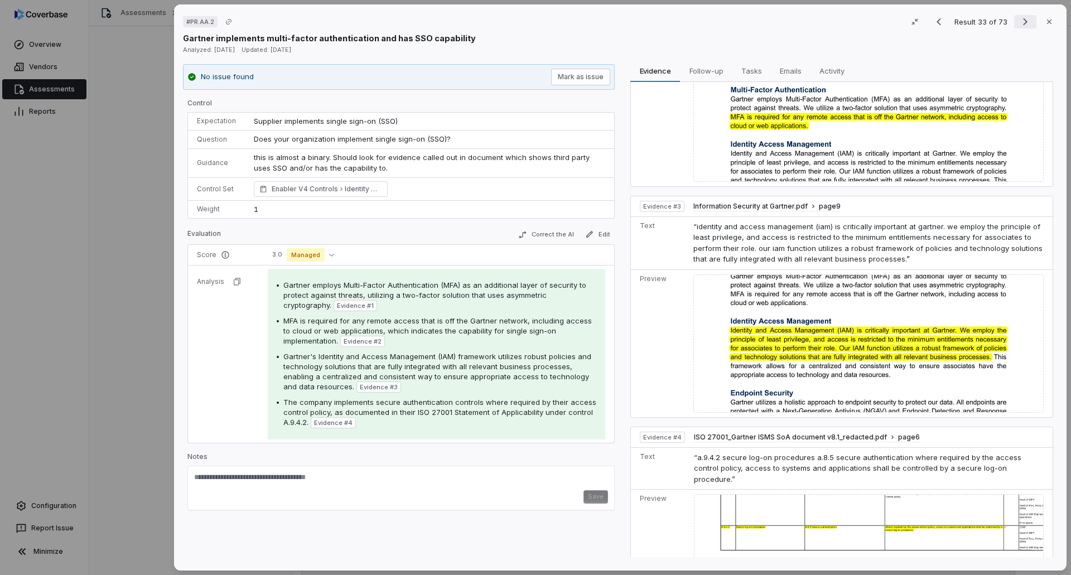
click at [1021, 24] on icon "Next result" at bounding box center [1025, 21] width 13 height 13
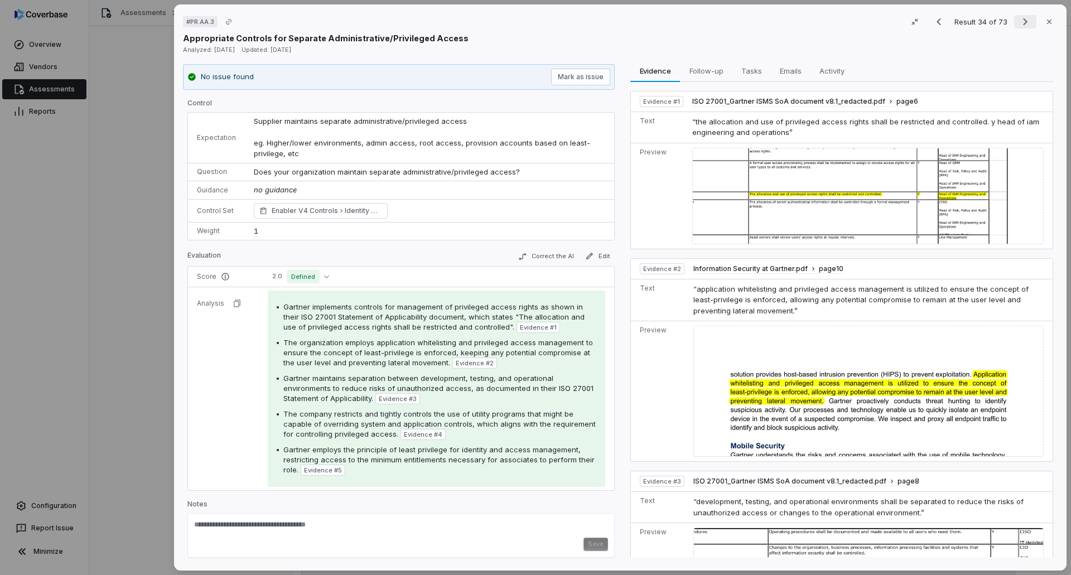
click at [1019, 19] on icon "Next result" at bounding box center [1025, 21] width 13 height 13
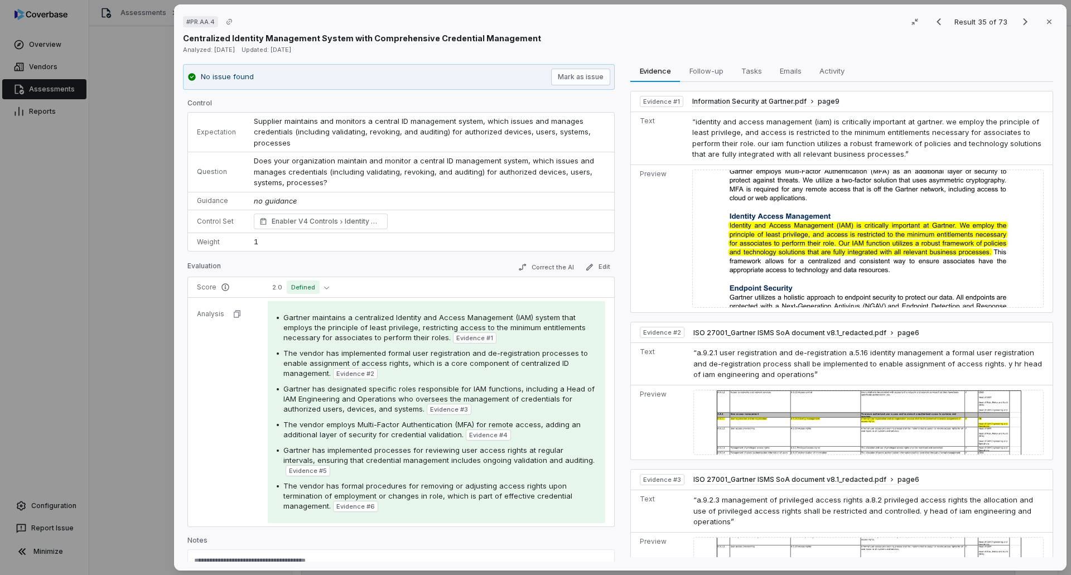
click at [1016, 14] on div "Result 35 of 73 Close" at bounding box center [993, 21] width 130 height 17
click at [1019, 26] on icon "Next result" at bounding box center [1025, 21] width 13 height 13
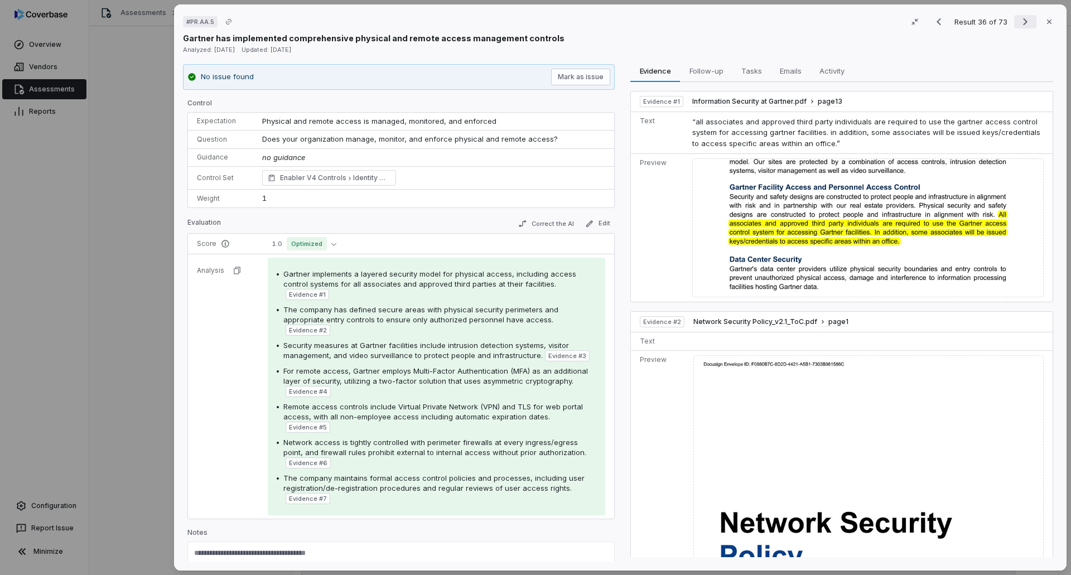
click at [1023, 23] on icon "Next result" at bounding box center [1025, 21] width 13 height 13
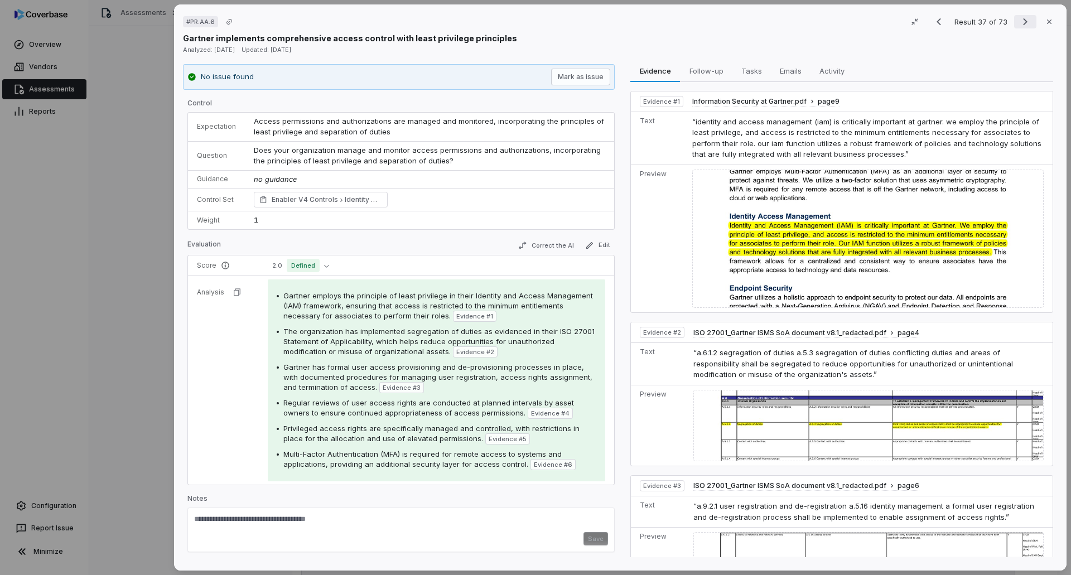
click at [1019, 17] on icon "Next result" at bounding box center [1025, 21] width 13 height 13
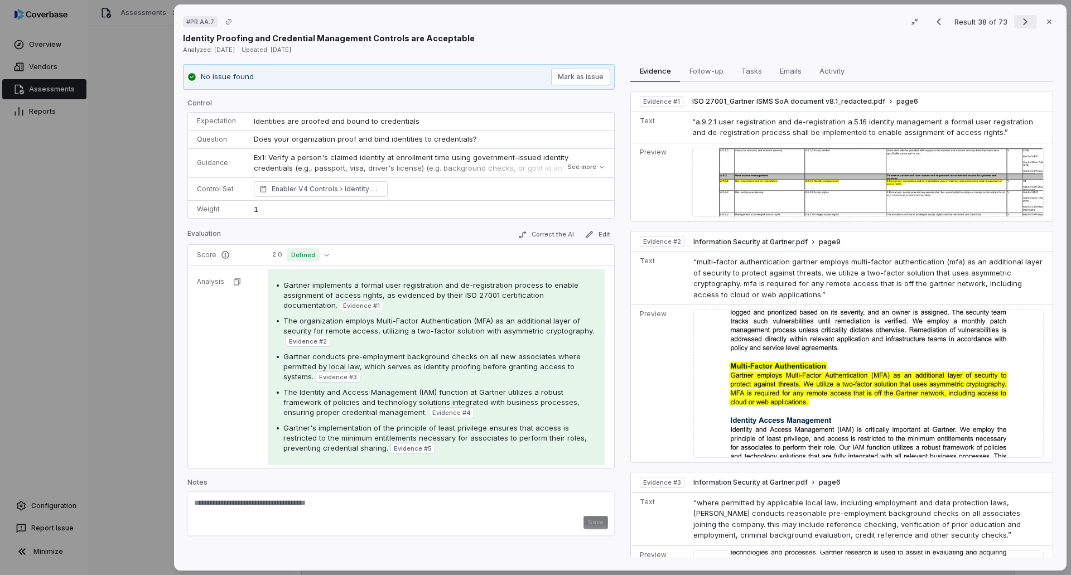
click at [1019, 22] on icon "Next result" at bounding box center [1025, 21] width 13 height 13
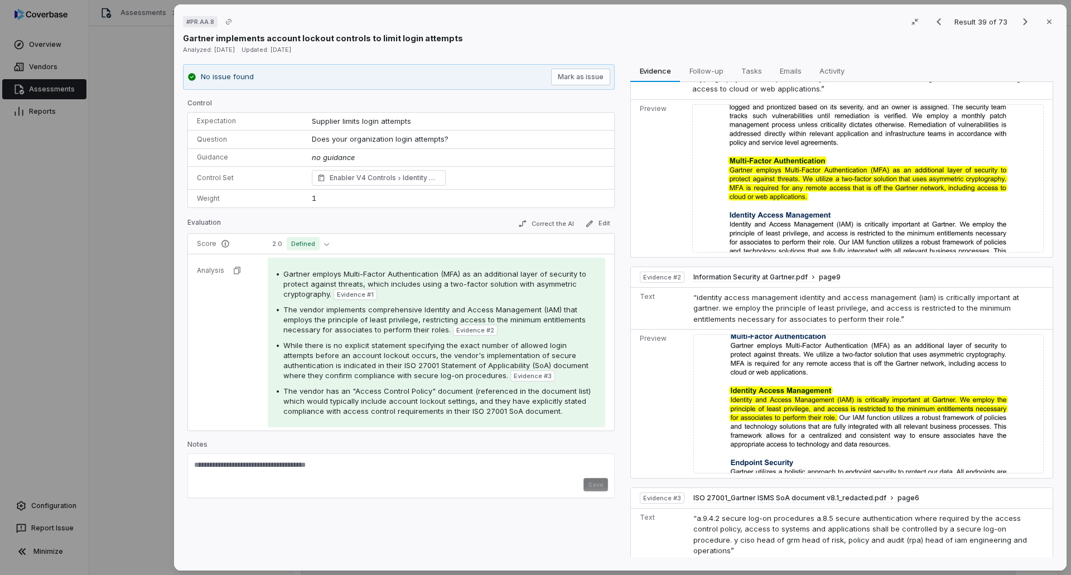
scroll to position [148, 0]
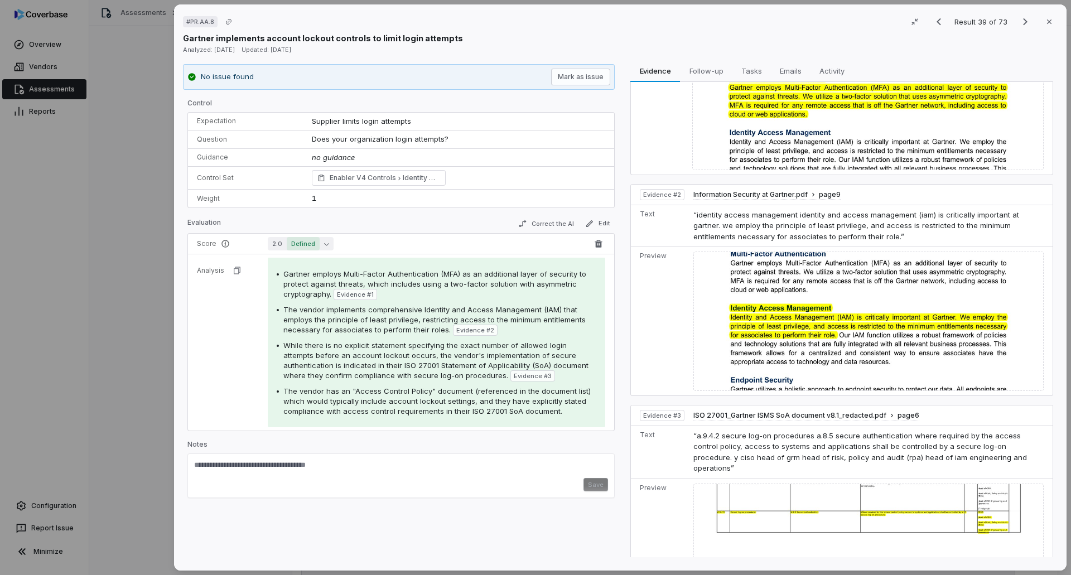
click at [318, 239] on span "Defined" at bounding box center [303, 243] width 33 height 13
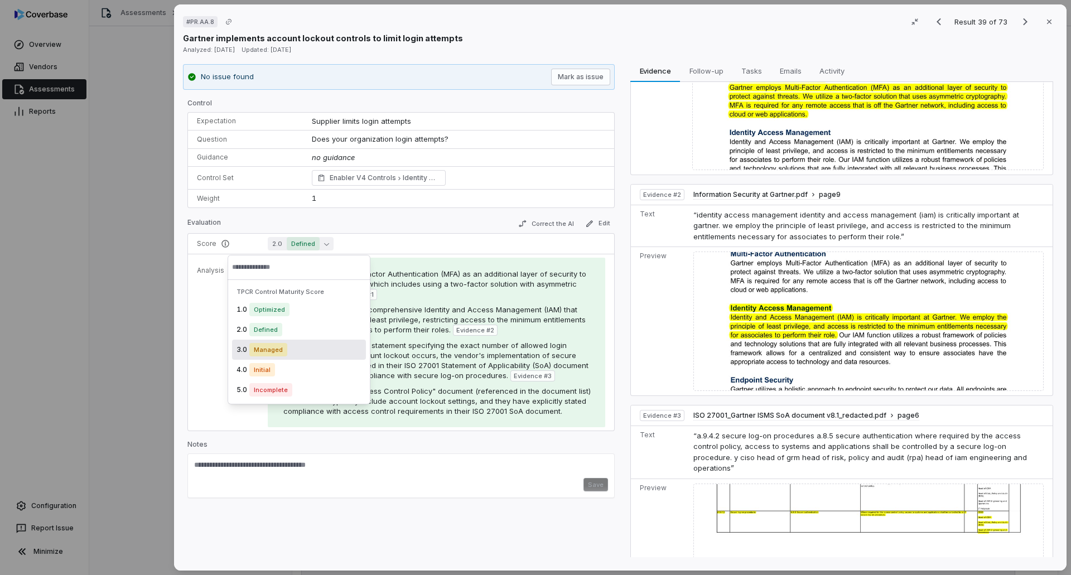
click at [292, 343] on div "3.0 Managed" at bounding box center [299, 350] width 134 height 20
